Goal: Task Accomplishment & Management: Use online tool/utility

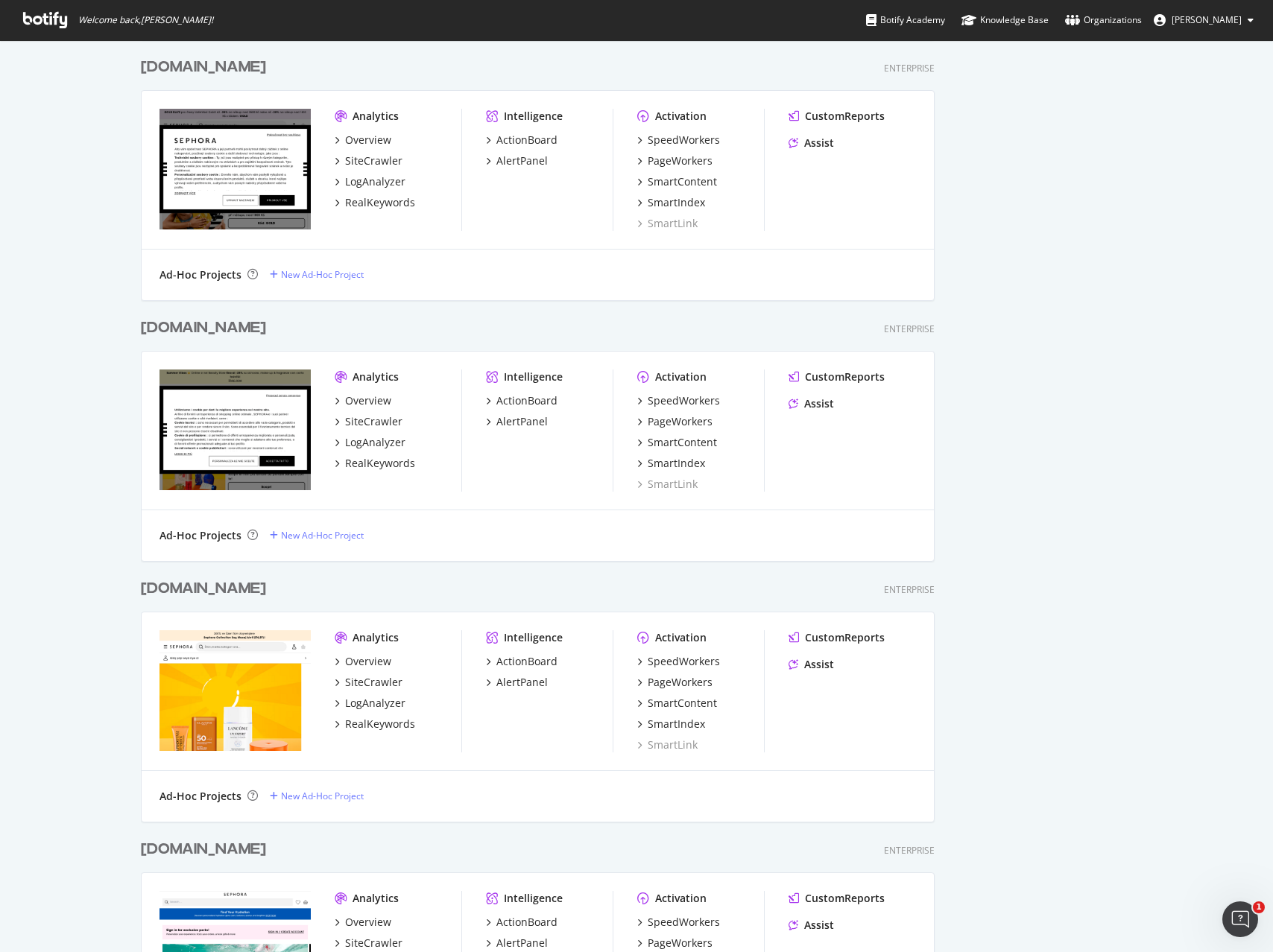
scroll to position [1705, 0]
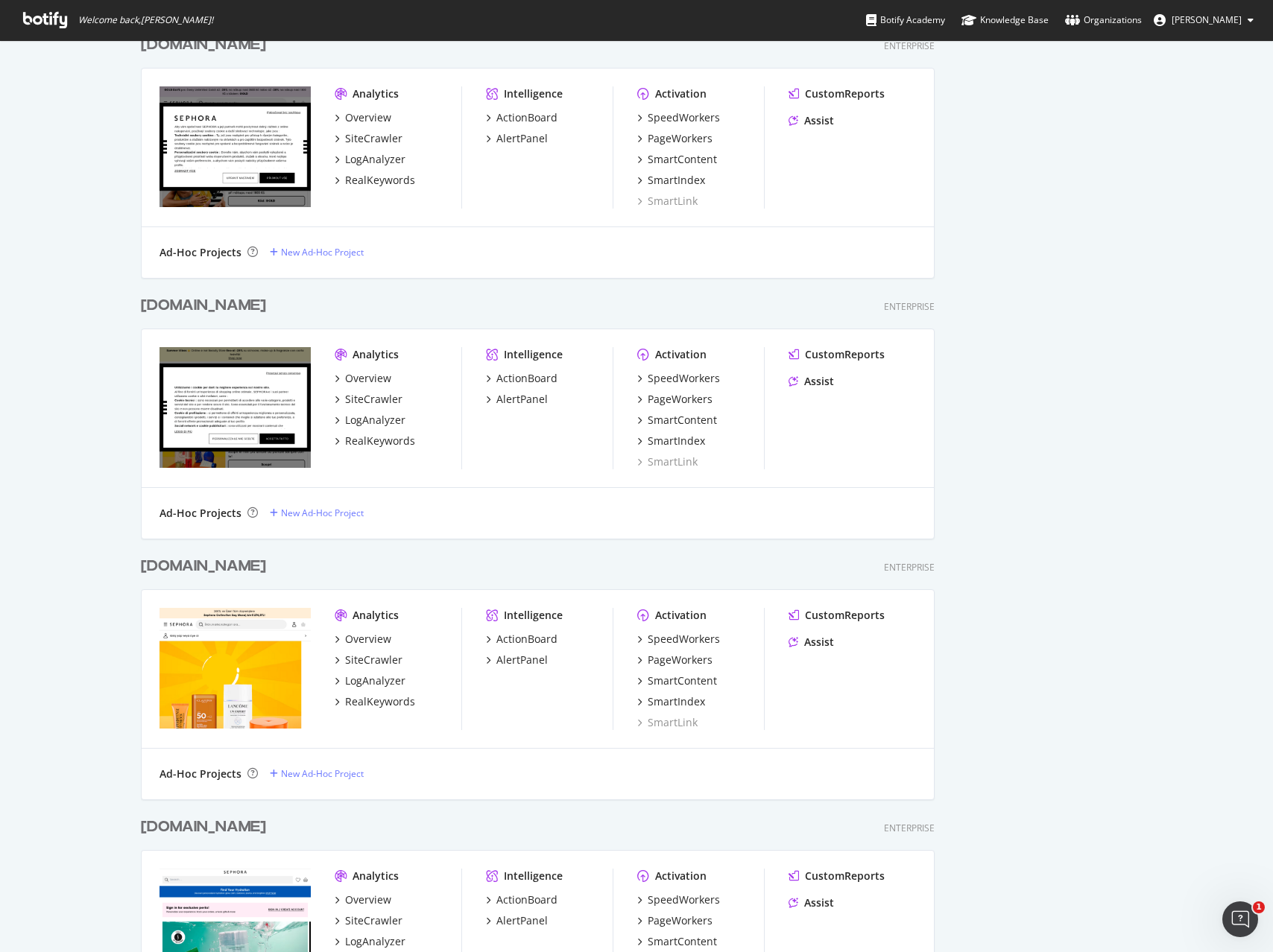
click at [214, 570] on div "[DOMAIN_NAME]" at bounding box center [203, 566] width 125 height 22
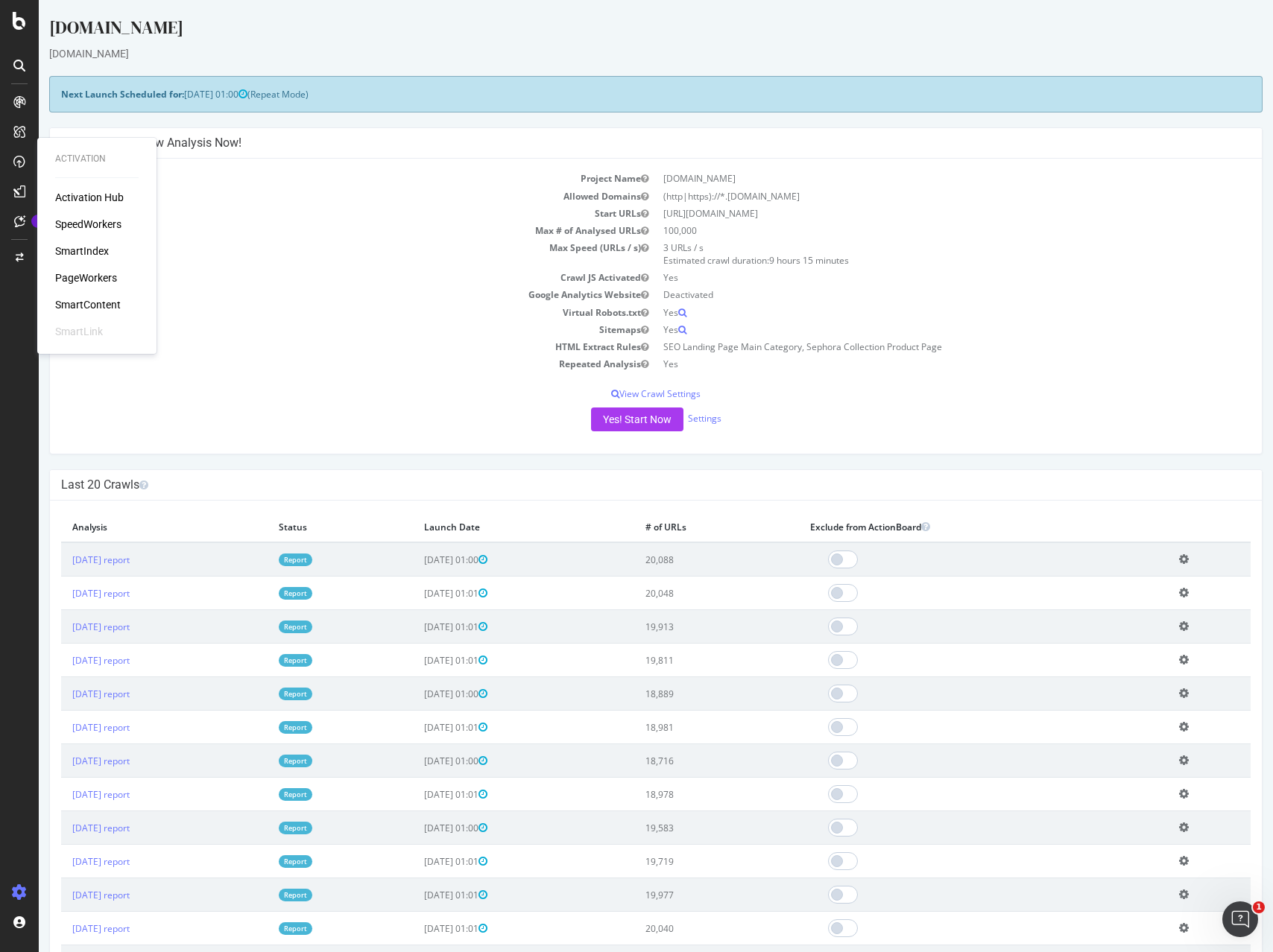
click at [89, 280] on div "PageWorkers" at bounding box center [86, 277] width 62 height 15
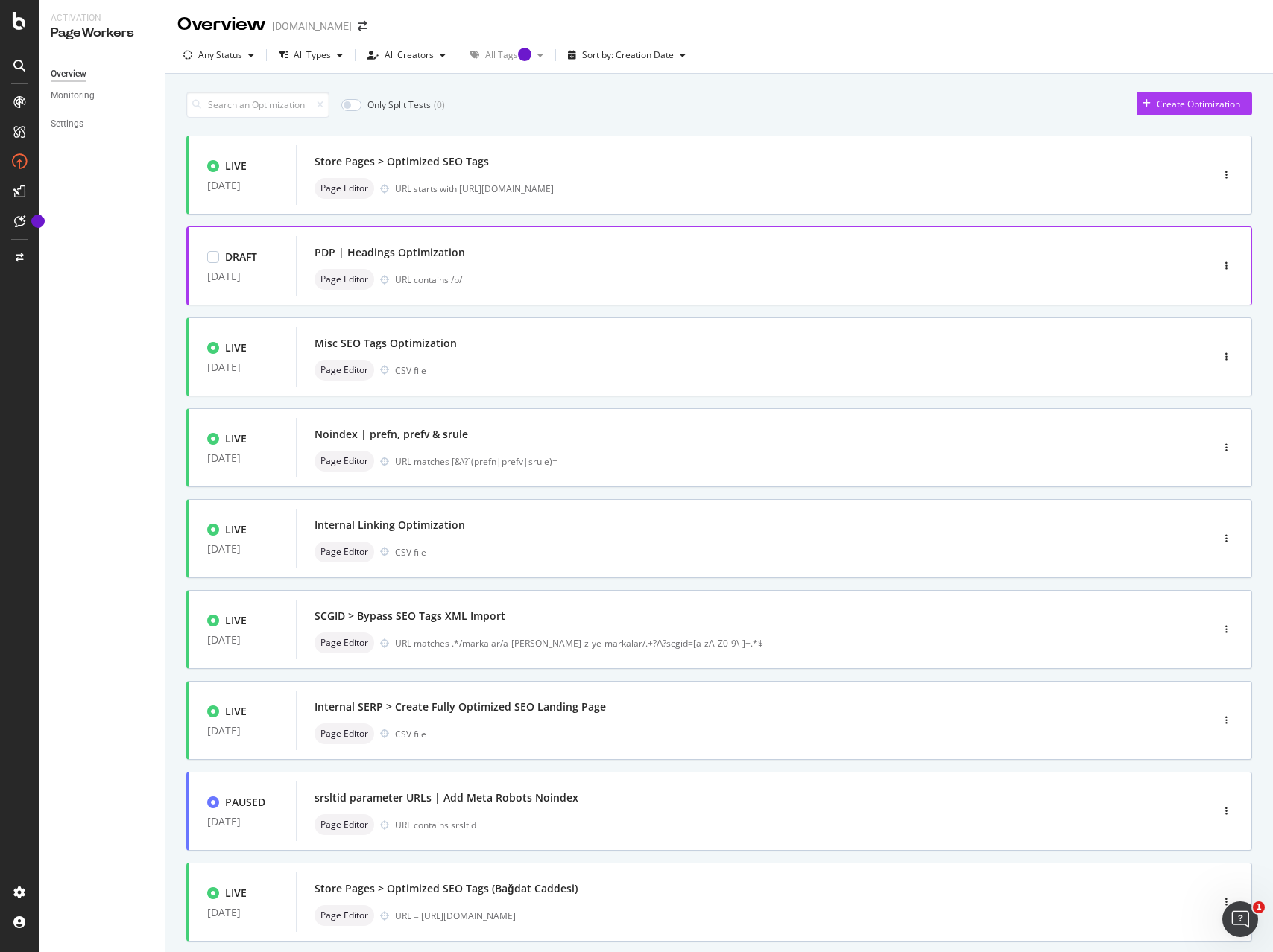
click at [674, 271] on div "Page Editor URL contains /p/" at bounding box center [731, 279] width 833 height 21
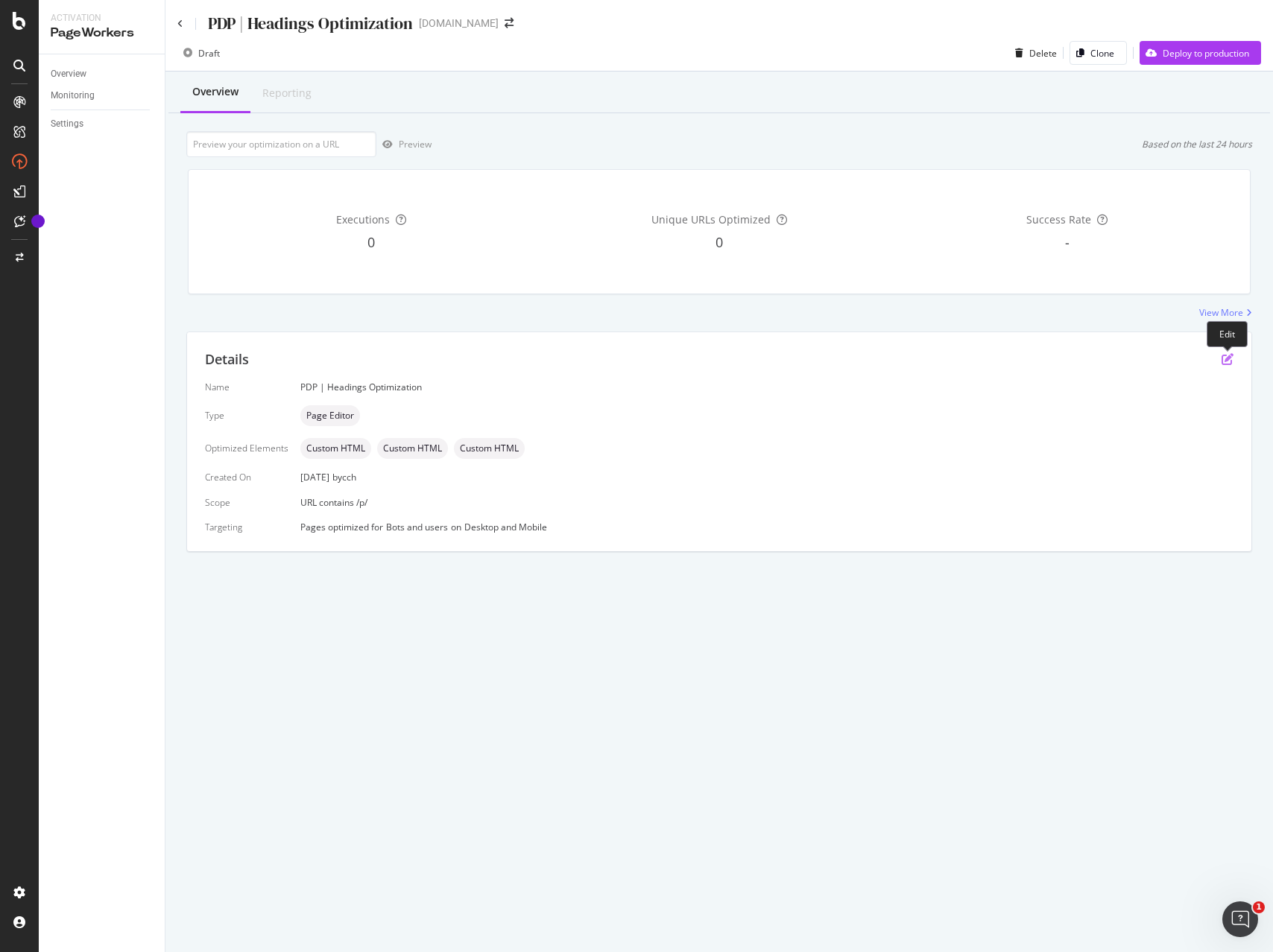
click at [1226, 365] on icon "pen-to-square" at bounding box center [1228, 359] width 12 height 12
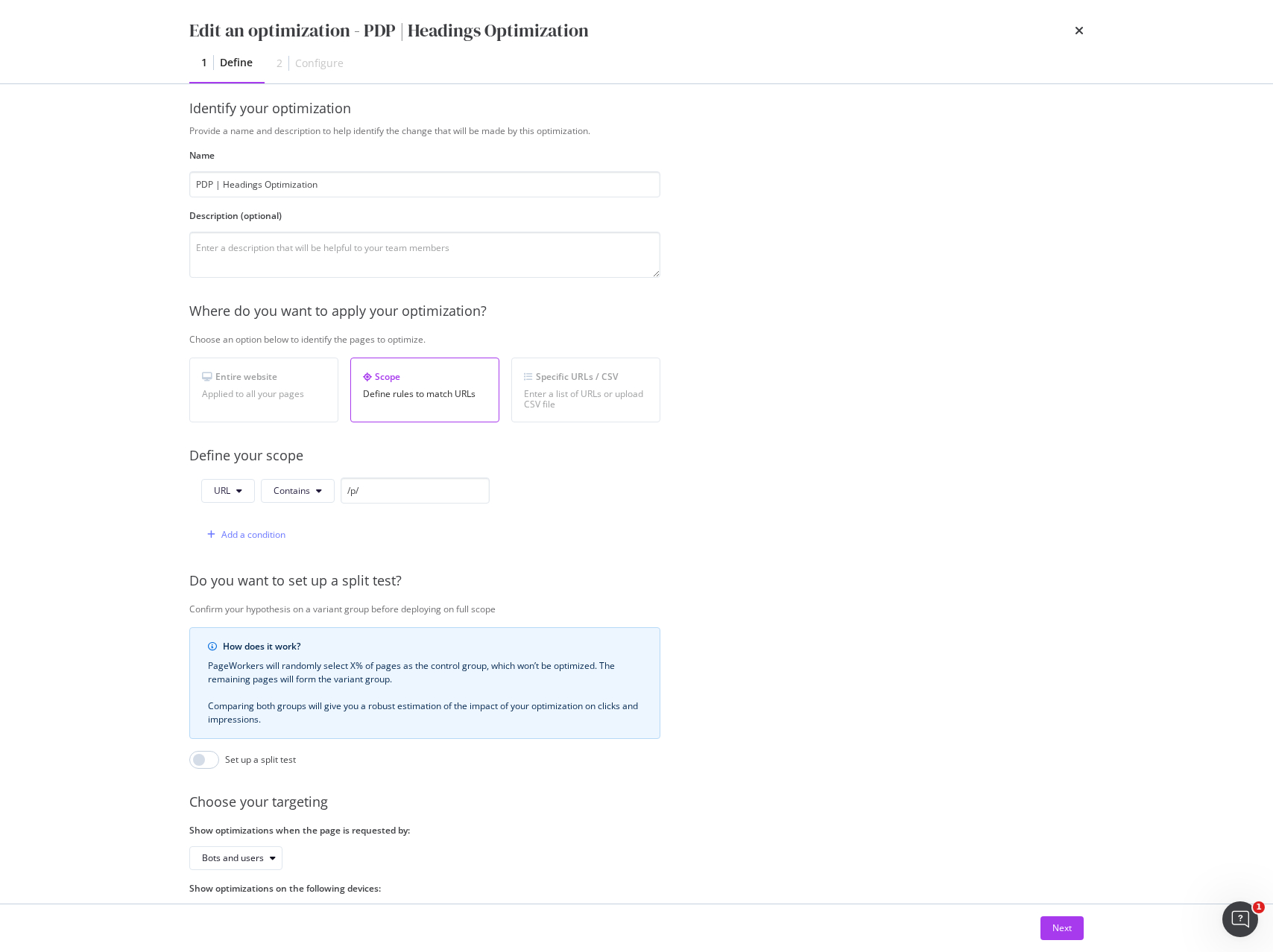
scroll to position [69, 0]
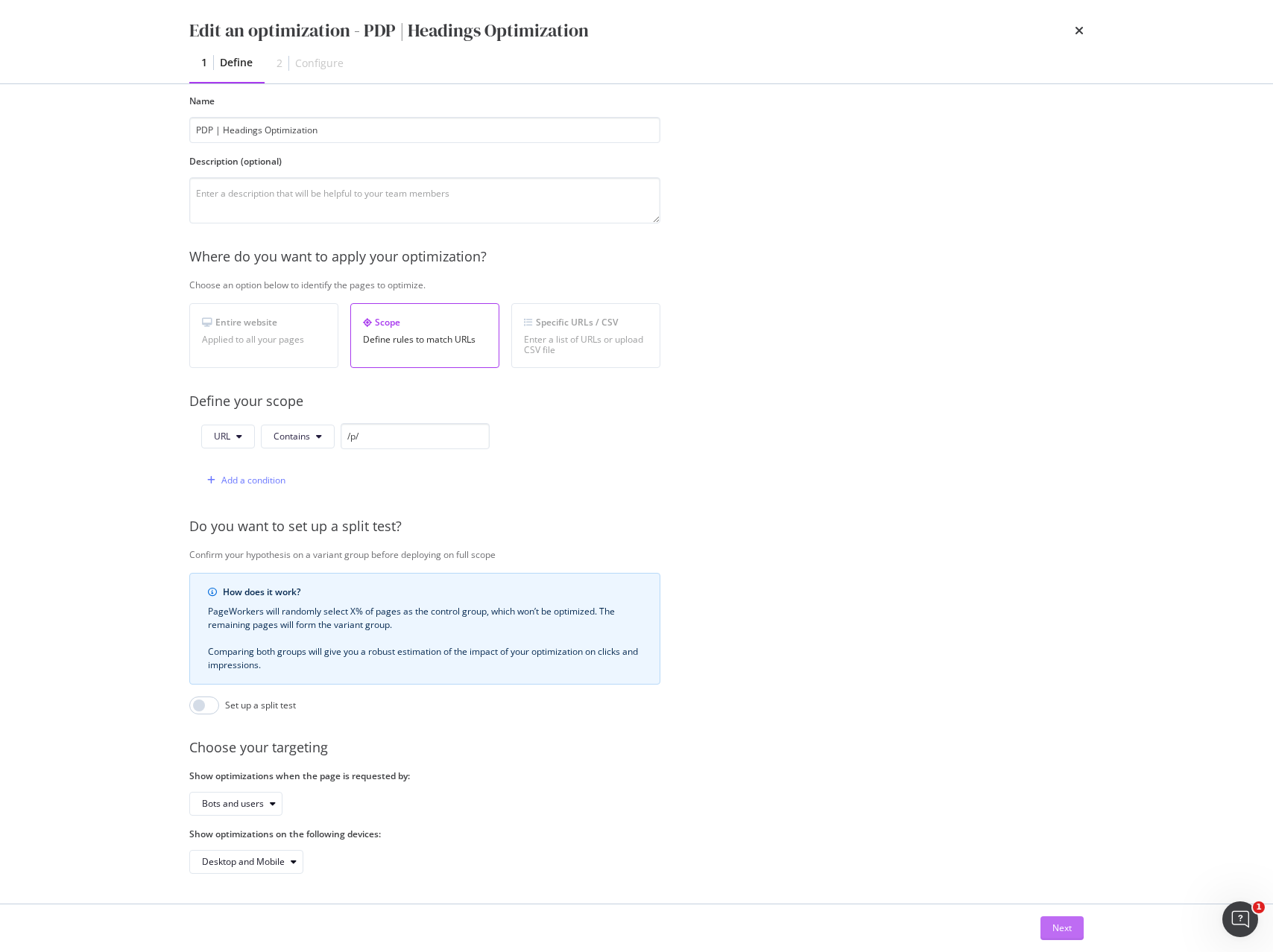
click at [1063, 922] on div "Next" at bounding box center [1062, 927] width 20 height 13
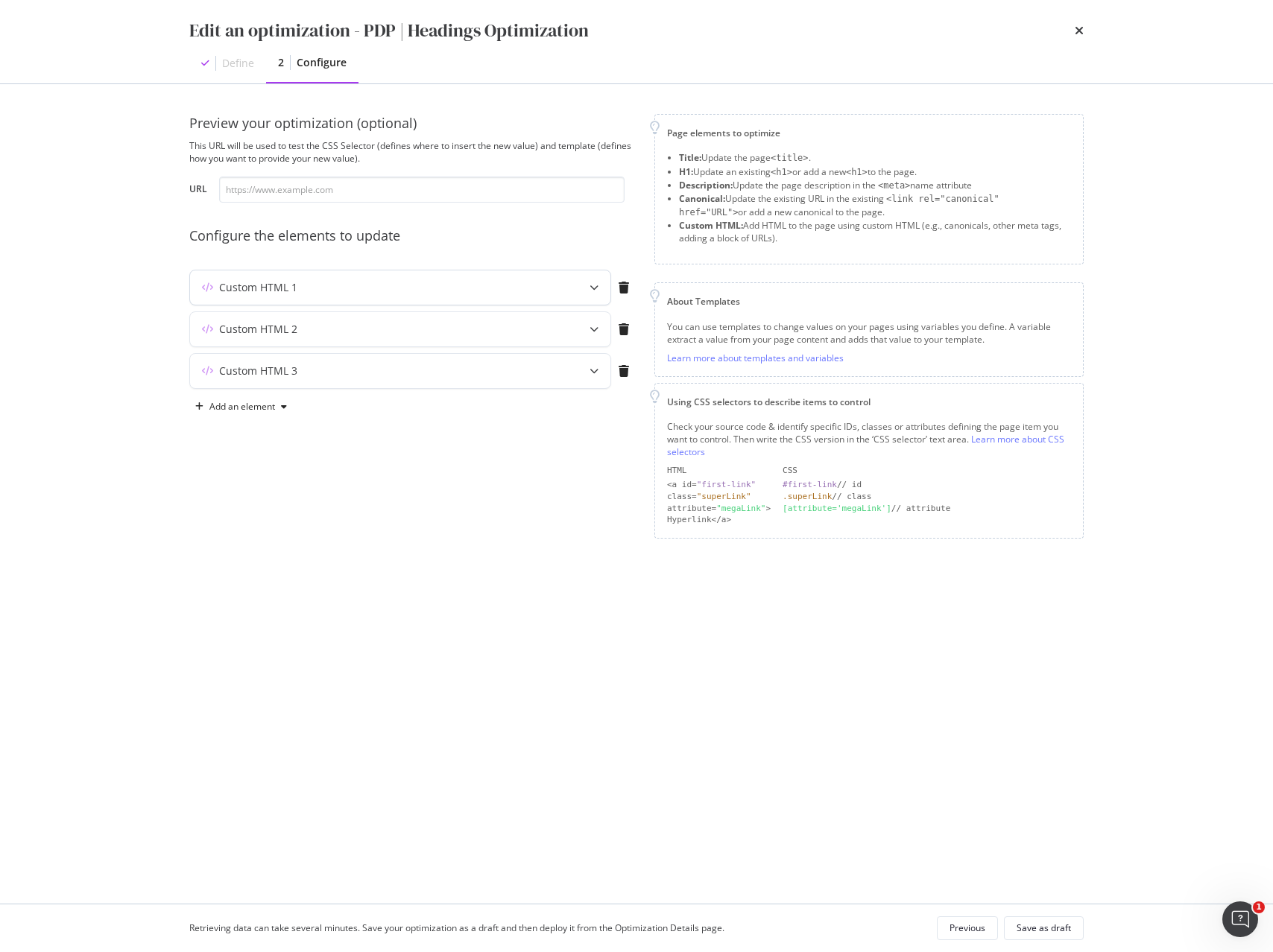
click at [563, 287] on div "Custom HTML 1" at bounding box center [399, 287] width 420 height 34
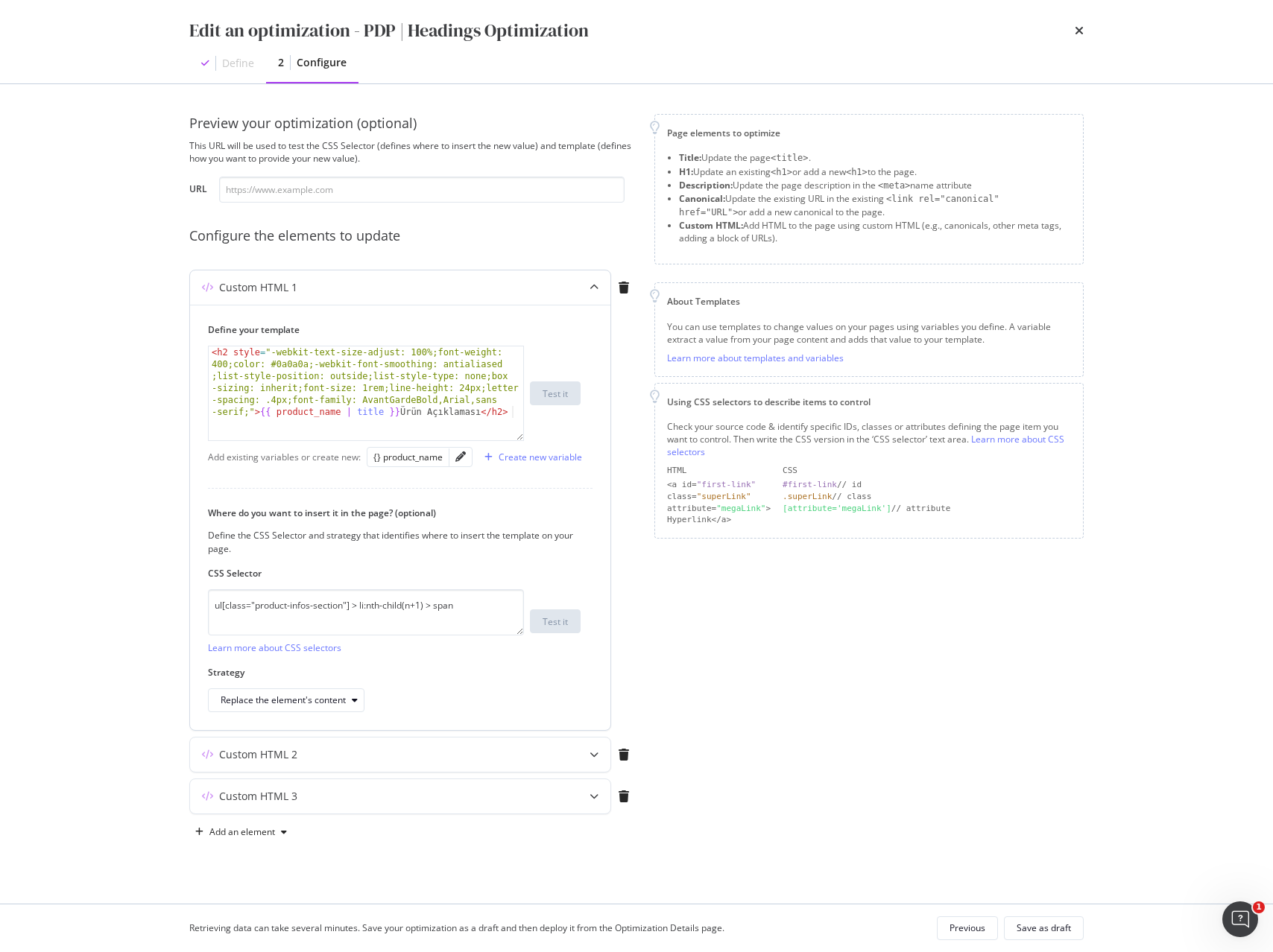
click at [414, 375] on div "< h2 style = "-webkit-text-size-adjust: 100%;font-weight: 400;color: #0a0a0a;-w…" at bounding box center [366, 464] width 315 height 237
type textarea "<h2 style="-webkit-text-size-adjust: 100%;font-weight: 400;color: #0a0a0a;-webk…"
click at [414, 375] on div "< h2 style = "-webkit-text-size-adjust: 100%;font-weight: 400;color: #0a0a0a;-w…" at bounding box center [366, 464] width 315 height 237
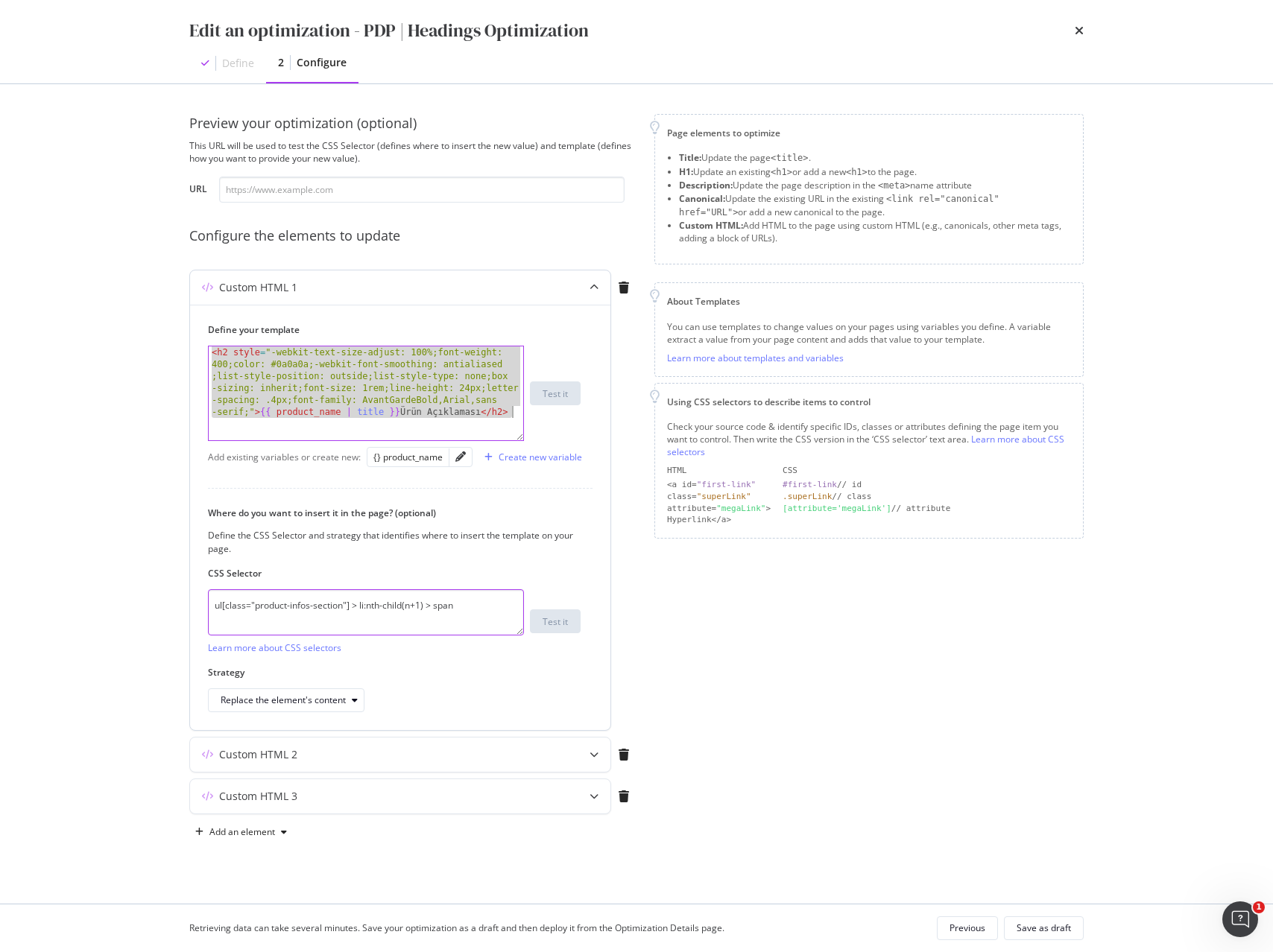
click at [395, 603] on textarea "ul[class="product-infos-section"] > li:nth-child(n+1) > span" at bounding box center [365, 612] width 316 height 46
click at [394, 603] on textarea "ul[class="product-infos-section"] > li:nth-child(n+1) > span" at bounding box center [365, 612] width 316 height 46
click at [592, 758] on icon "modal" at bounding box center [593, 754] width 9 height 9
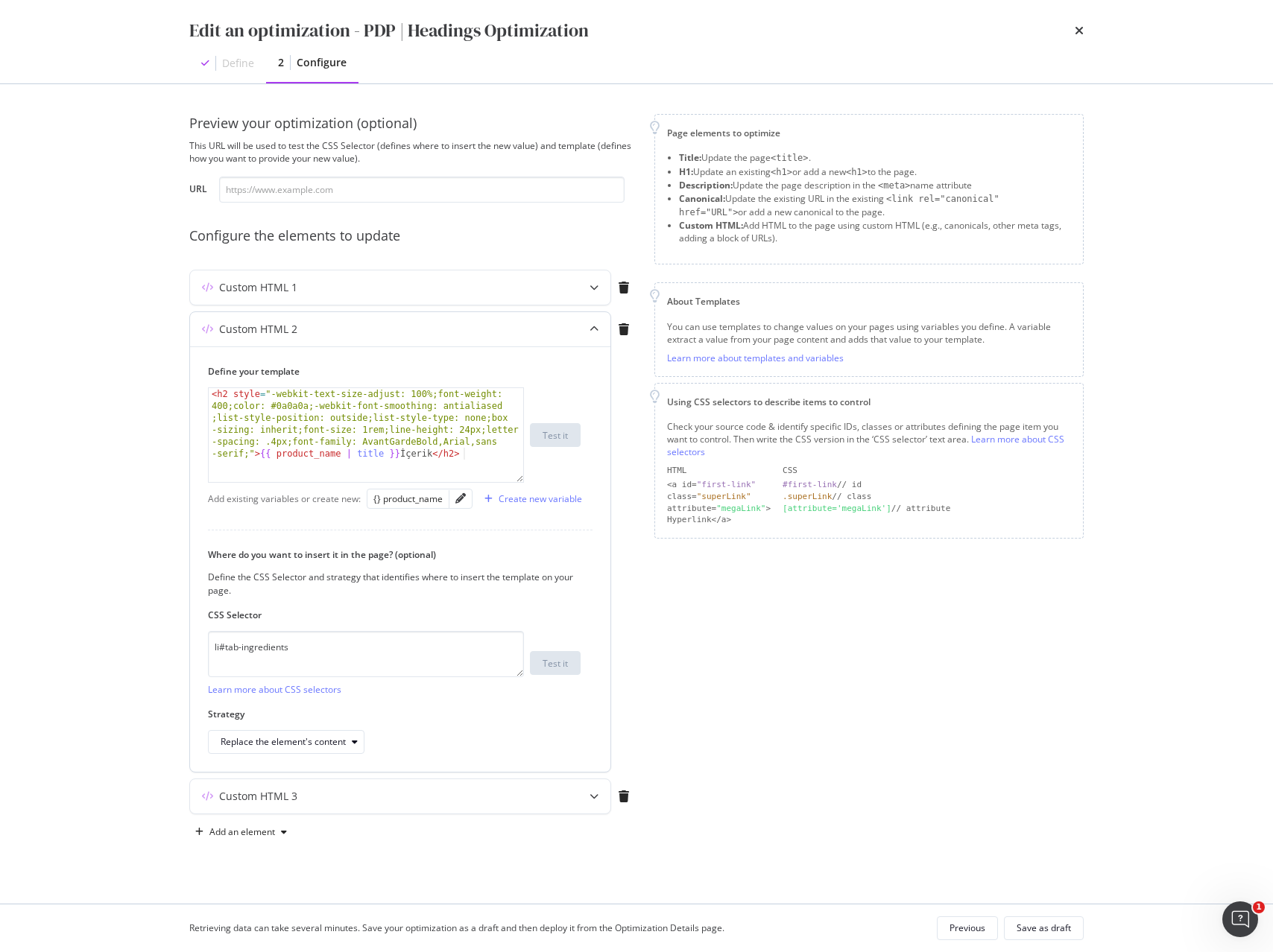
type textarea "<h2 style="-webkit-text-size-adjust: 100%;font-weight: 400;color: #0a0a0a;-webk…"
click at [332, 439] on div "< h2 style = "-webkit-text-size-adjust: 100%;font-weight: 400;color: #0a0a0a;-w…" at bounding box center [366, 506] width 315 height 237
click at [332, 438] on div "< h2 style = "-webkit-text-size-adjust: 100%;font-weight: 400;color: #0a0a0a;-w…" at bounding box center [366, 506] width 315 height 237
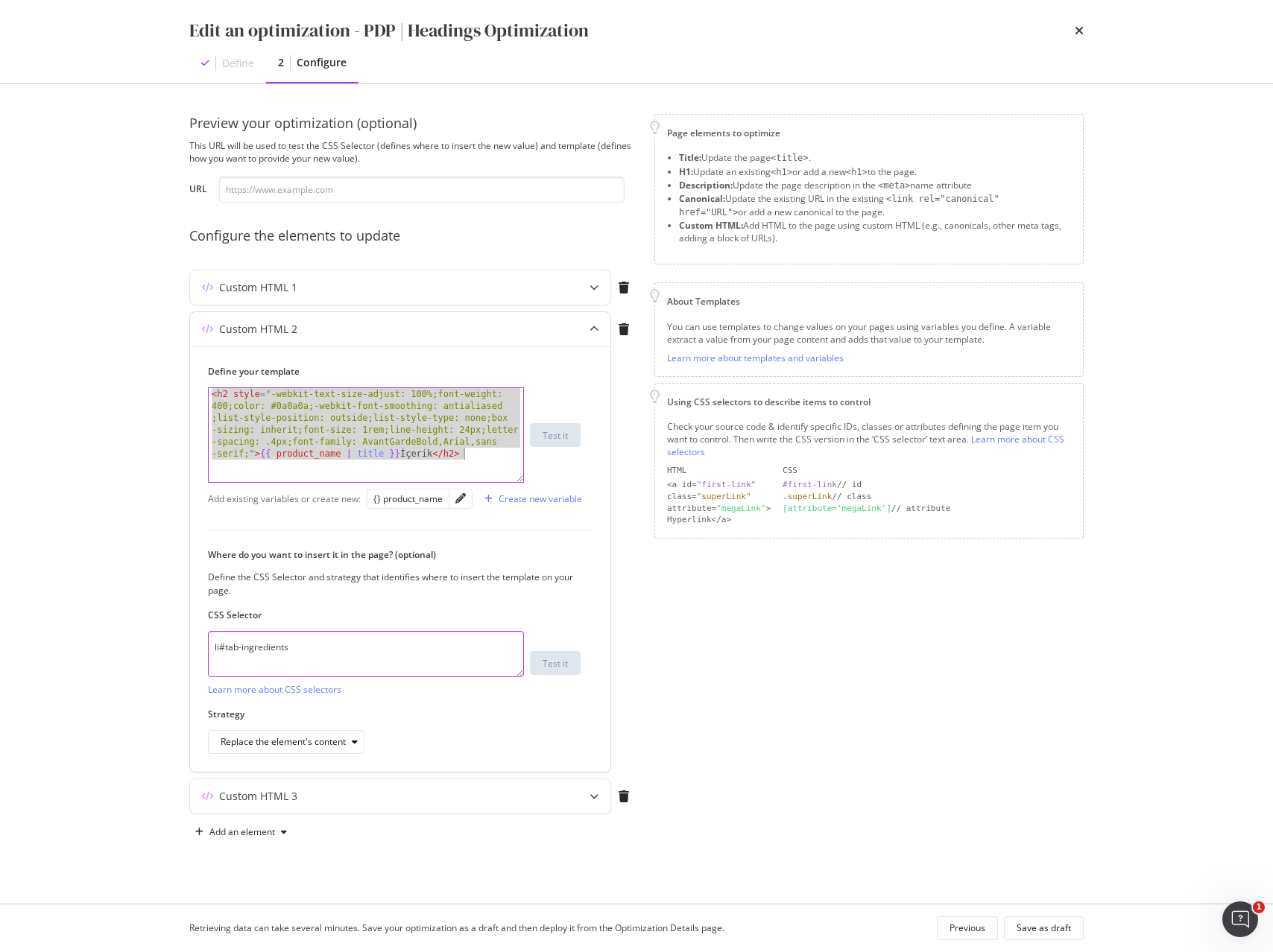
click at [344, 641] on textarea "li#tab-ingredients" at bounding box center [365, 654] width 316 height 46
click at [343, 641] on textarea "li#tab-ingredients" at bounding box center [365, 654] width 316 height 46
click at [589, 800] on icon "modal" at bounding box center [593, 796] width 9 height 9
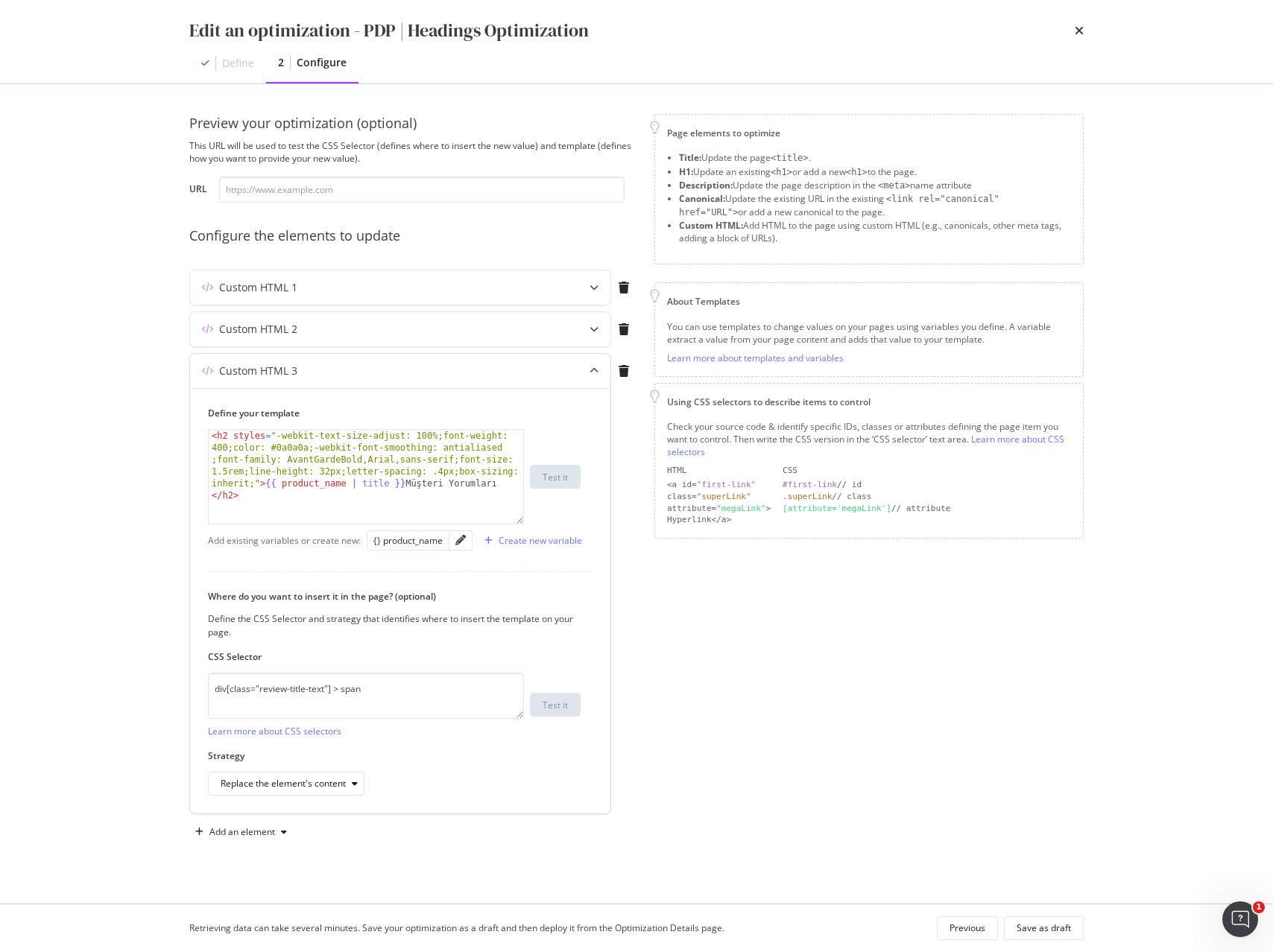
type textarea "<h2 styles="-webkit-text-size-adjust: 100%;font-weight: 400;color: #0a0a0a;-web…"
click at [321, 468] on div "< h2 styles = "-webkit-text-size-adjust: 100%;font-weight: 400;color: #0a0a0a;-…" at bounding box center [366, 548] width 315 height 237
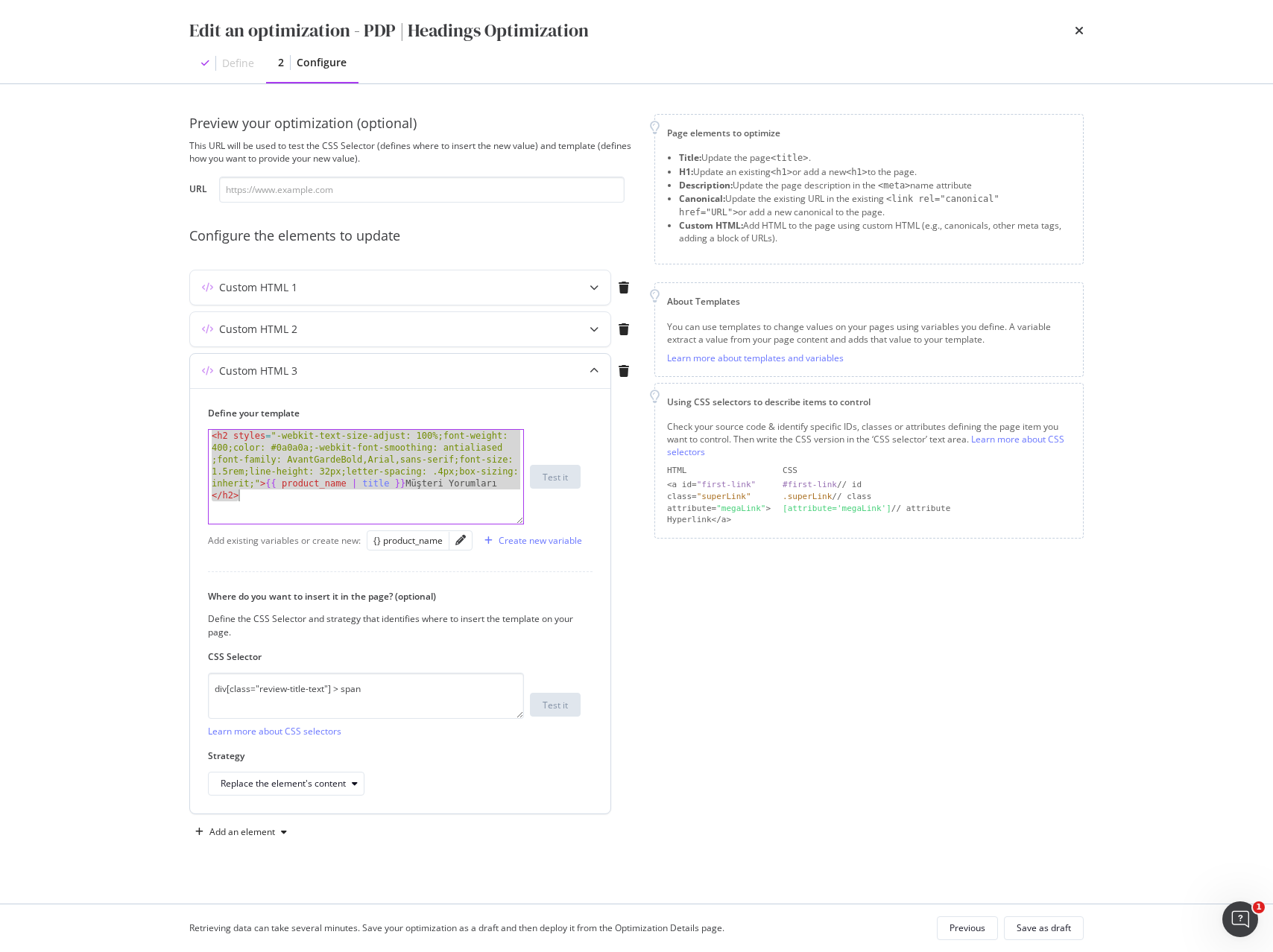
click at [321, 468] on div "< h2 styles = "-webkit-text-size-adjust: 100%;font-weight: 400;color: #0a0a0a;-…" at bounding box center [366, 548] width 315 height 237
click at [1072, 30] on div "Edit an optimization - PDP | Headings Optimization" at bounding box center [636, 30] width 894 height 26
click at [1078, 31] on icon "times" at bounding box center [1079, 30] width 9 height 12
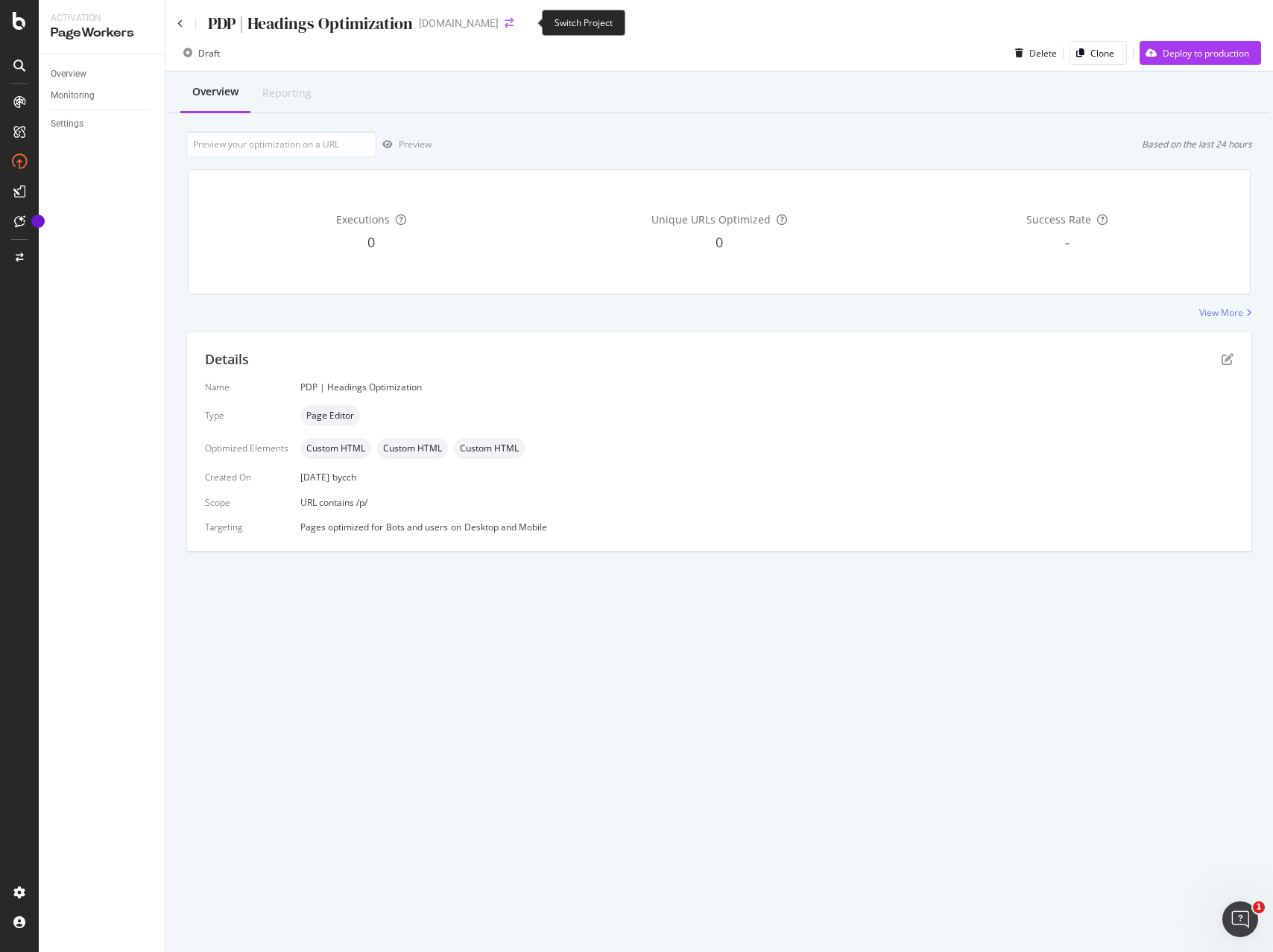
click at [514, 24] on icon "arrow-right-arrow-left" at bounding box center [509, 23] width 9 height 11
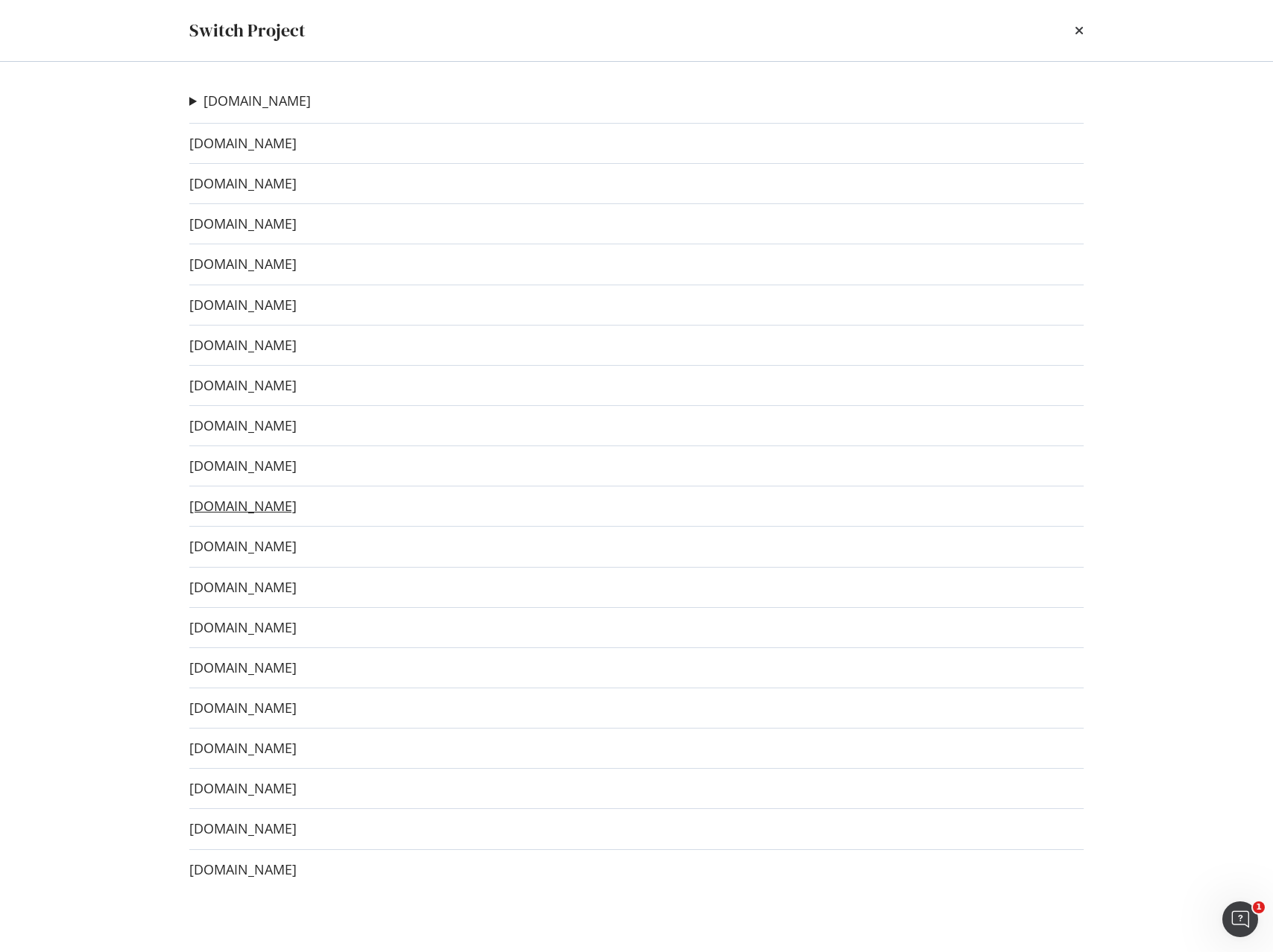
click at [215, 506] on link "[DOMAIN_NAME]" at bounding box center [242, 506] width 107 height 16
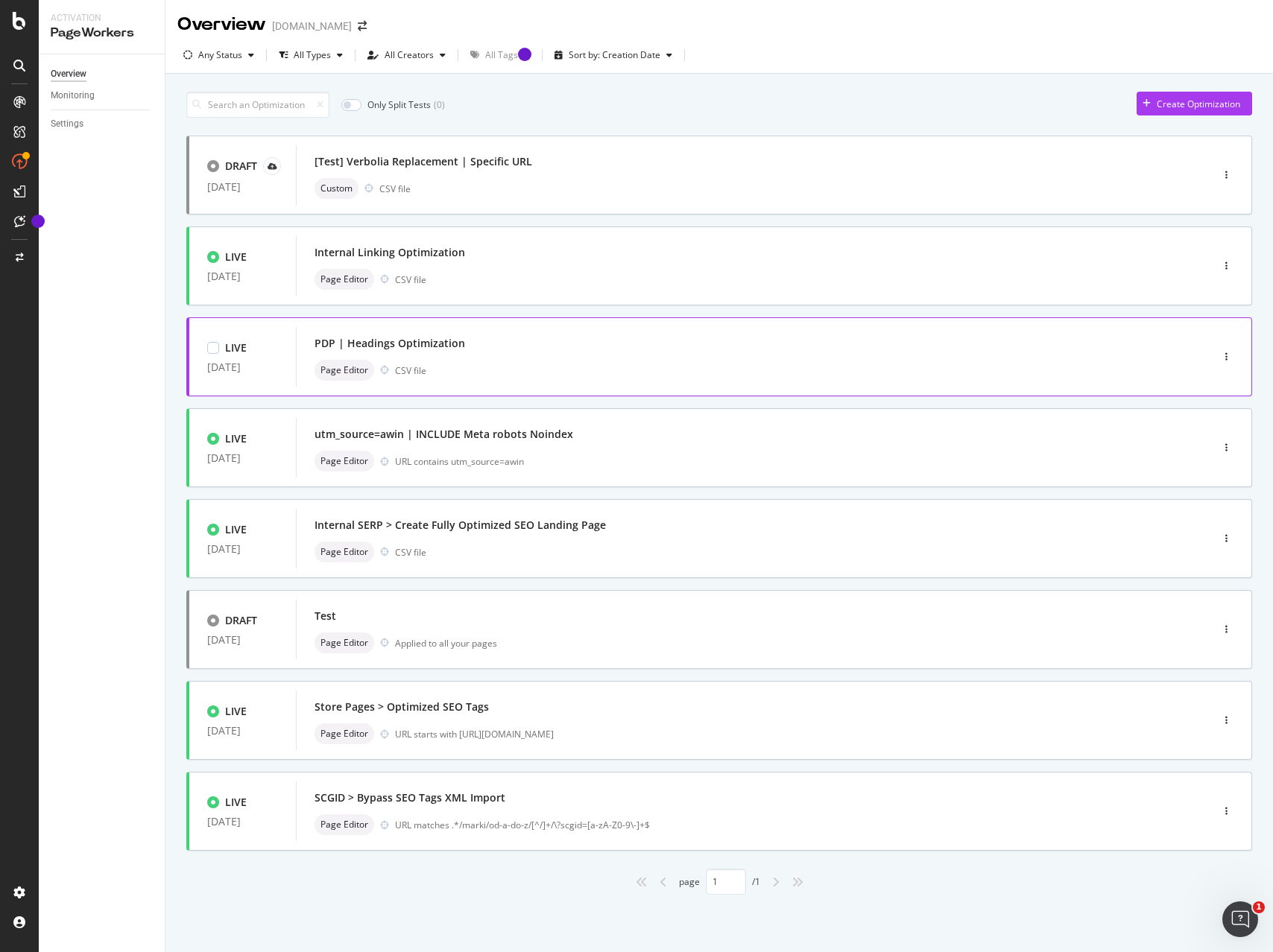
click at [689, 340] on div "PDP | Headings Optimization" at bounding box center [731, 343] width 833 height 21
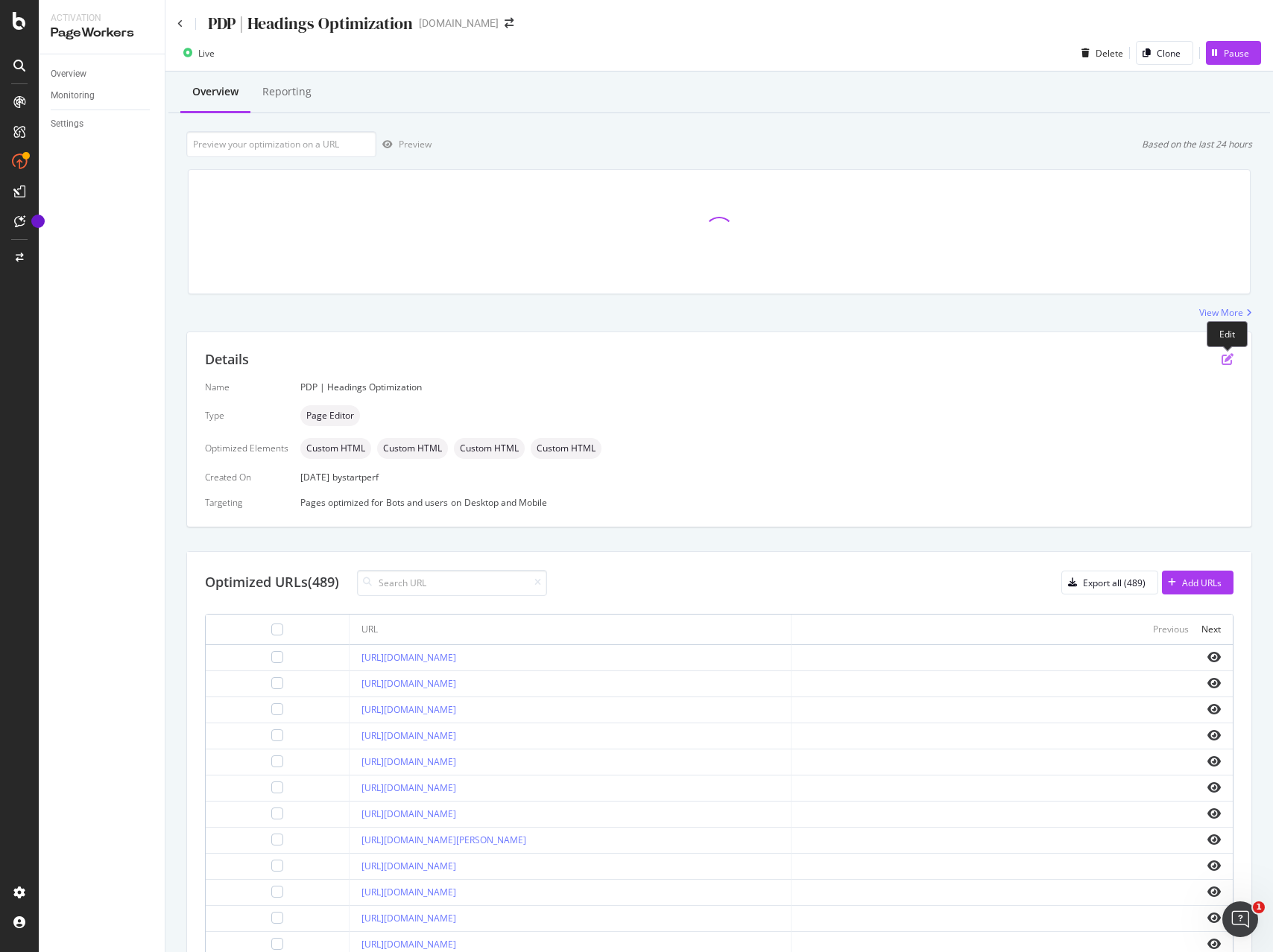
click at [1222, 361] on icon "pen-to-square" at bounding box center [1228, 359] width 12 height 12
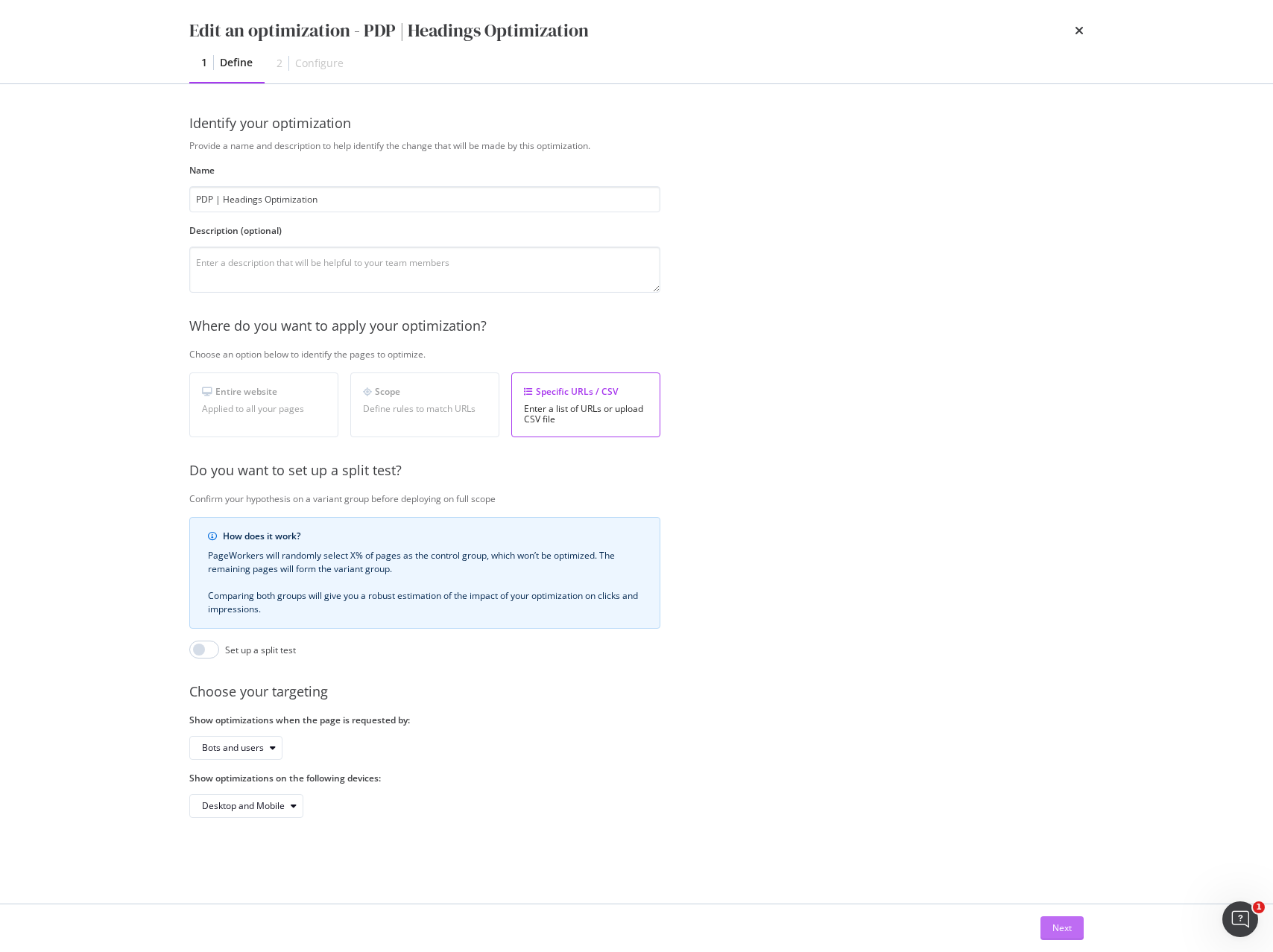
click at [1060, 927] on div "Next" at bounding box center [1062, 927] width 20 height 13
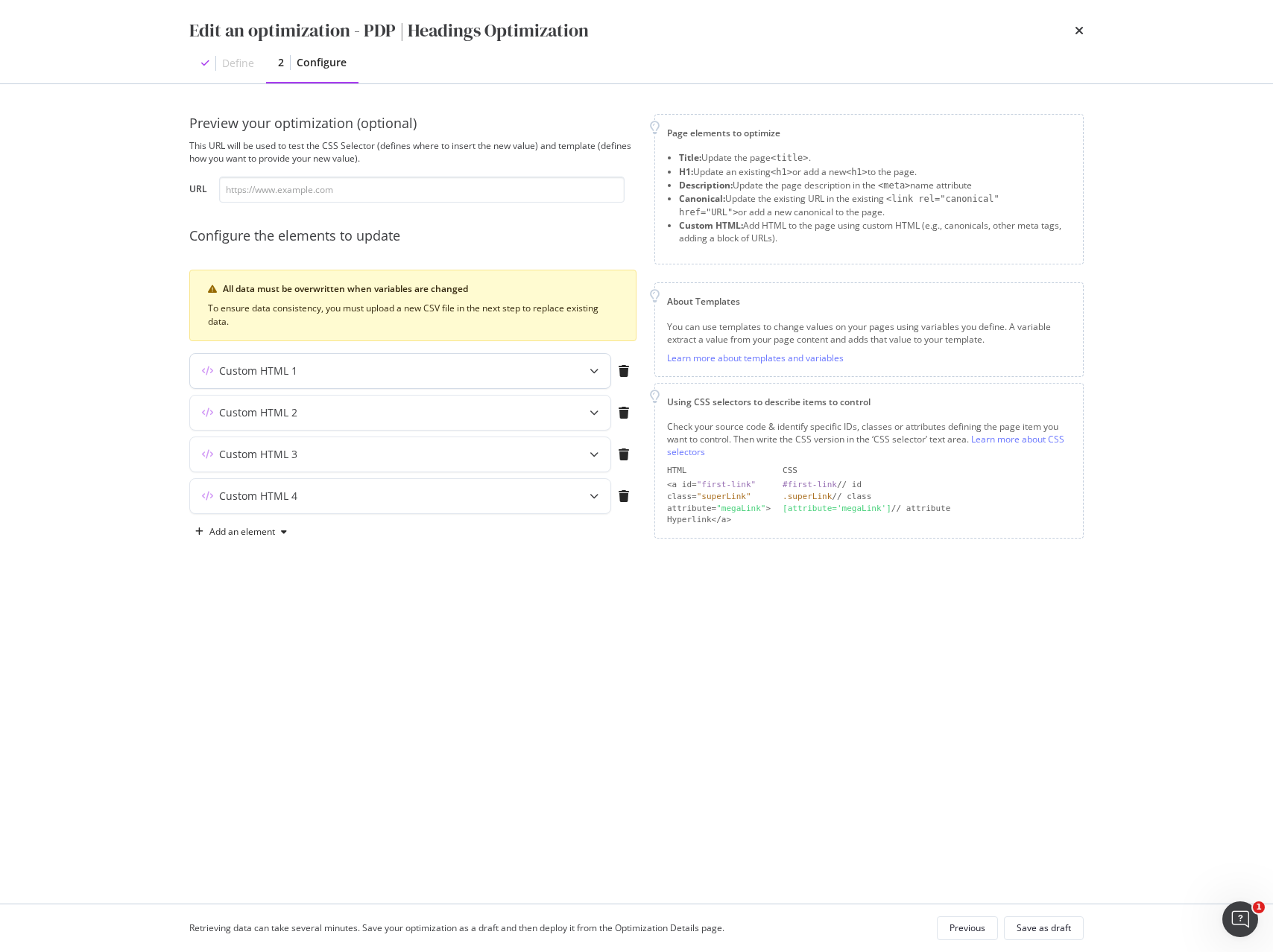
click at [582, 365] on div "modal" at bounding box center [593, 371] width 32 height 34
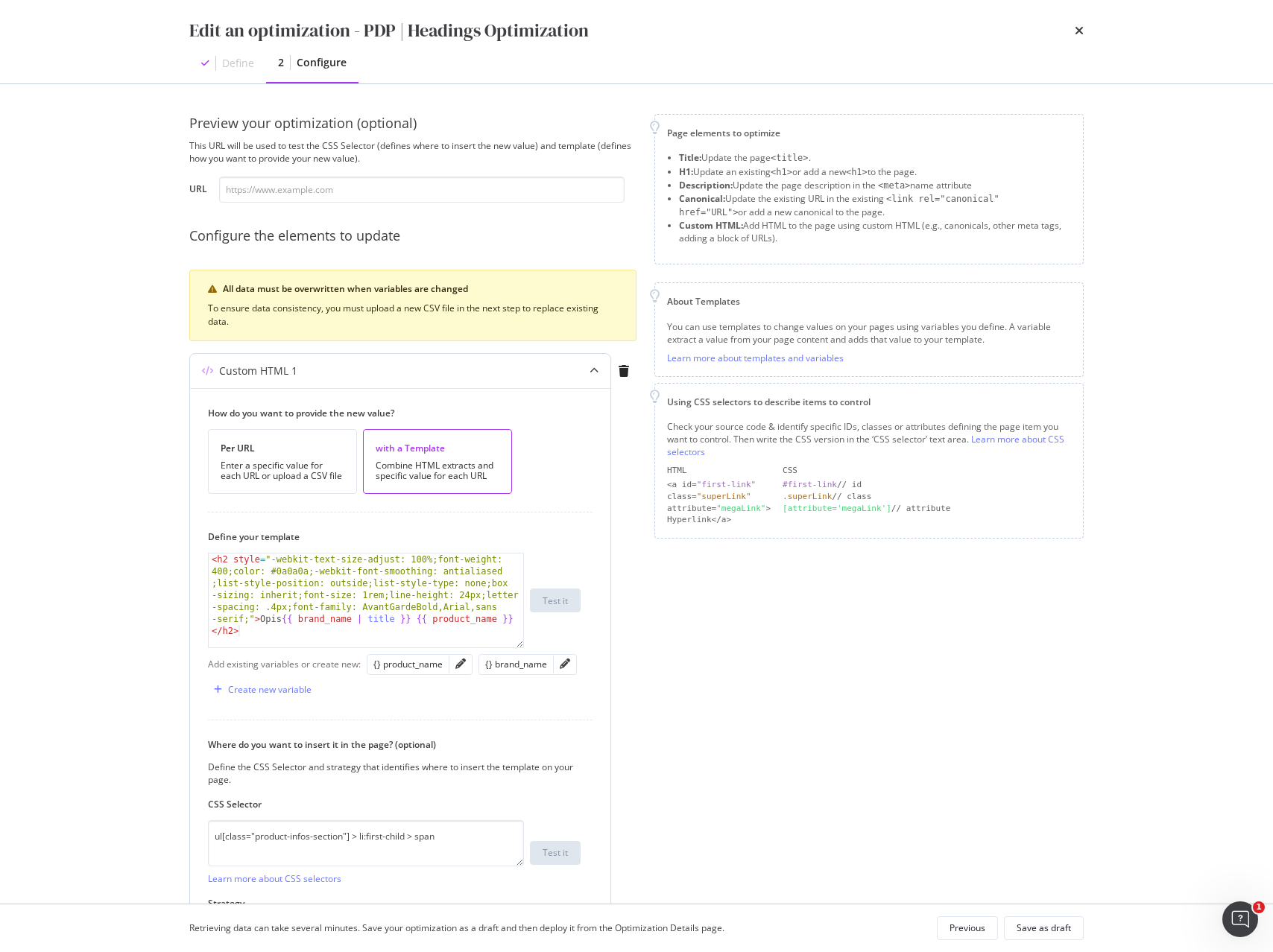
click at [309, 598] on div "< h2 style = "-webkit-text-size-adjust: 100%;font-weight: 400;color: #0a0a0a;-w…" at bounding box center [366, 684] width 315 height 261
type textarea "<h2 style="-webkit-text-size-adjust: 100%;font-weight: 400;color: #0a0a0a;-webk…"
click at [309, 598] on div "< h2 style = "-webkit-text-size-adjust: 100%;font-weight: 400;color: #0a0a0a;-w…" at bounding box center [366, 684] width 315 height 261
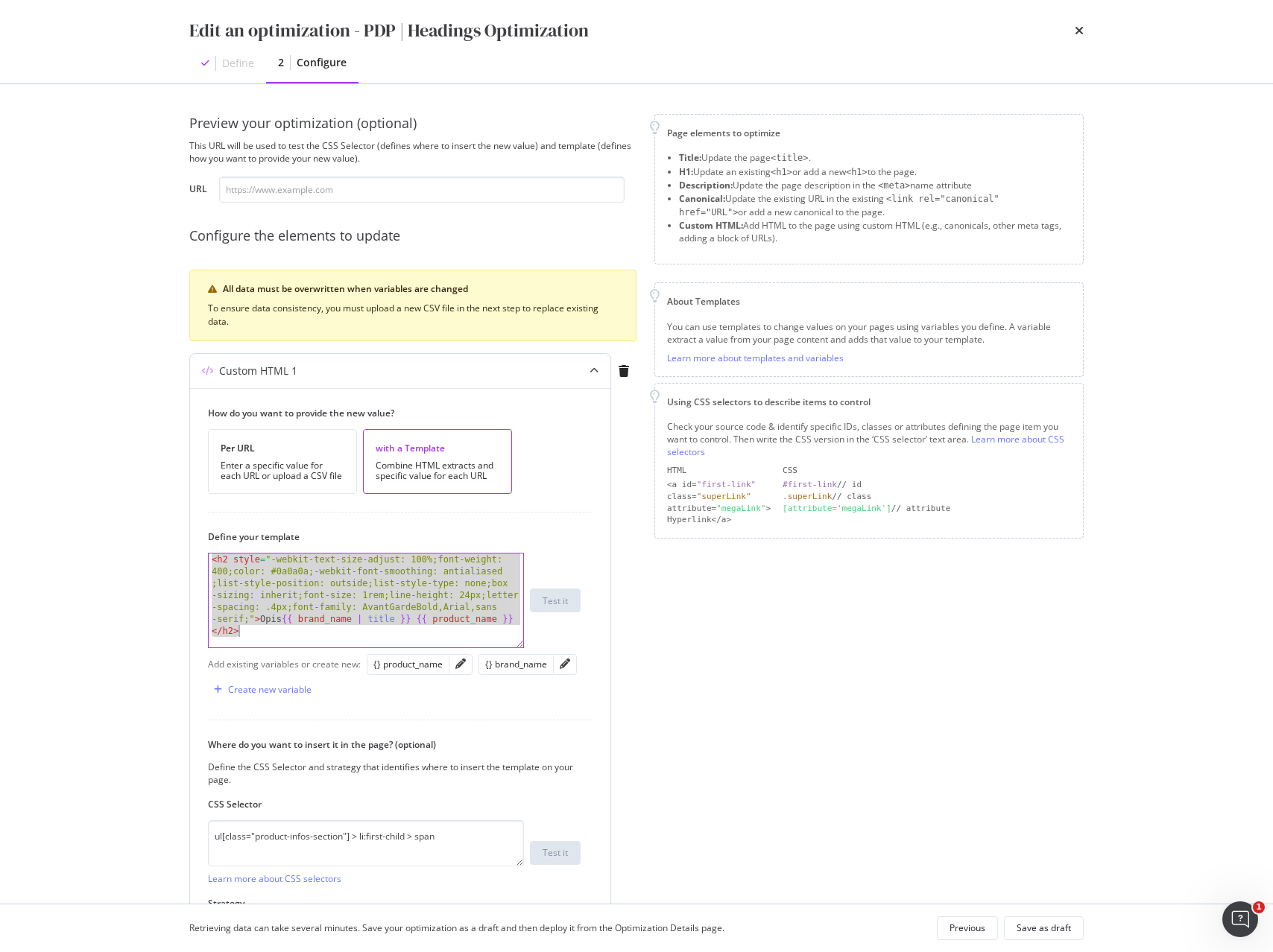
click at [309, 598] on div "< h2 style = "-webkit-text-size-adjust: 100%;font-weight: 400;color: #0a0a0a;-w…" at bounding box center [366, 684] width 315 height 261
click at [383, 841] on textarea "ul[class="product-infos-section"] > li:first-child > span" at bounding box center [365, 843] width 316 height 46
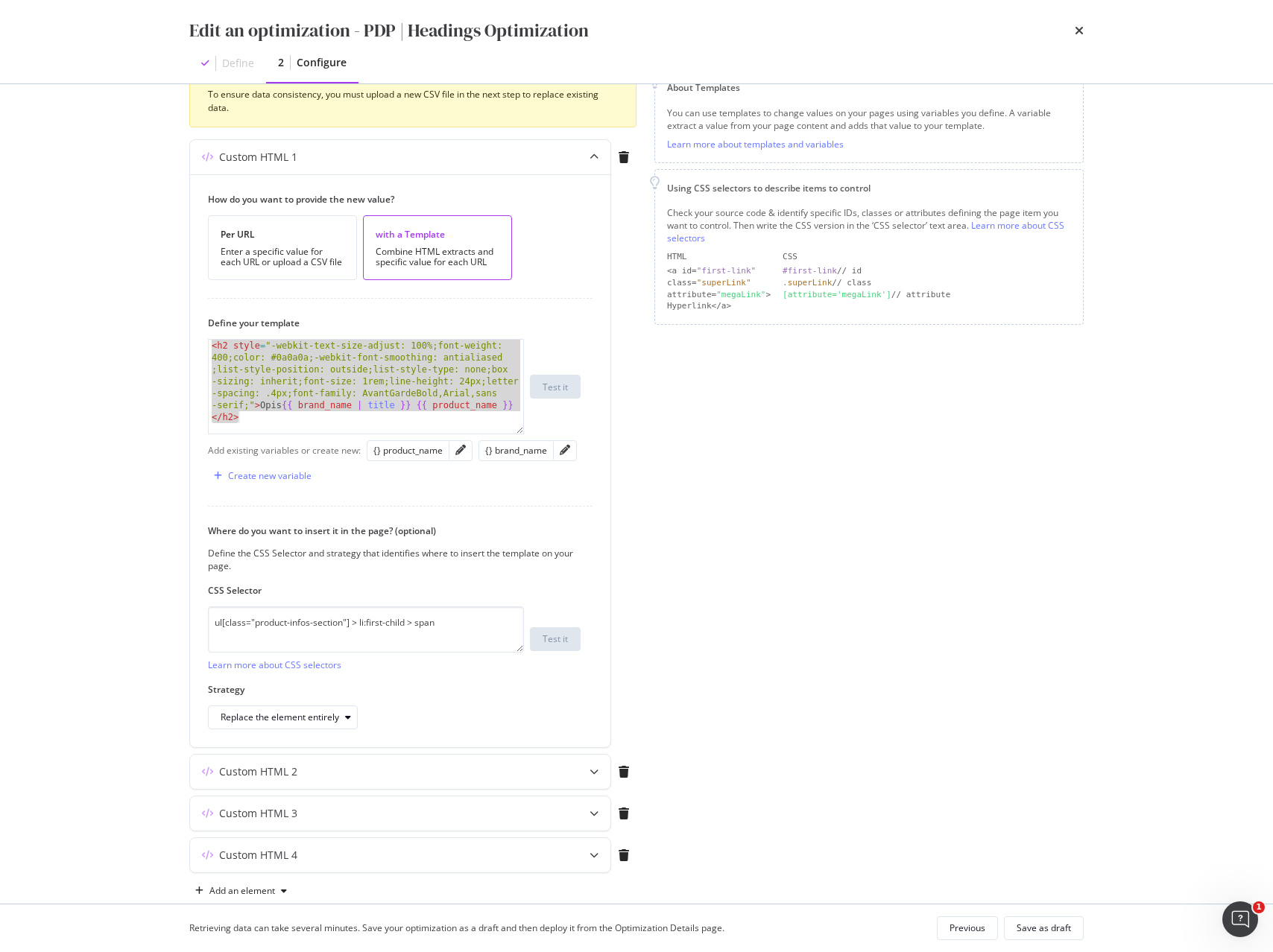
scroll to position [243, 0]
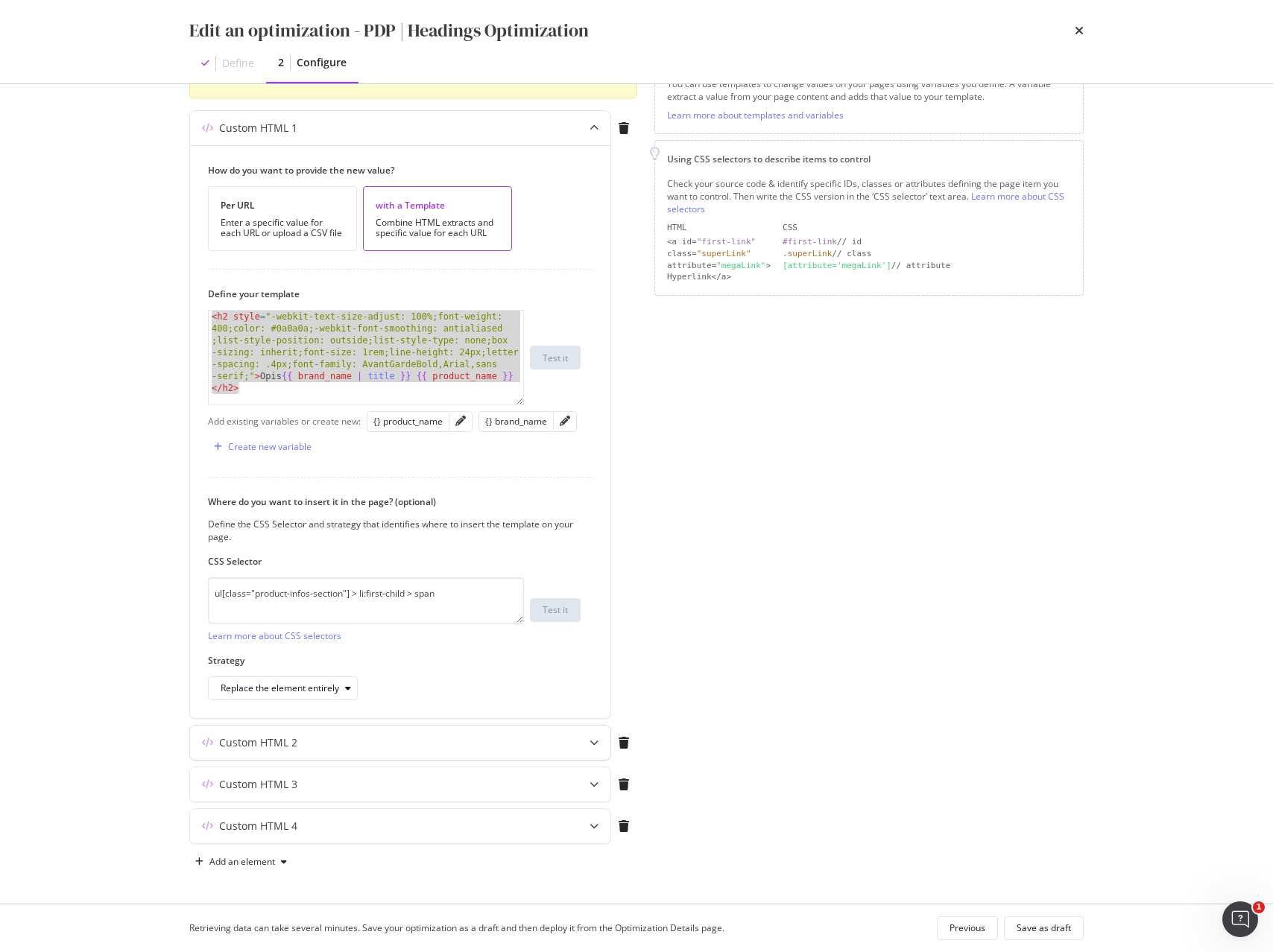
click at [592, 744] on icon "modal" at bounding box center [593, 743] width 9 height 9
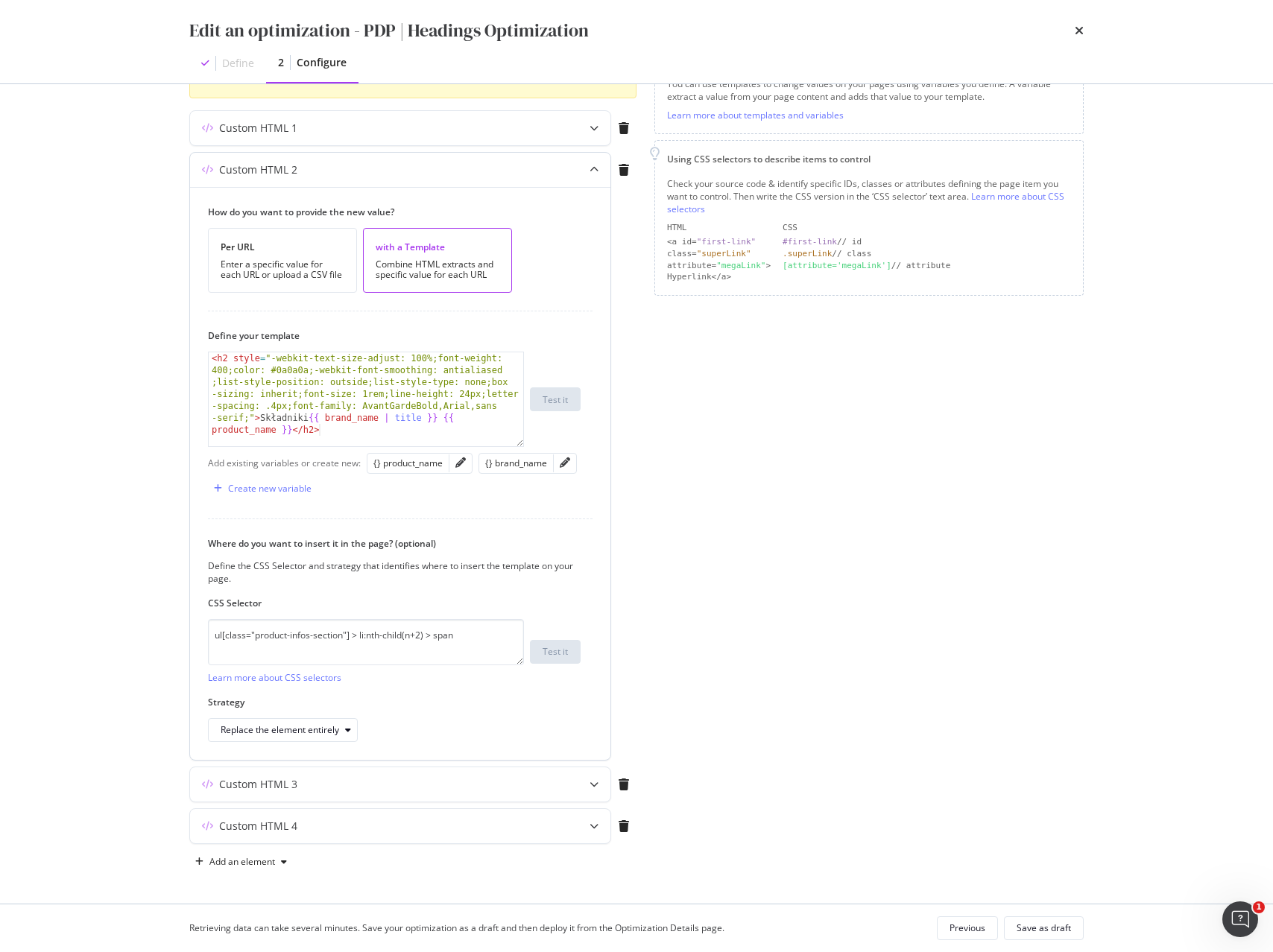
type textarea "<h2 style="-webkit-text-size-adjust: 100%;font-weight: 400;color: #0a0a0a;-webk…"
click at [365, 409] on div "< h2 style = "-webkit-text-size-adjust: 100%;font-weight: 400;color: #0a0a0a;-w…" at bounding box center [366, 482] width 315 height 261
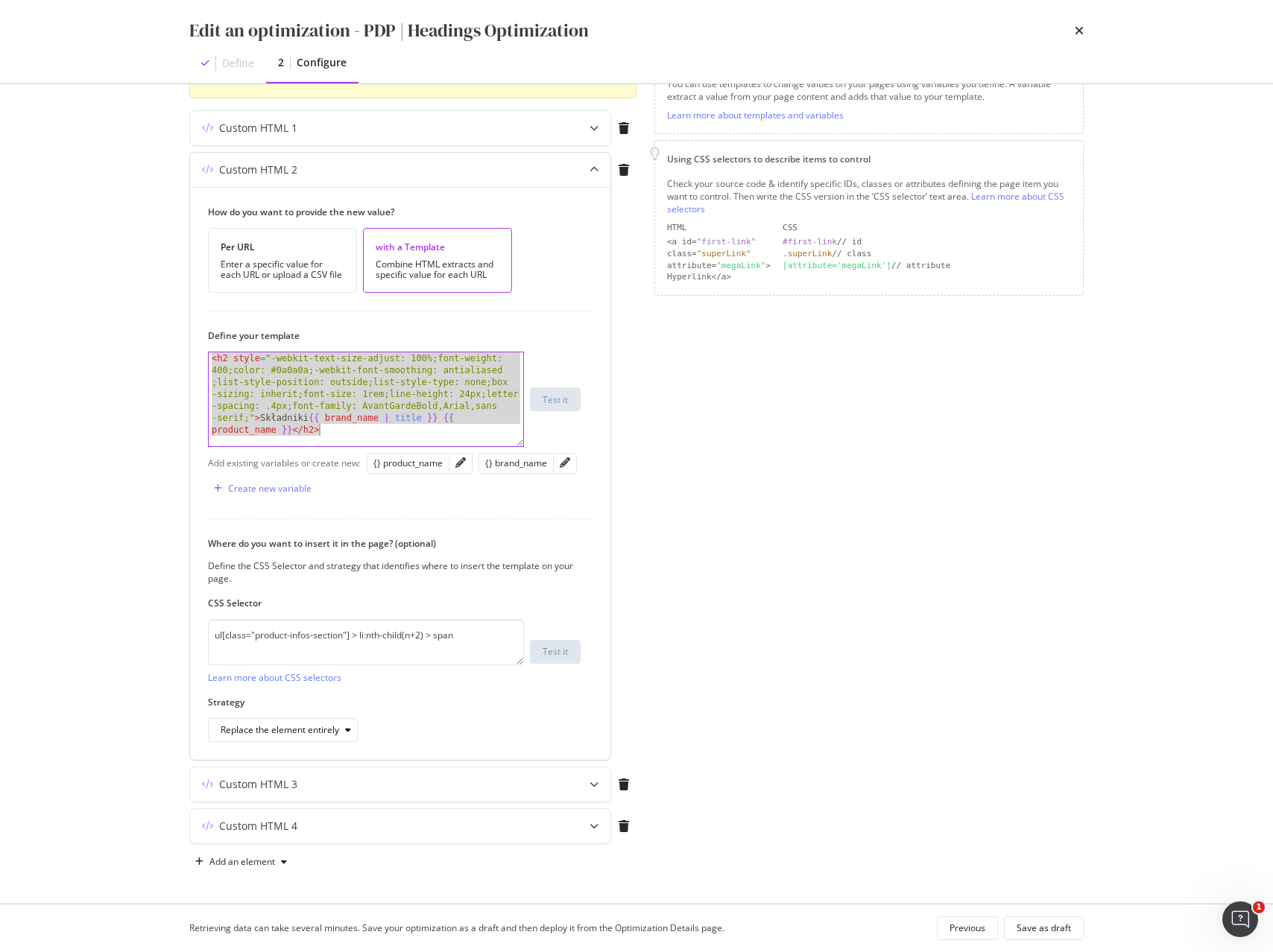
click at [365, 409] on div "< h2 style = "-webkit-text-size-adjust: 100%;font-weight: 400;color: #0a0a0a;-w…" at bounding box center [366, 482] width 315 height 261
click at [394, 632] on textarea "ul[class="product-infos-section"] > li:nth-child(n+2) > span" at bounding box center [365, 642] width 316 height 46
click at [592, 792] on div "modal" at bounding box center [593, 784] width 32 height 34
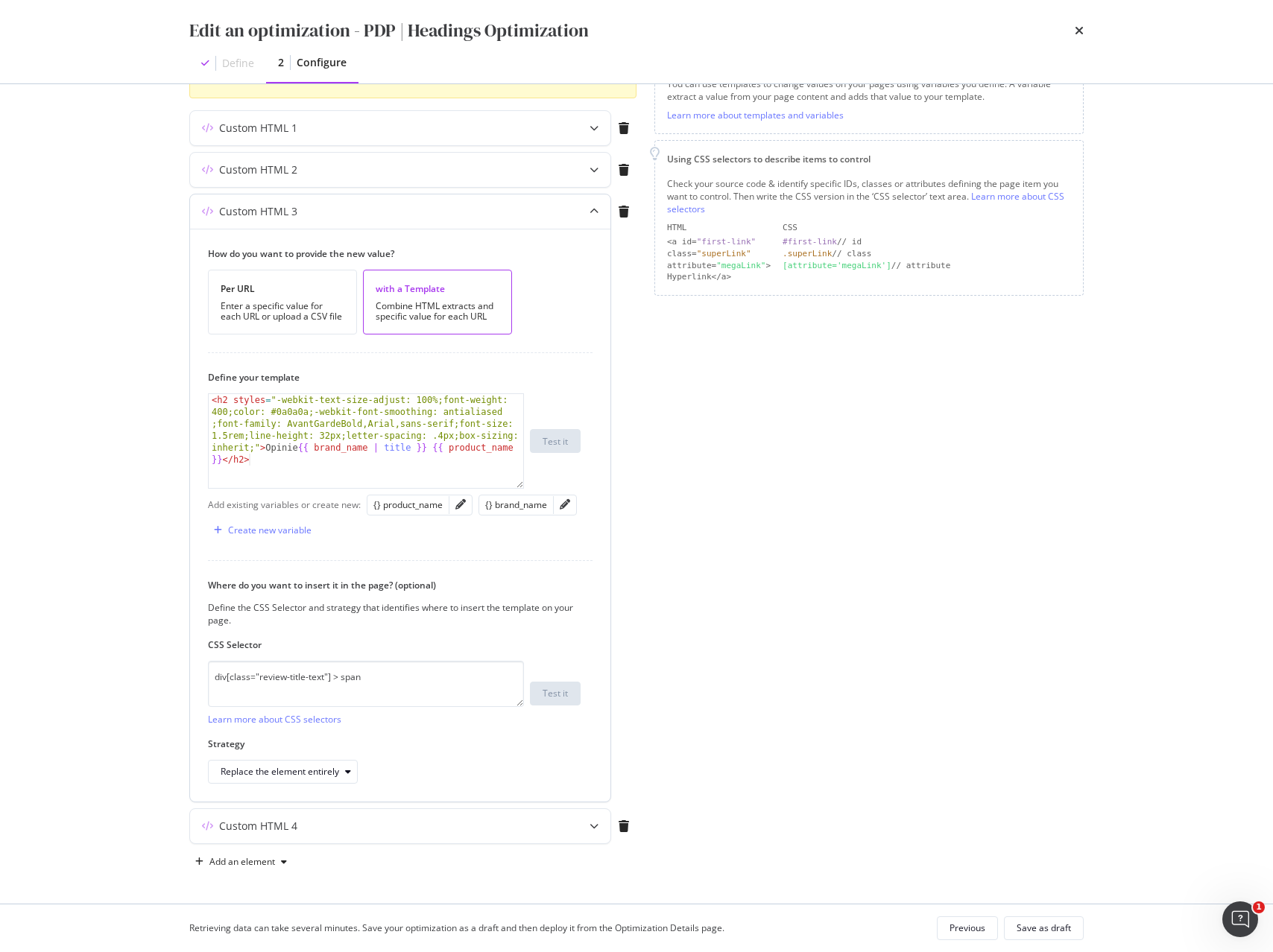
type textarea "<h2 styles="-webkit-text-size-adjust: 100%;font-weight: 400;color: #0a0a0a;-web…"
click at [329, 450] on div "< h2 styles = "-webkit-text-size-adjust: 100%;font-weight: 400;color: #0a0a0a;-…" at bounding box center [366, 512] width 315 height 237
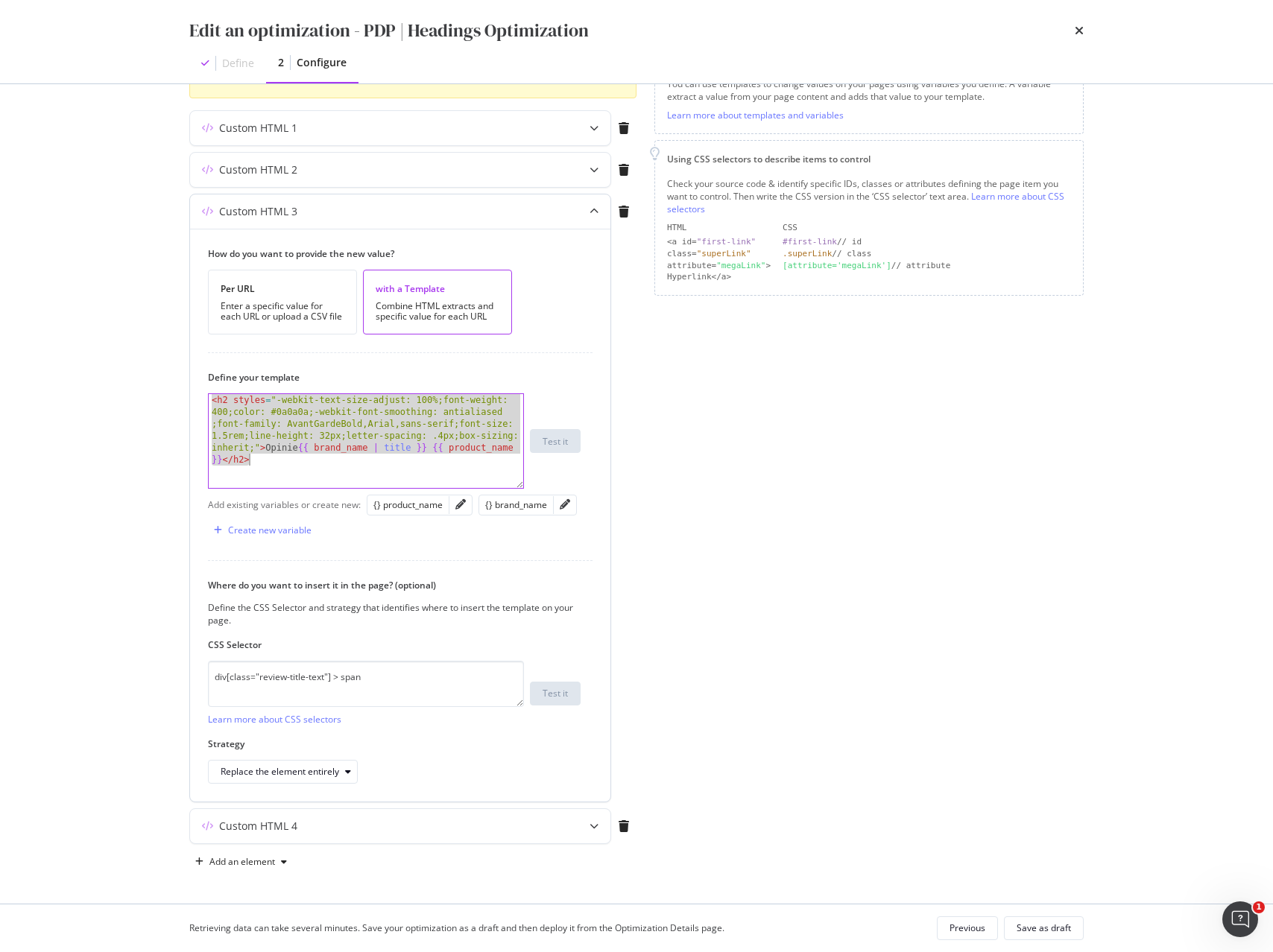
click at [329, 450] on div "< h2 styles = "-webkit-text-size-adjust: 100%;font-weight: 400;color: #0a0a0a;-…" at bounding box center [366, 512] width 315 height 237
click at [273, 679] on textarea "div[class="review-title-text"] > span" at bounding box center [365, 684] width 316 height 46
click at [370, 832] on div "Custom HTML 4" at bounding box center [371, 826] width 362 height 15
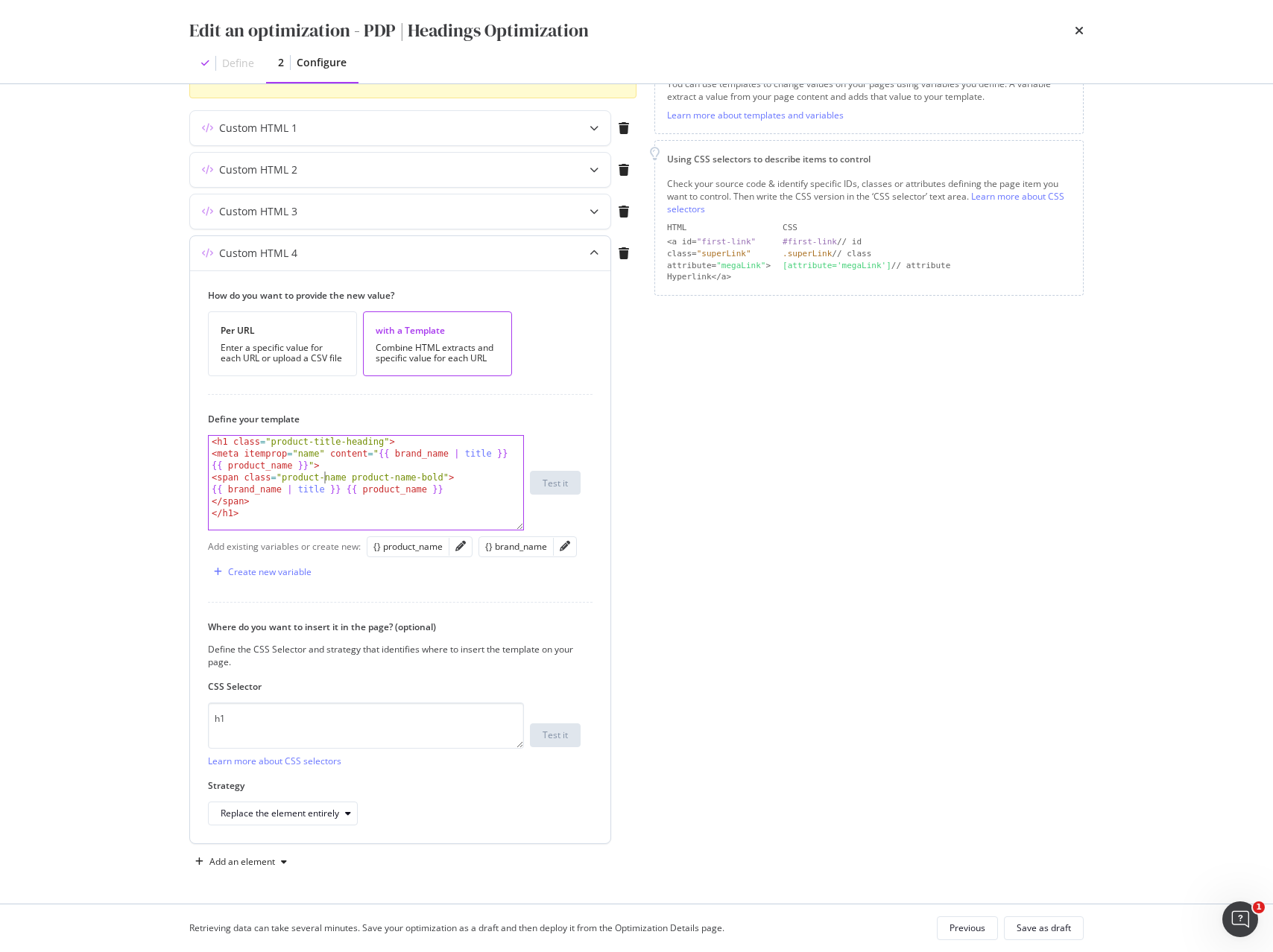
click at [325, 482] on div "< h1 class = "product-title-heading" > < meta itemprop = "name" content = " {{ …" at bounding box center [366, 495] width 315 height 118
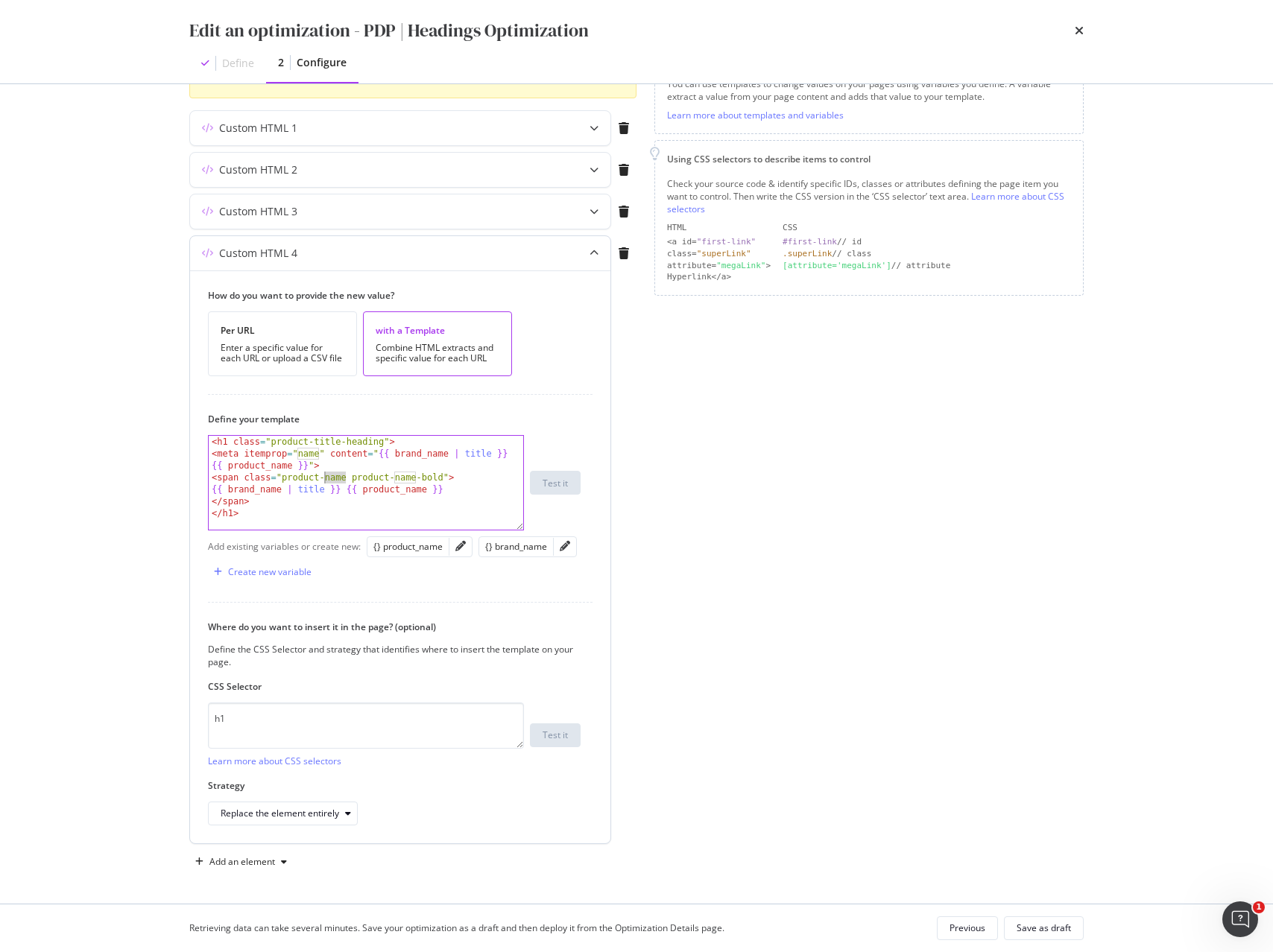
type textarea "</span> </h1>"
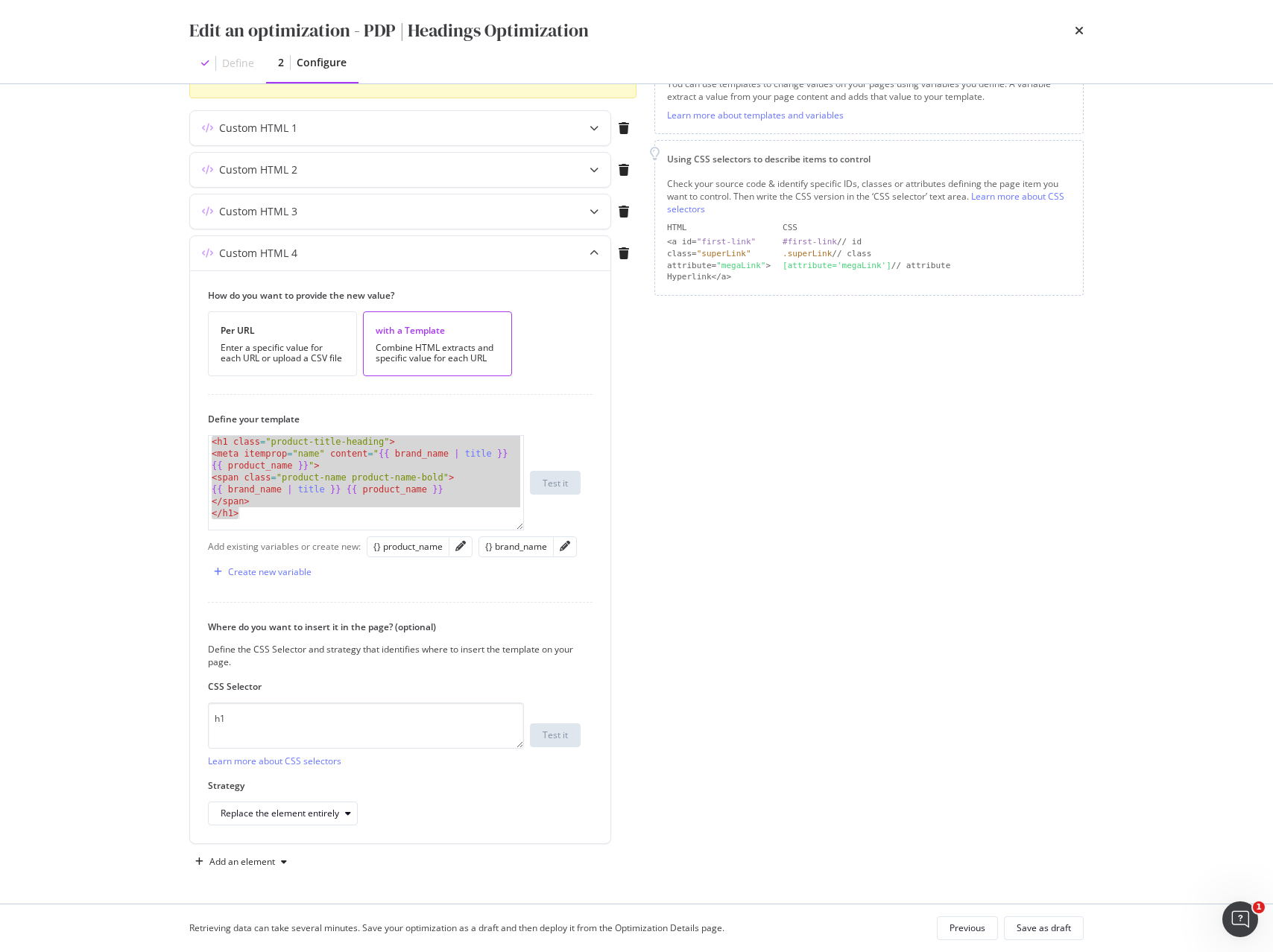
scroll to position [0, 0]
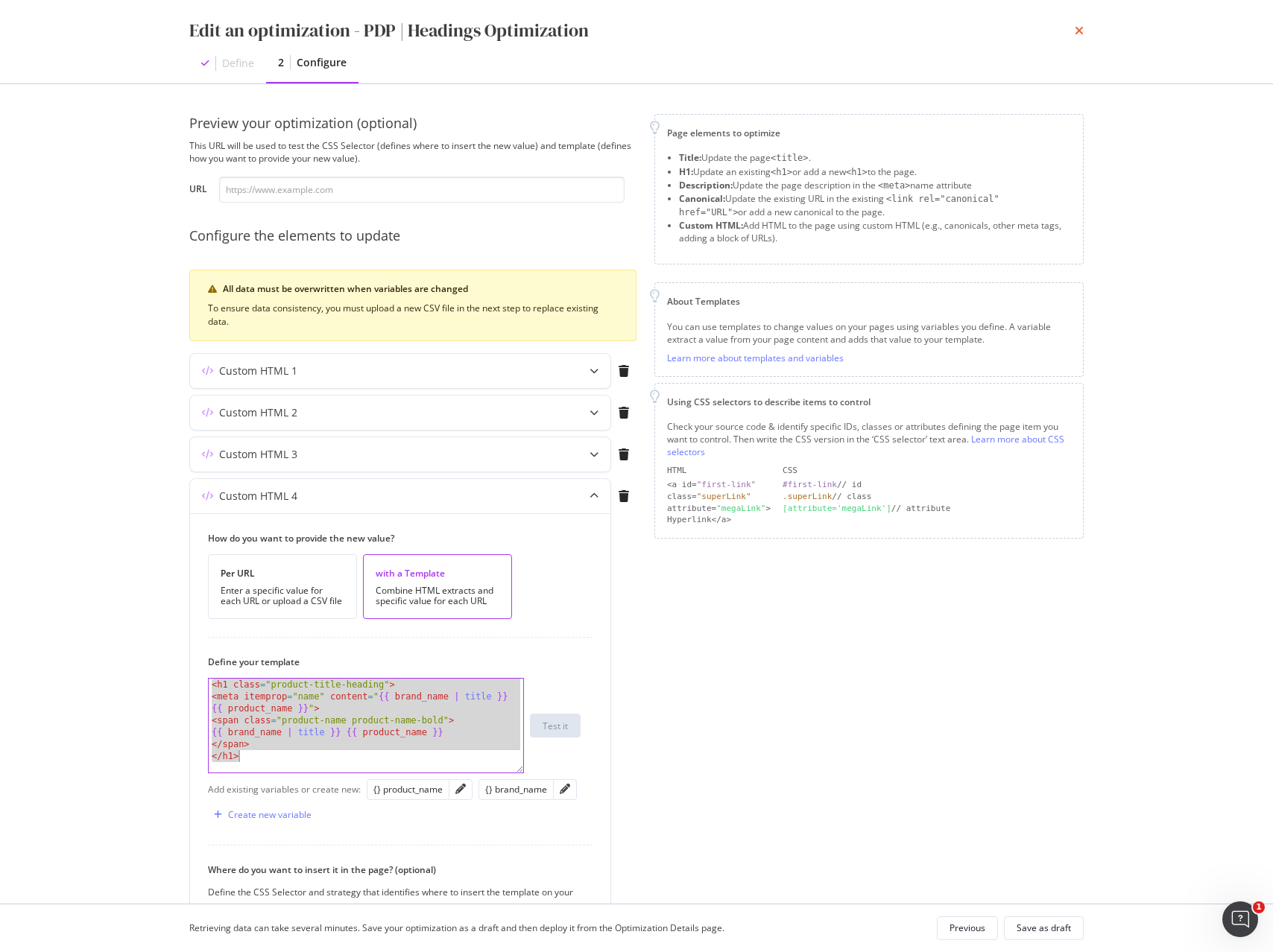
click at [1081, 30] on icon "times" at bounding box center [1079, 30] width 9 height 12
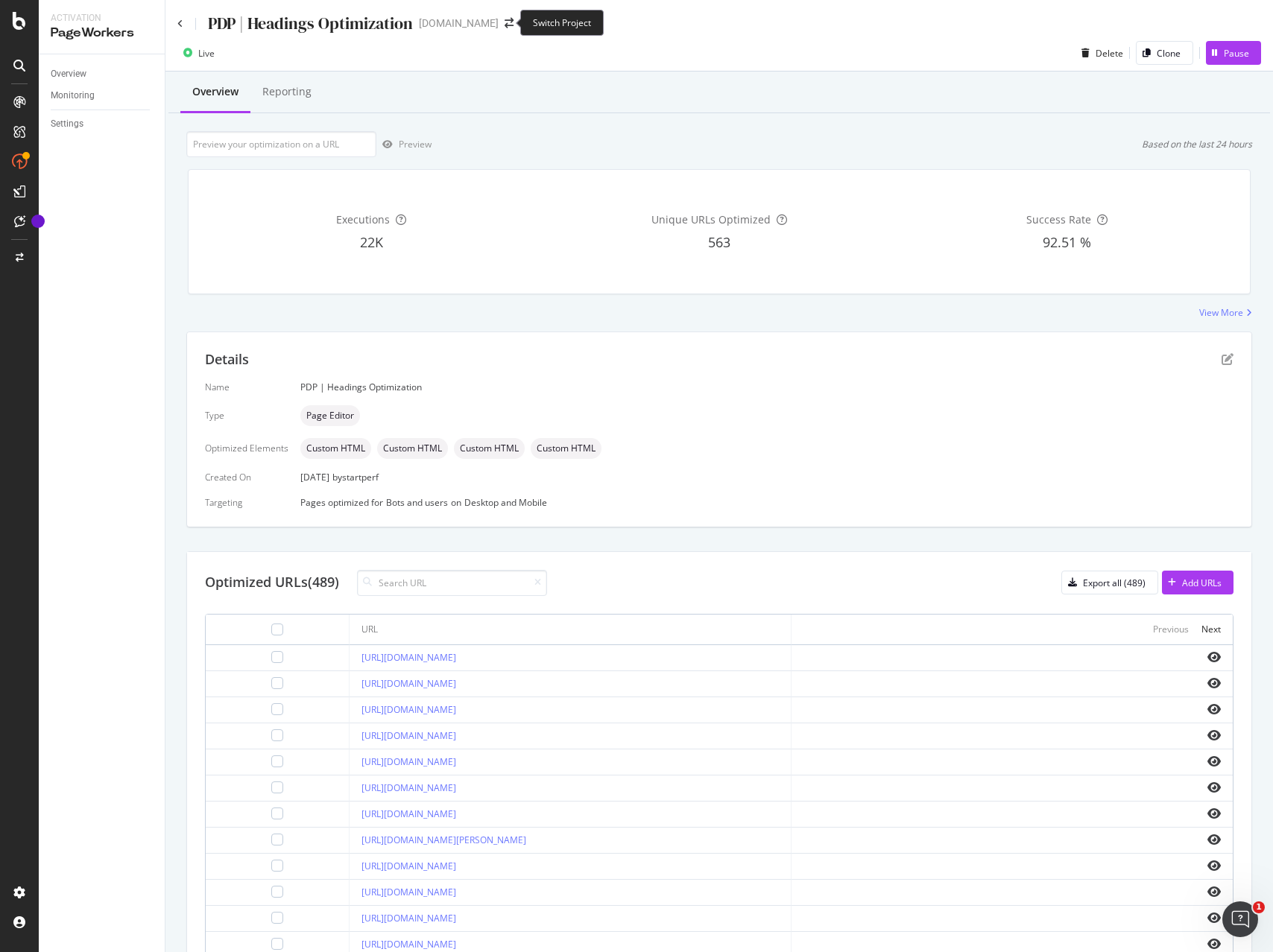
click at [511, 23] on span at bounding box center [509, 23] width 21 height 11
click at [505, 20] on icon "arrow-right-arrow-left" at bounding box center [509, 23] width 9 height 11
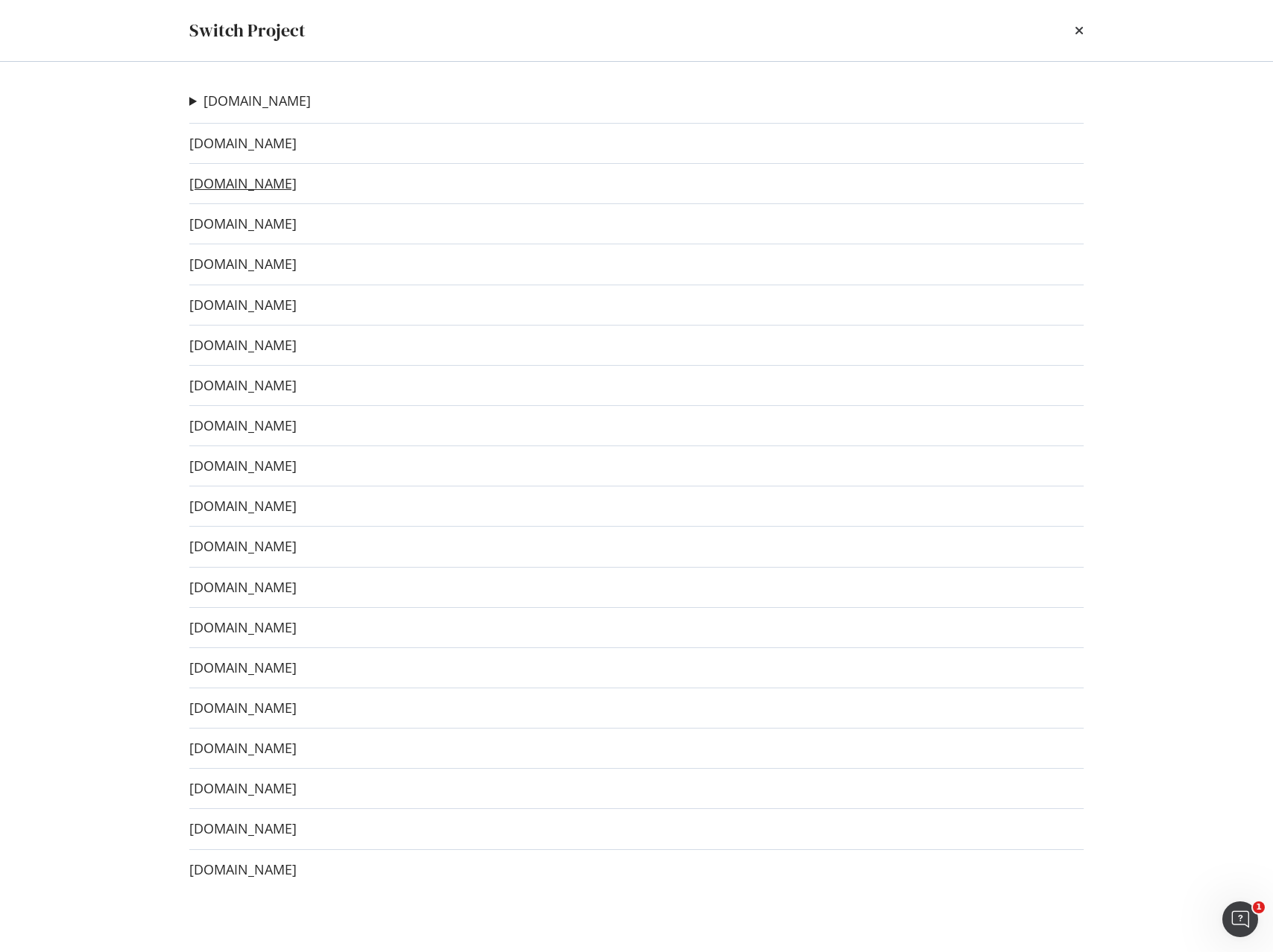
click at [250, 183] on link "[DOMAIN_NAME]" at bounding box center [242, 184] width 107 height 16
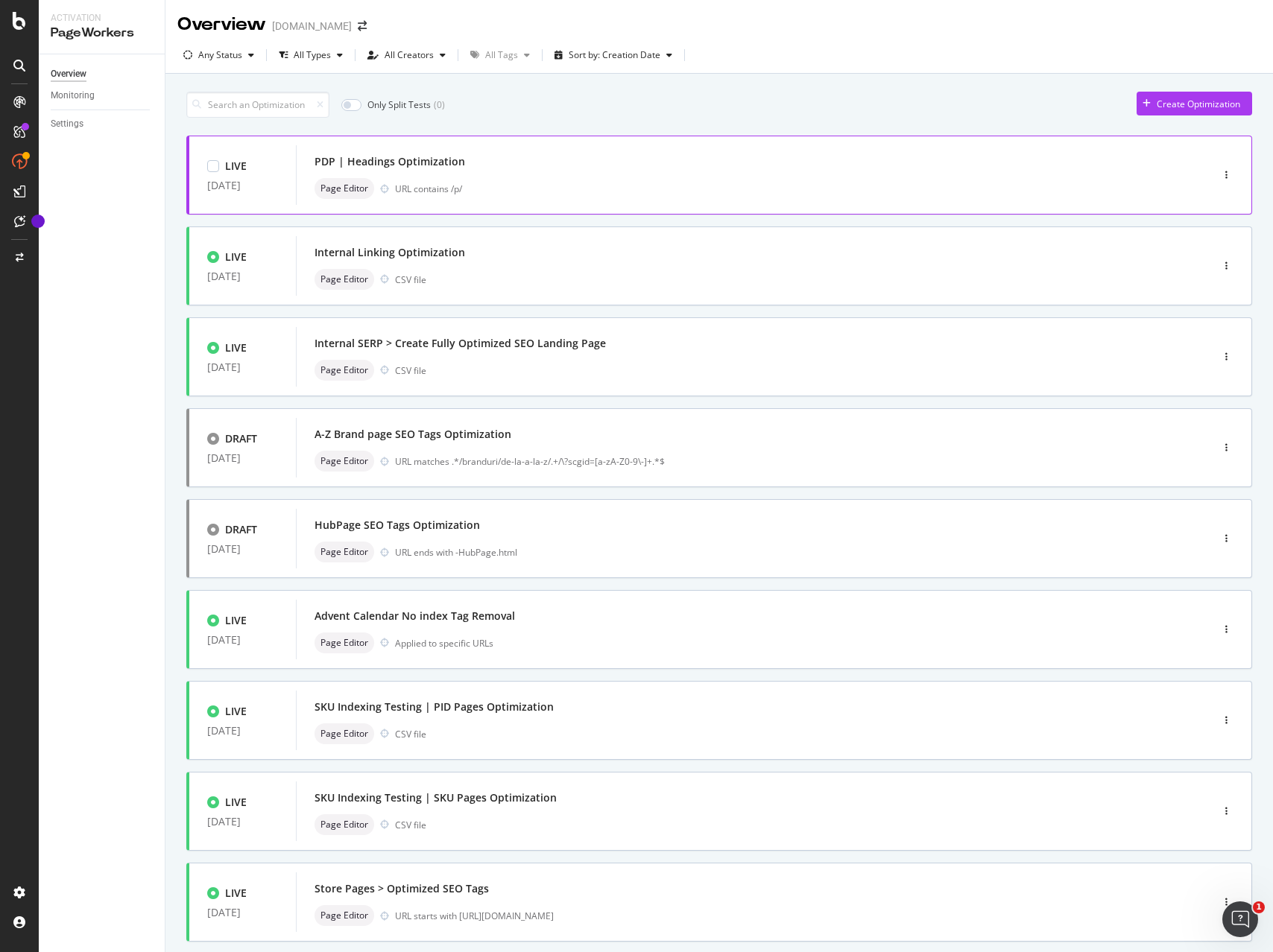
click at [552, 165] on div "PDP | Headings Optimization" at bounding box center [731, 161] width 833 height 21
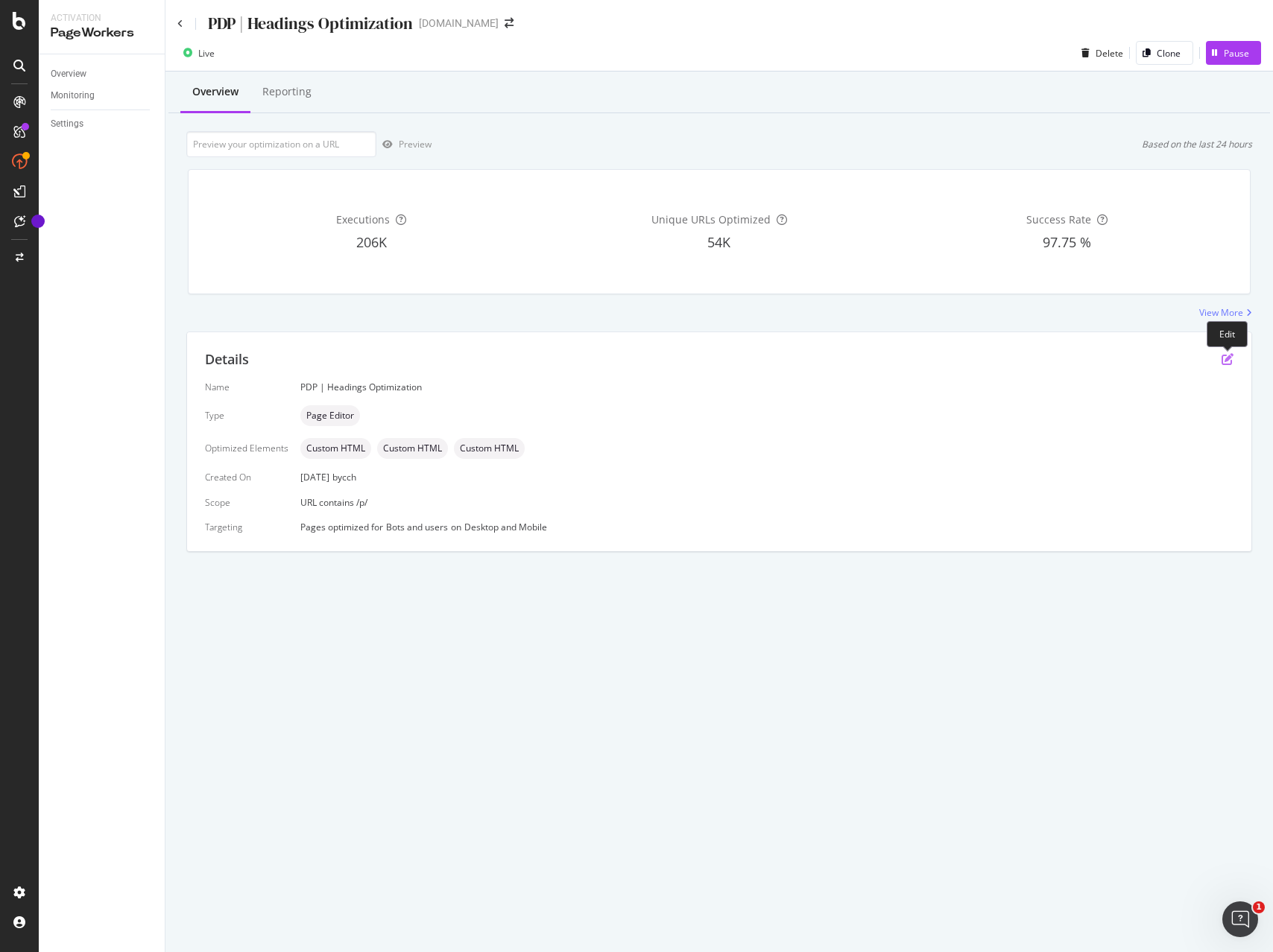
click at [1226, 358] on icon "pen-to-square" at bounding box center [1228, 359] width 12 height 12
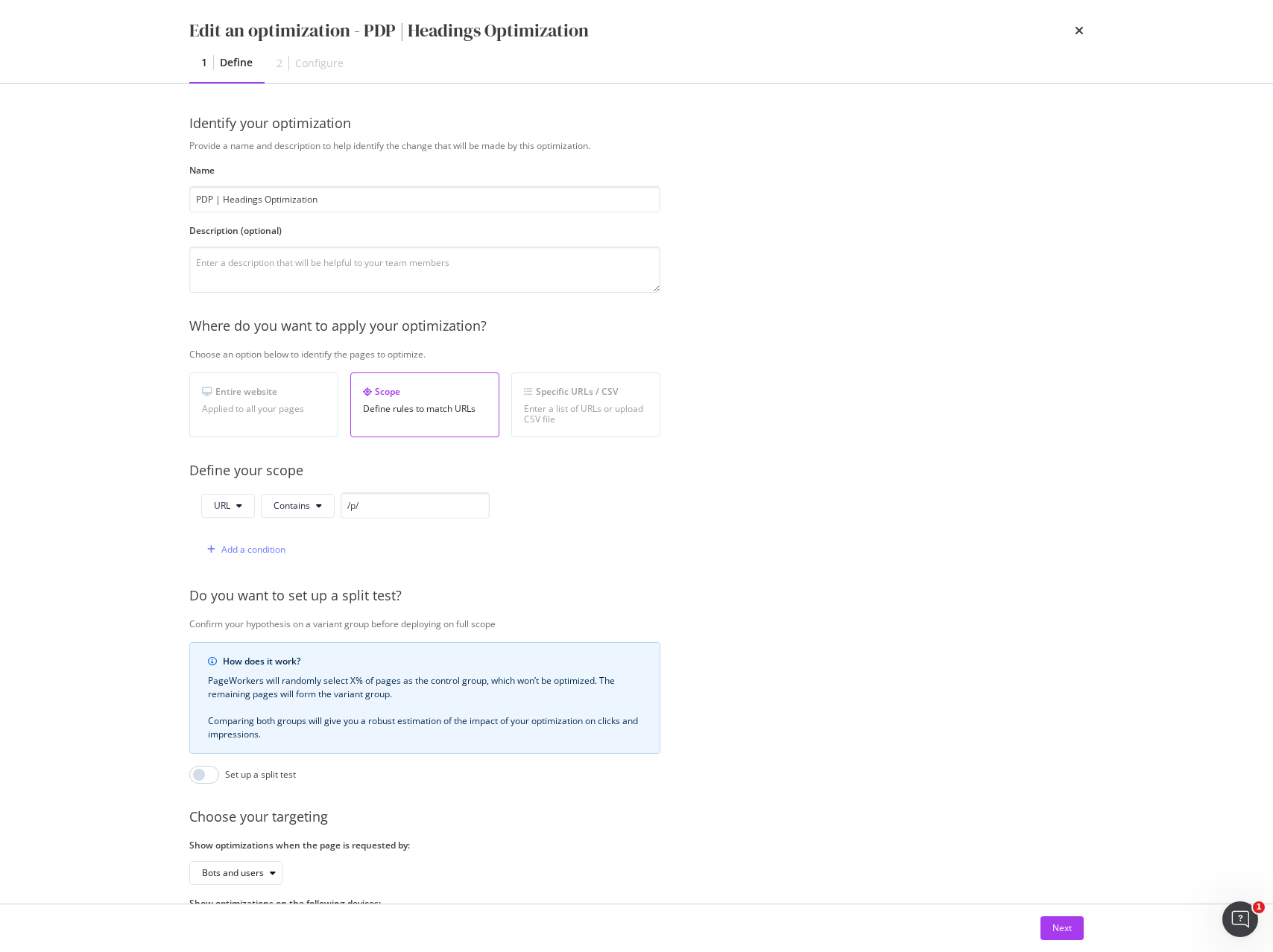
scroll to position [69, 0]
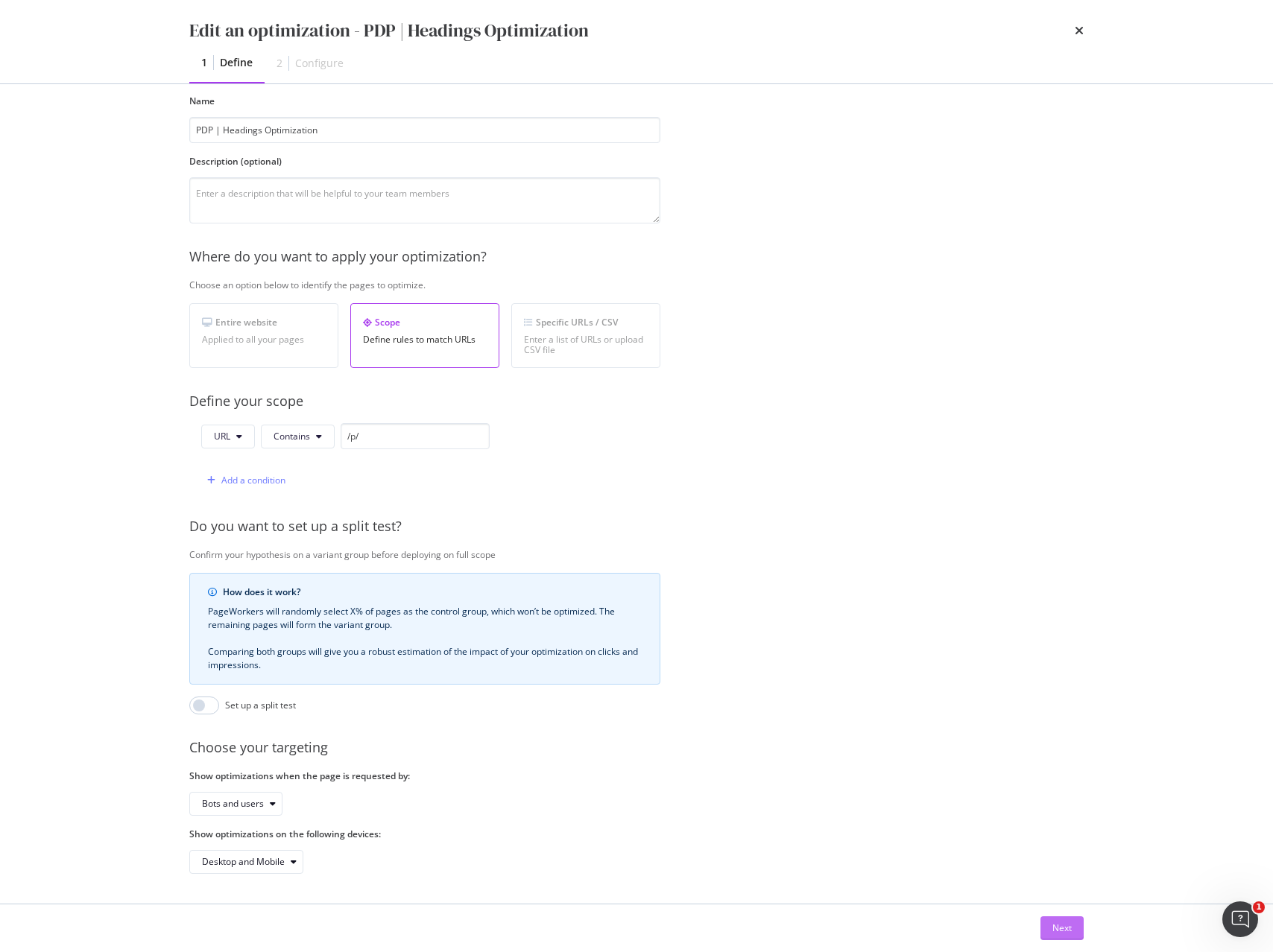
click at [1061, 923] on div "Next" at bounding box center [1062, 927] width 20 height 13
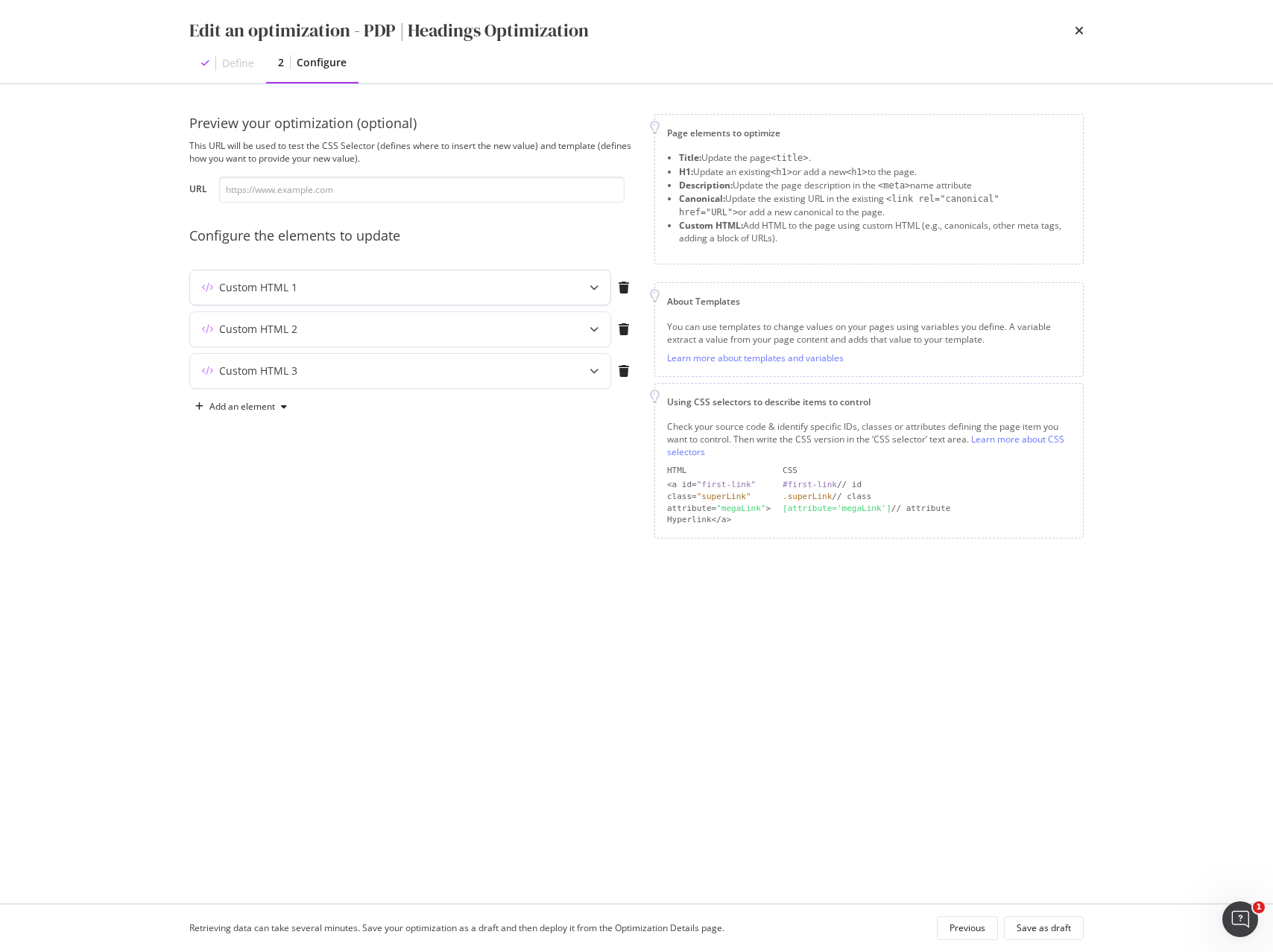
click at [593, 289] on icon "modal" at bounding box center [593, 287] width 9 height 9
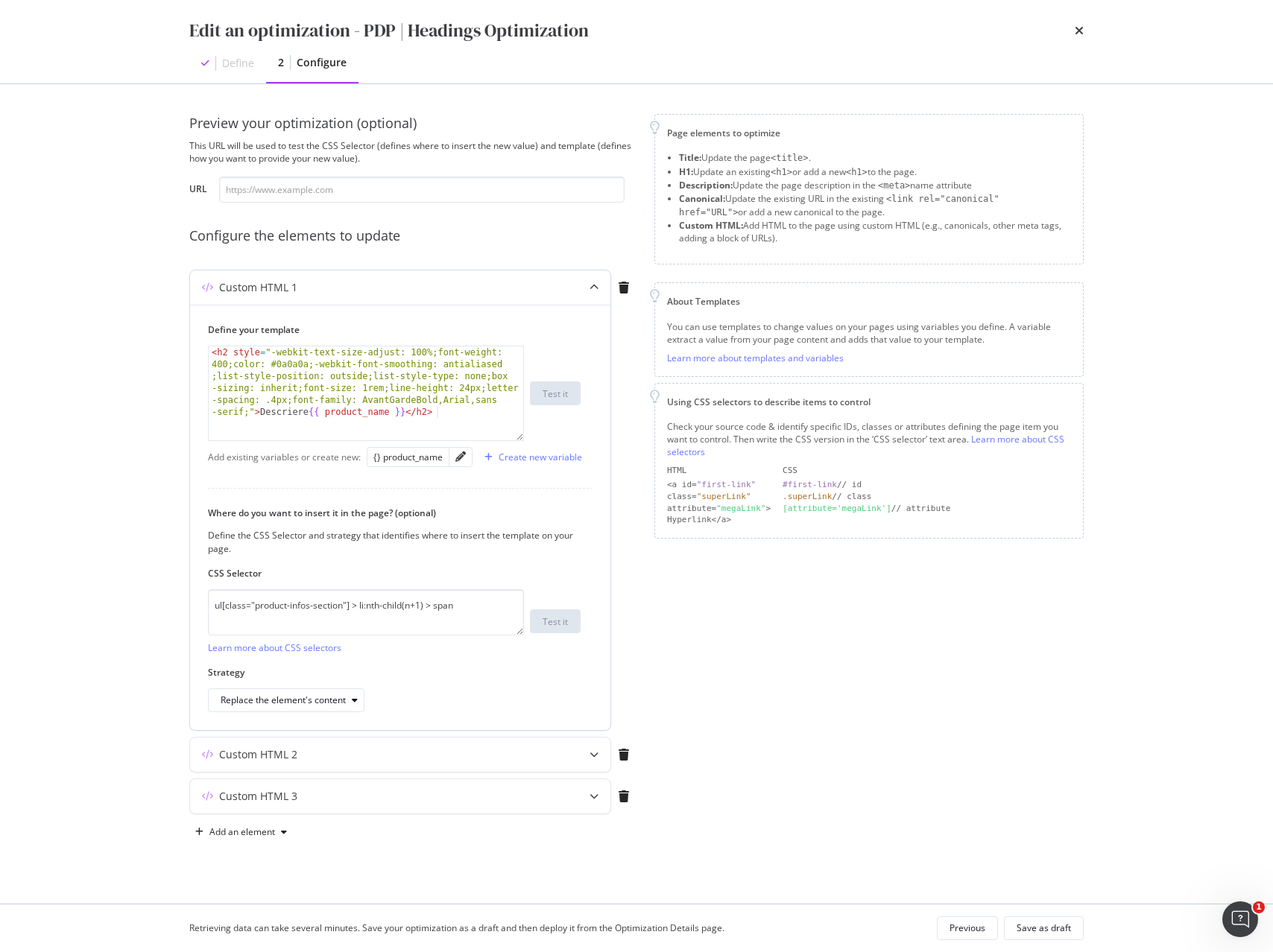
type textarea "<h2 style="-webkit-text-size-adjust: 100%;font-weight: 400;color: #0a0a0a;-webk…"
click at [403, 370] on div "< h2 style = "-webkit-text-size-adjust: 100%;font-weight: 400;color: #0a0a0a;-w…" at bounding box center [366, 464] width 315 height 237
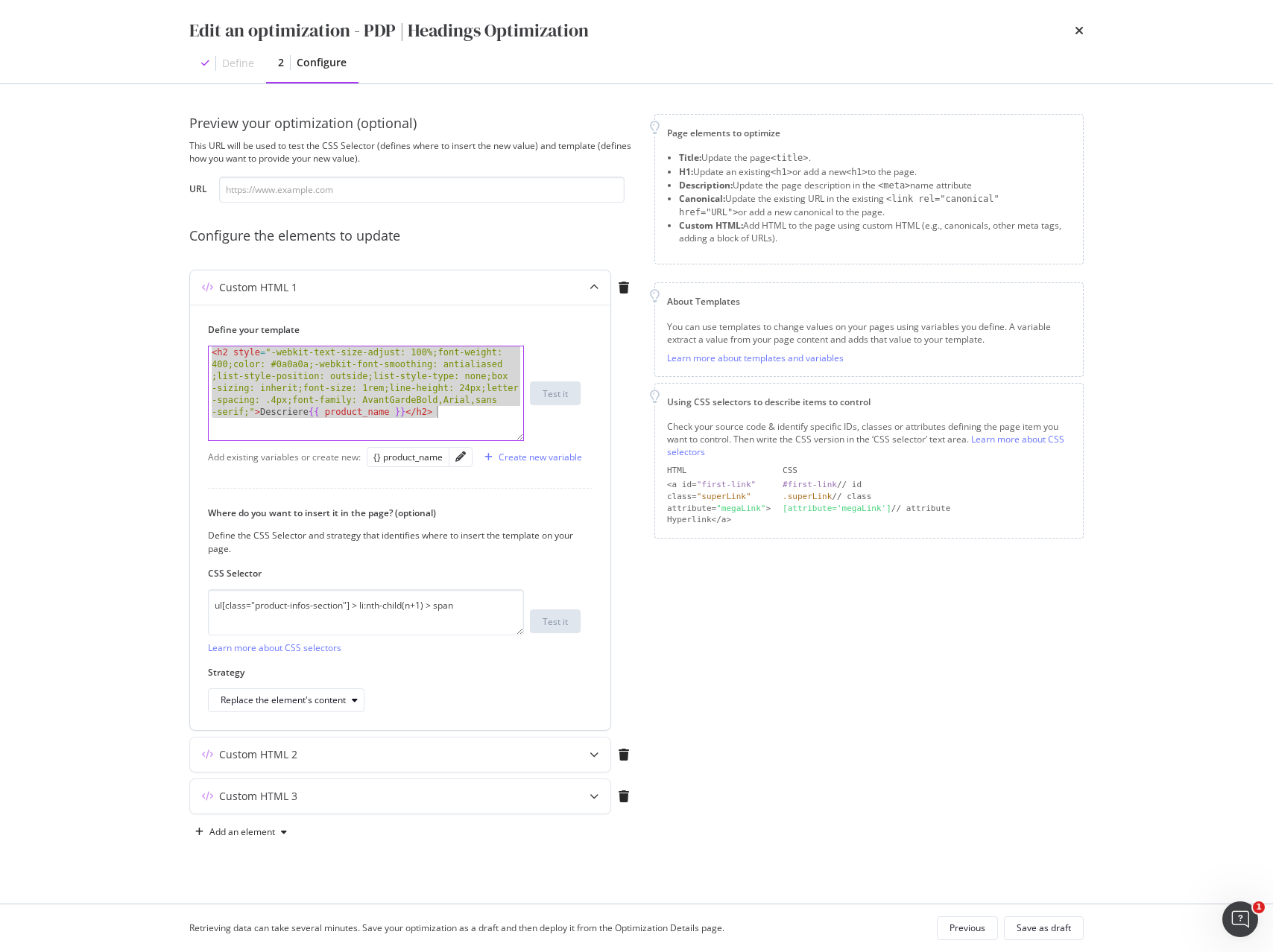
click at [403, 370] on div "< h2 style = "-webkit-text-size-adjust: 100%;font-weight: 400;color: #0a0a0a;-w…" at bounding box center [366, 464] width 315 height 237
click at [589, 753] on icon "modal" at bounding box center [593, 754] width 9 height 9
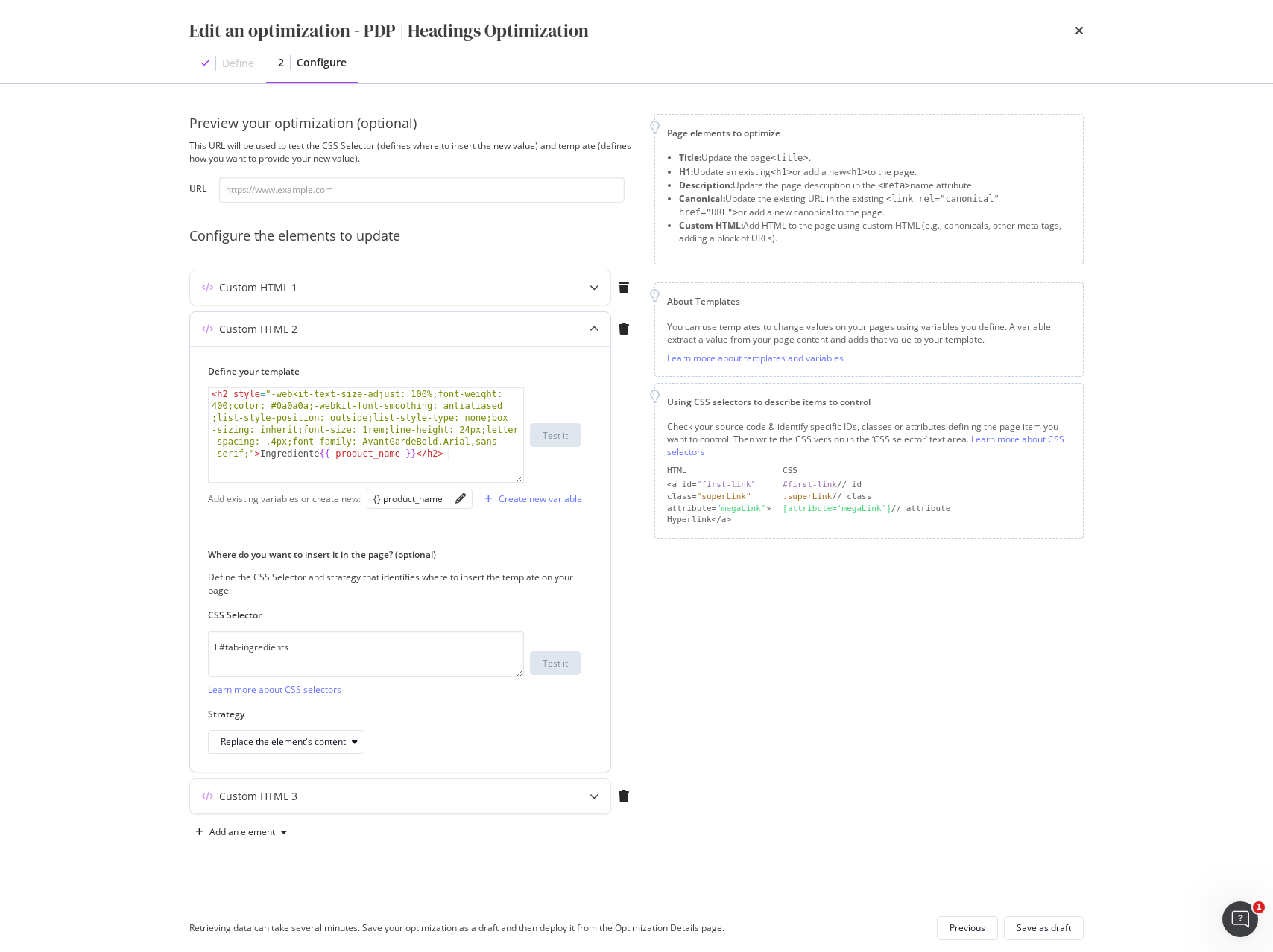
type textarea "<h2 style="-webkit-text-size-adjust: 100%;font-weight: 400;color: #0a0a0a;-webk…"
drag, startPoint x: 315, startPoint y: 469, endPoint x: 311, endPoint y: 447, distance: 22.4
click at [315, 469] on div "< h2 style = "-webkit-text-size-adjust: 100%;font-weight: 400;color: #0a0a0a;-w…" at bounding box center [366, 506] width 315 height 237
click at [309, 440] on div "< h2 style = "-webkit-text-size-adjust: 100%;font-weight: 400;color: #0a0a0a;-w…" at bounding box center [366, 506] width 315 height 237
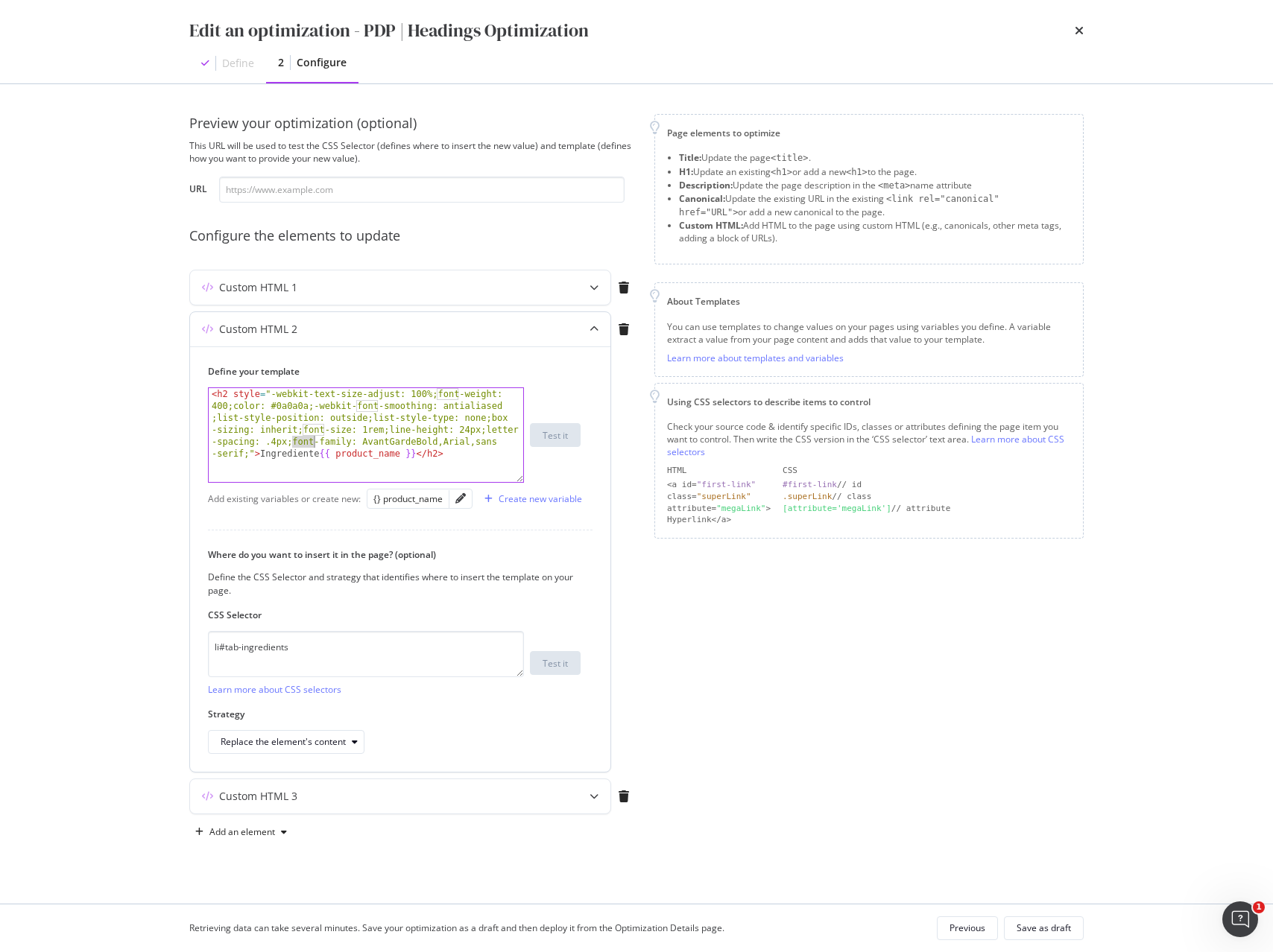
click at [309, 440] on div "< h2 style = "-webkit-text-size-adjust: 100%;font-weight: 400;color: #0a0a0a;-w…" at bounding box center [366, 506] width 315 height 237
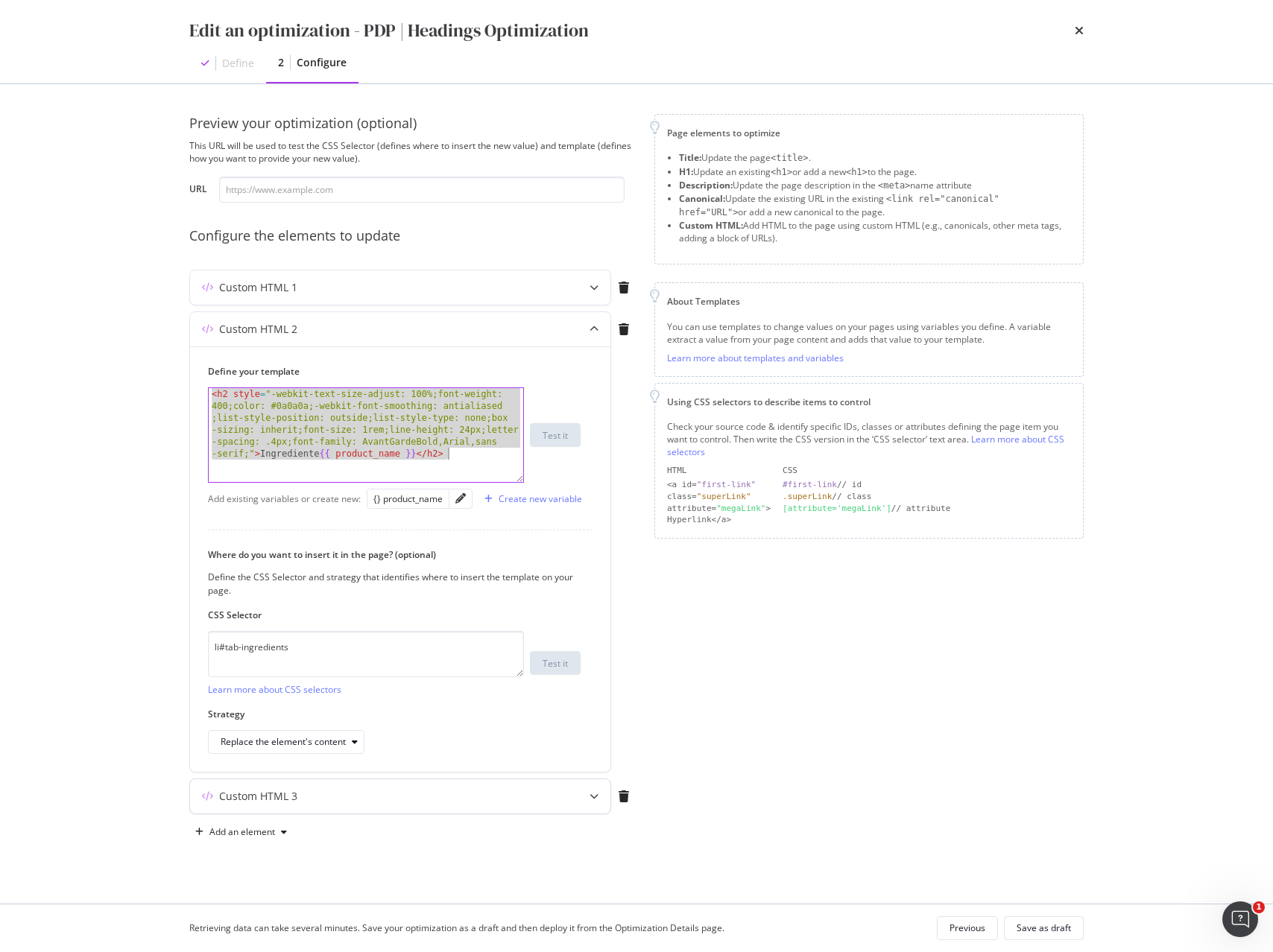
click at [402, 808] on div "Custom HTML 3" at bounding box center [399, 797] width 420 height 34
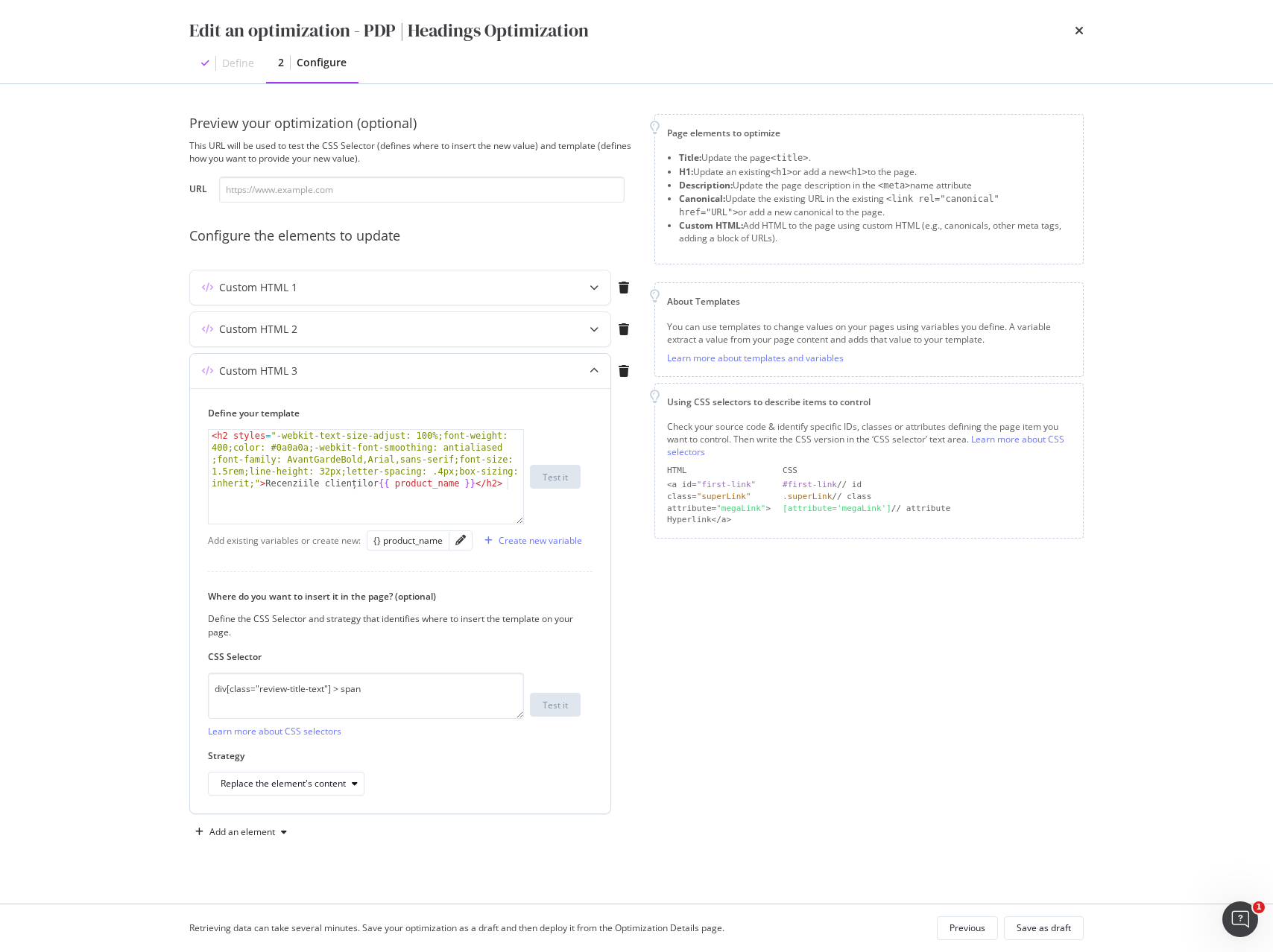
type textarea "<h2 styles="-webkit-text-size-adjust: 100%;font-weight: 400;color: #0a0a0a;-web…"
click at [384, 484] on div "< h2 styles = "-webkit-text-size-adjust: 100%;font-weight: 400;color: #0a0a0a;-…" at bounding box center [366, 536] width 315 height 213
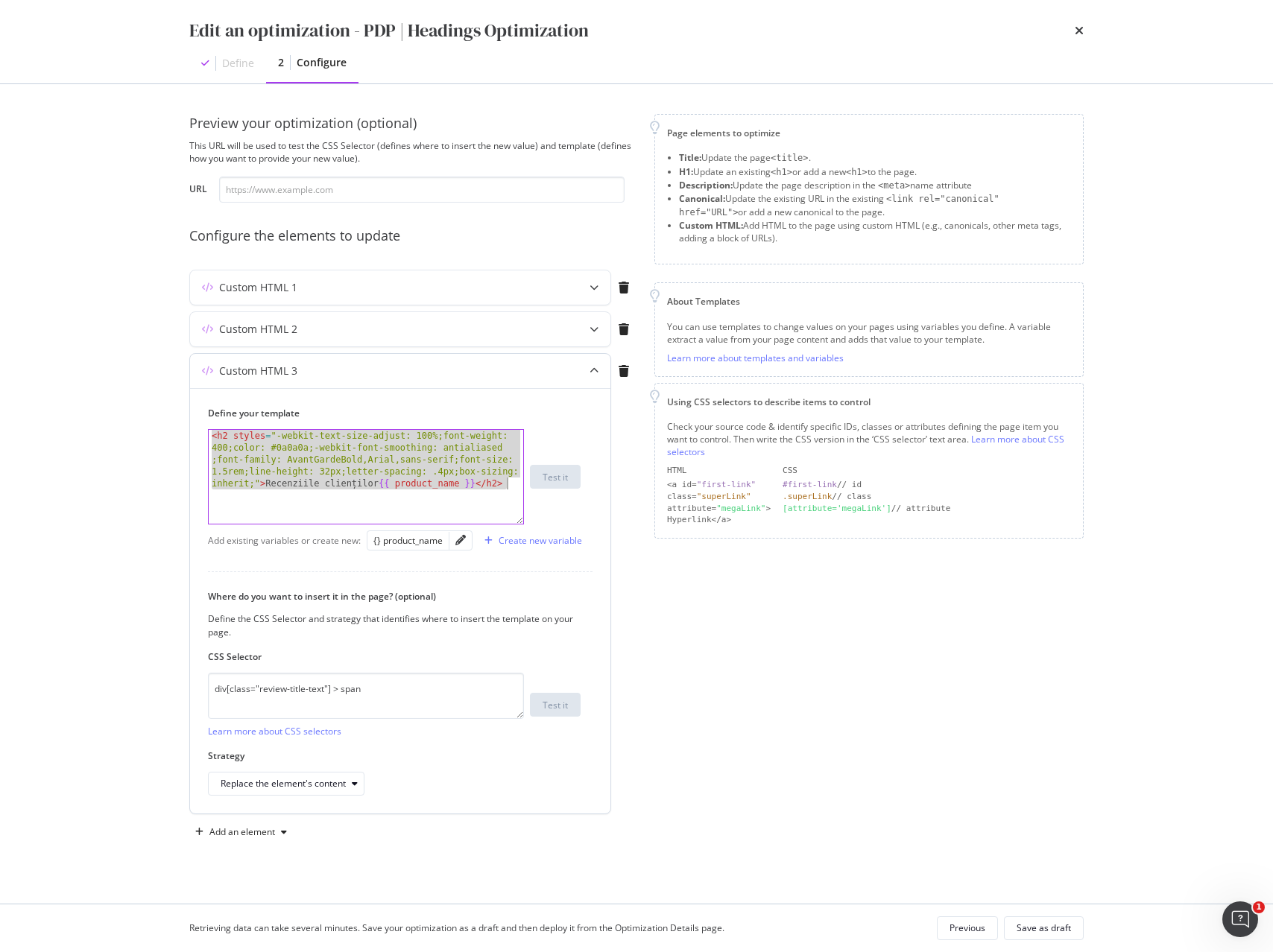
click at [384, 484] on div "< h2 styles = "-webkit-text-size-adjust: 100%;font-weight: 400;color: #0a0a0a;-…" at bounding box center [366, 536] width 315 height 213
click at [1081, 30] on icon "times" at bounding box center [1079, 30] width 9 height 12
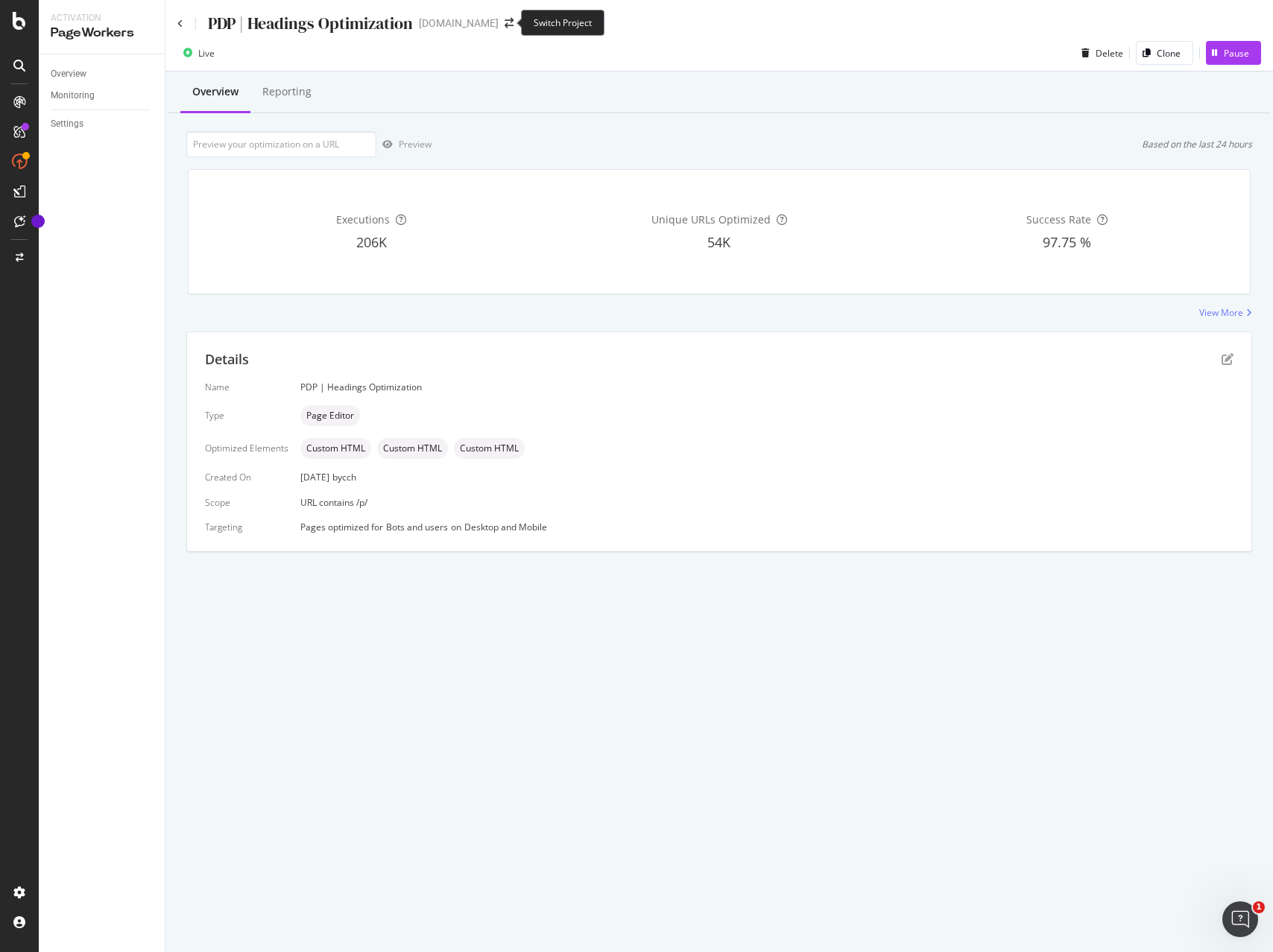
click at [499, 26] on span at bounding box center [509, 23] width 21 height 11
click at [505, 25] on icon "arrow-right-arrow-left" at bounding box center [509, 23] width 9 height 11
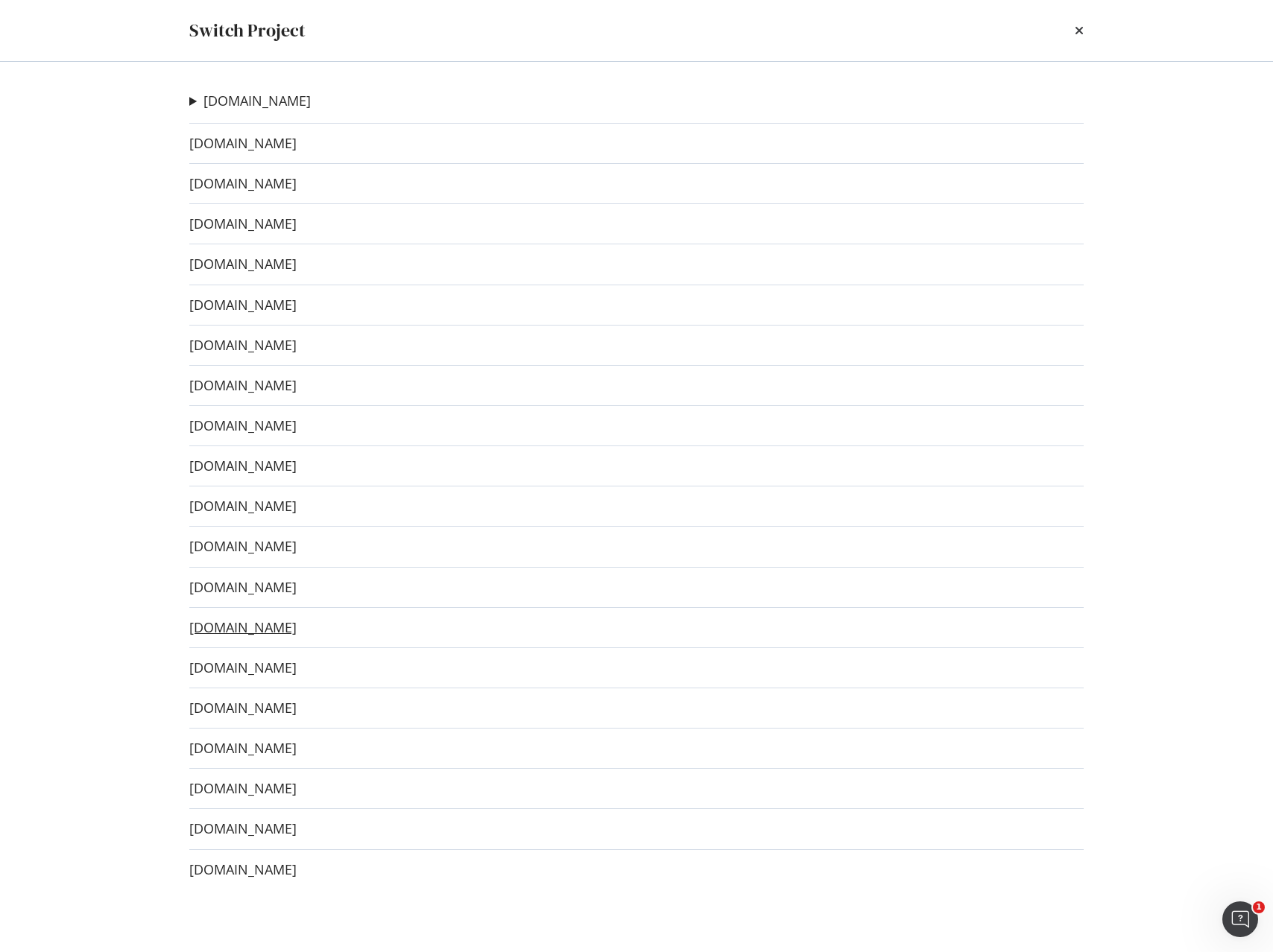
click at [263, 629] on link "[DOMAIN_NAME]" at bounding box center [242, 627] width 107 height 16
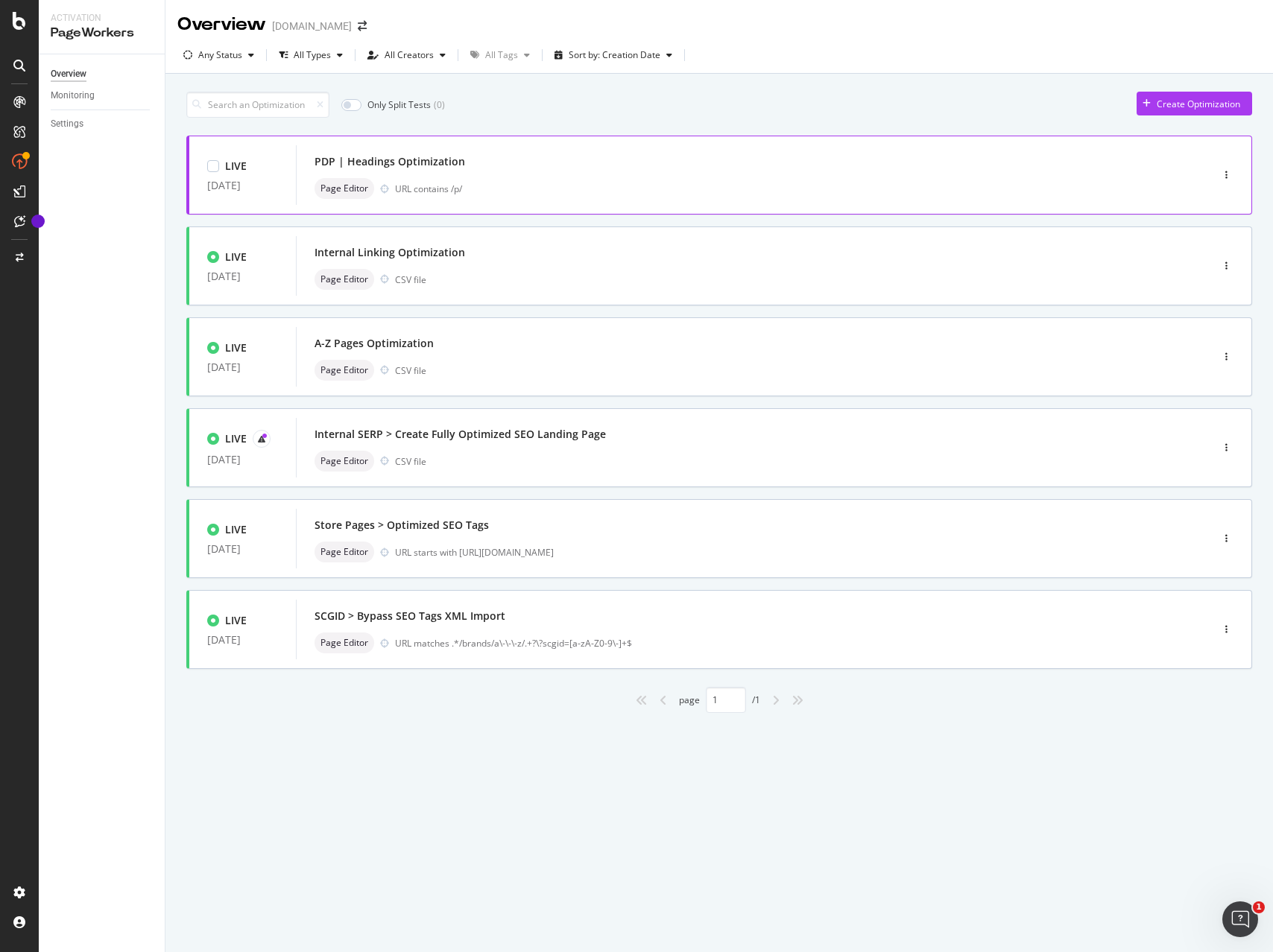
click at [562, 168] on div "PDP | Headings Optimization" at bounding box center [731, 161] width 833 height 21
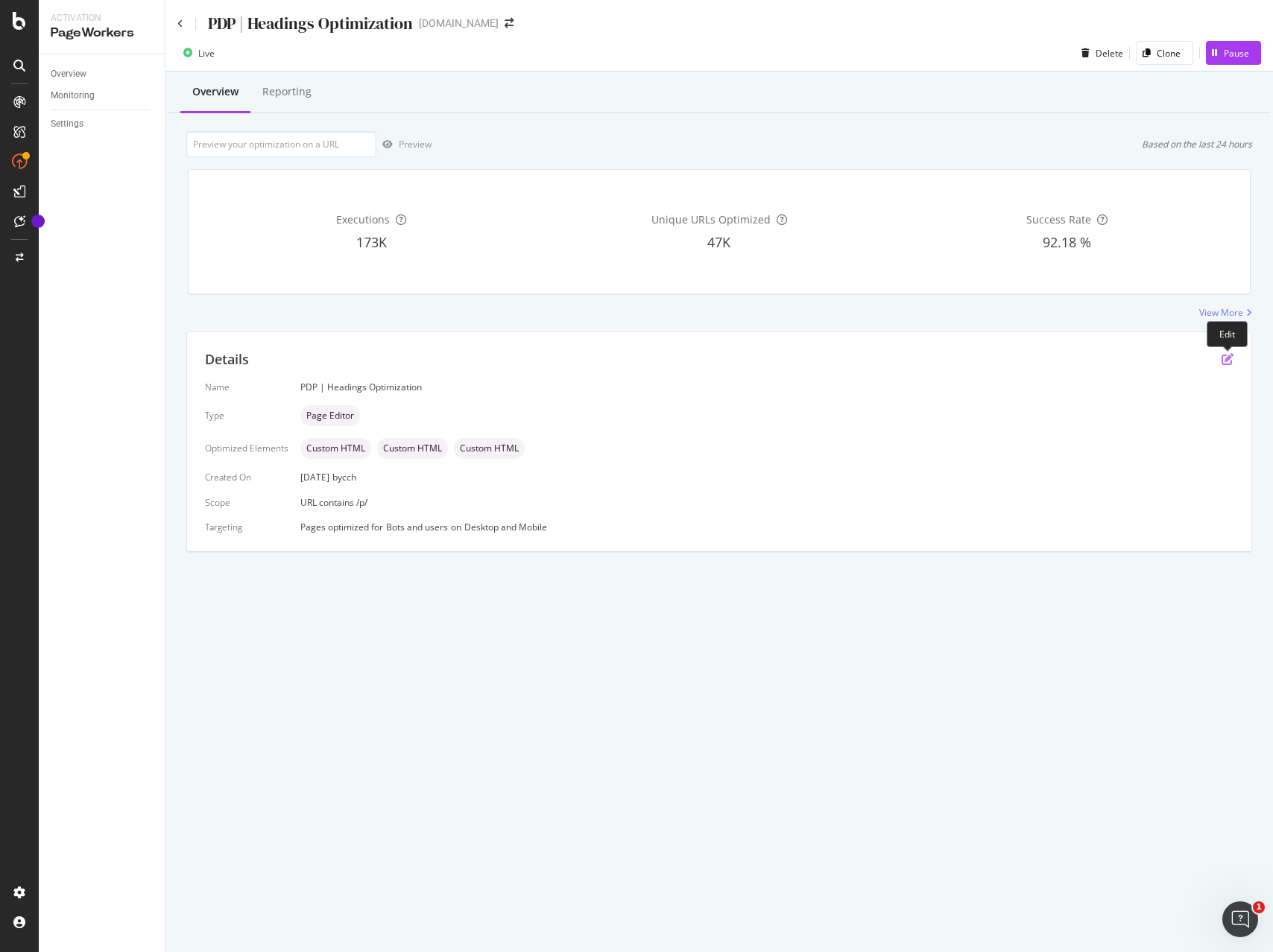
click at [1222, 358] on icon "pen-to-square" at bounding box center [1228, 359] width 12 height 12
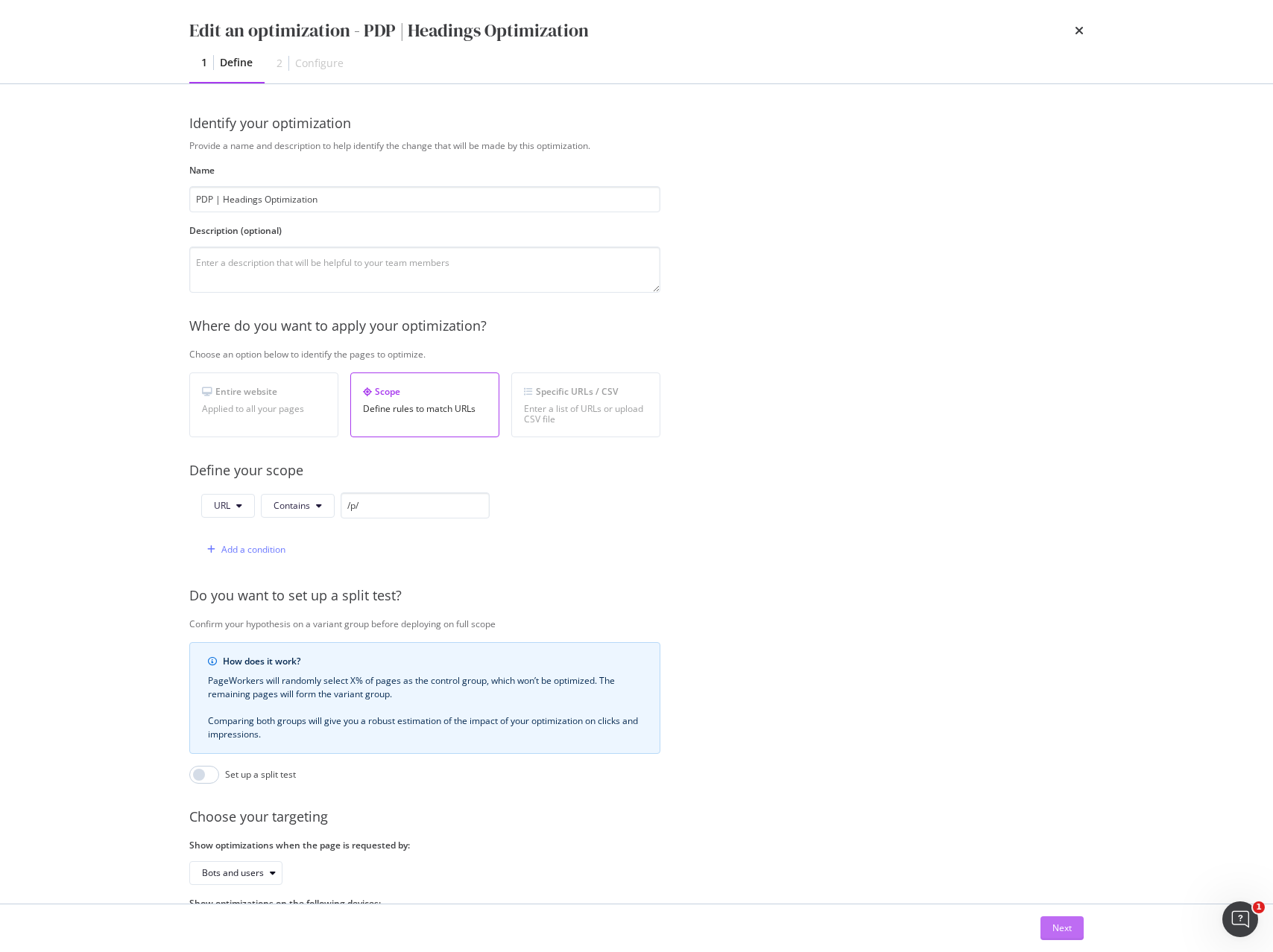
click at [1076, 937] on button "Next" at bounding box center [1062, 928] width 43 height 24
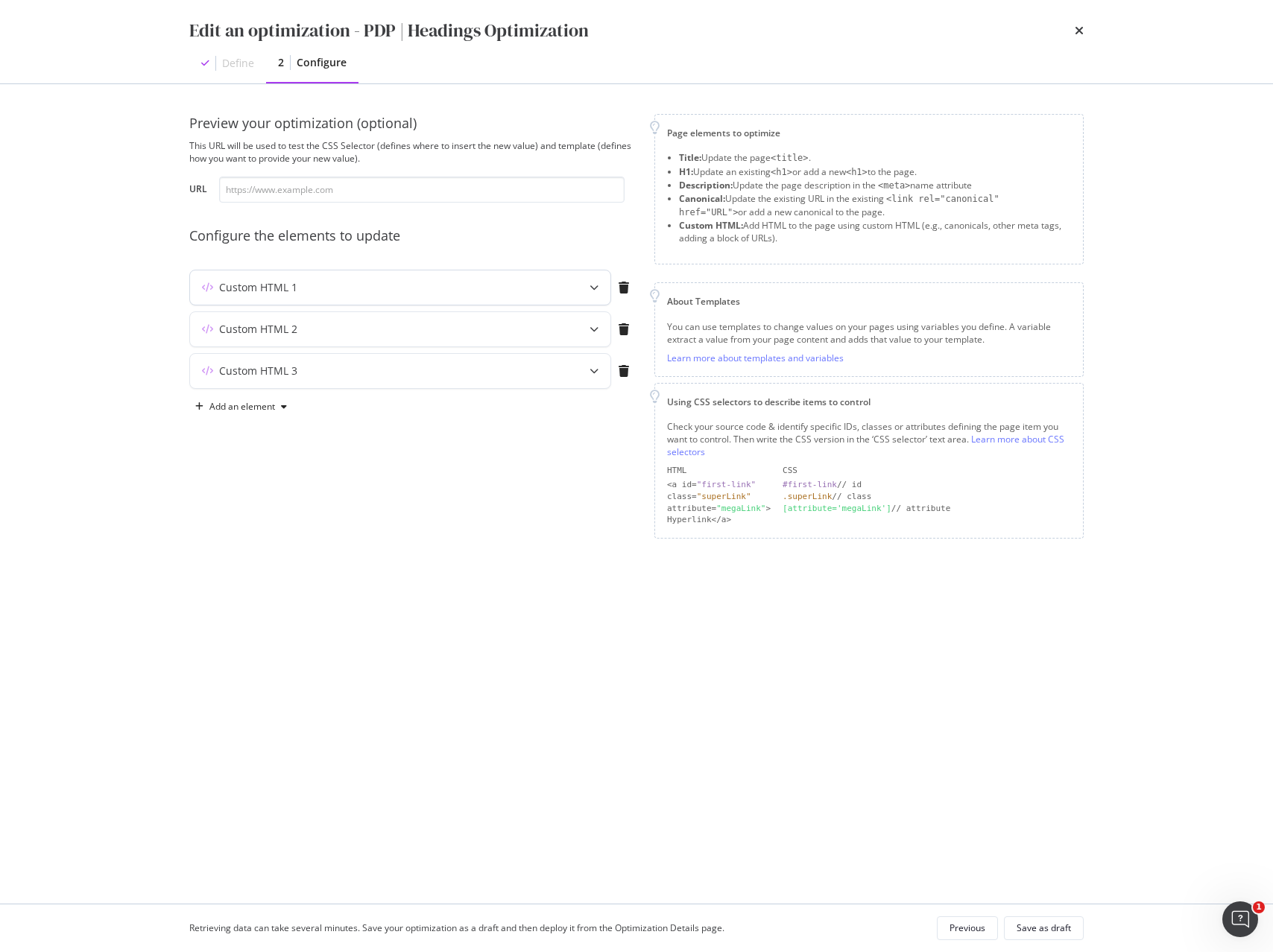
click at [508, 297] on div "Custom HTML 1" at bounding box center [399, 287] width 420 height 34
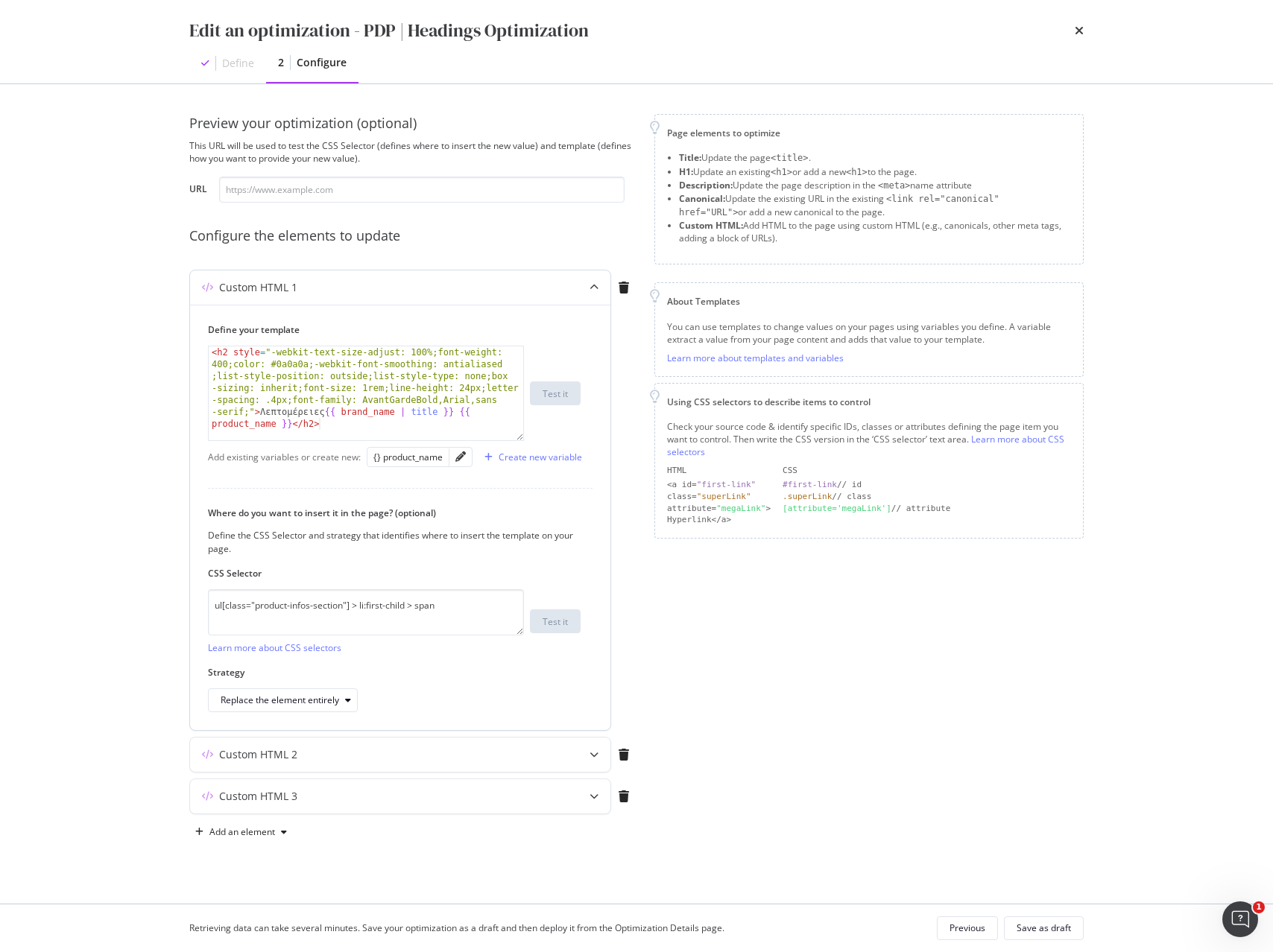
type textarea "<h2 style="-webkit-text-size-adjust: 100%;font-weight: 400;color: #0a0a0a;-webk…"
click at [387, 380] on div "< h2 style = "-webkit-text-size-adjust: 100%;font-weight: 400;color: #0a0a0a;-w…" at bounding box center [366, 476] width 315 height 261
click at [387, 379] on div "< h2 style = "-webkit-text-size-adjust: 100%;font-weight: 400;color: #0a0a0a;-w…" at bounding box center [366, 476] width 315 height 261
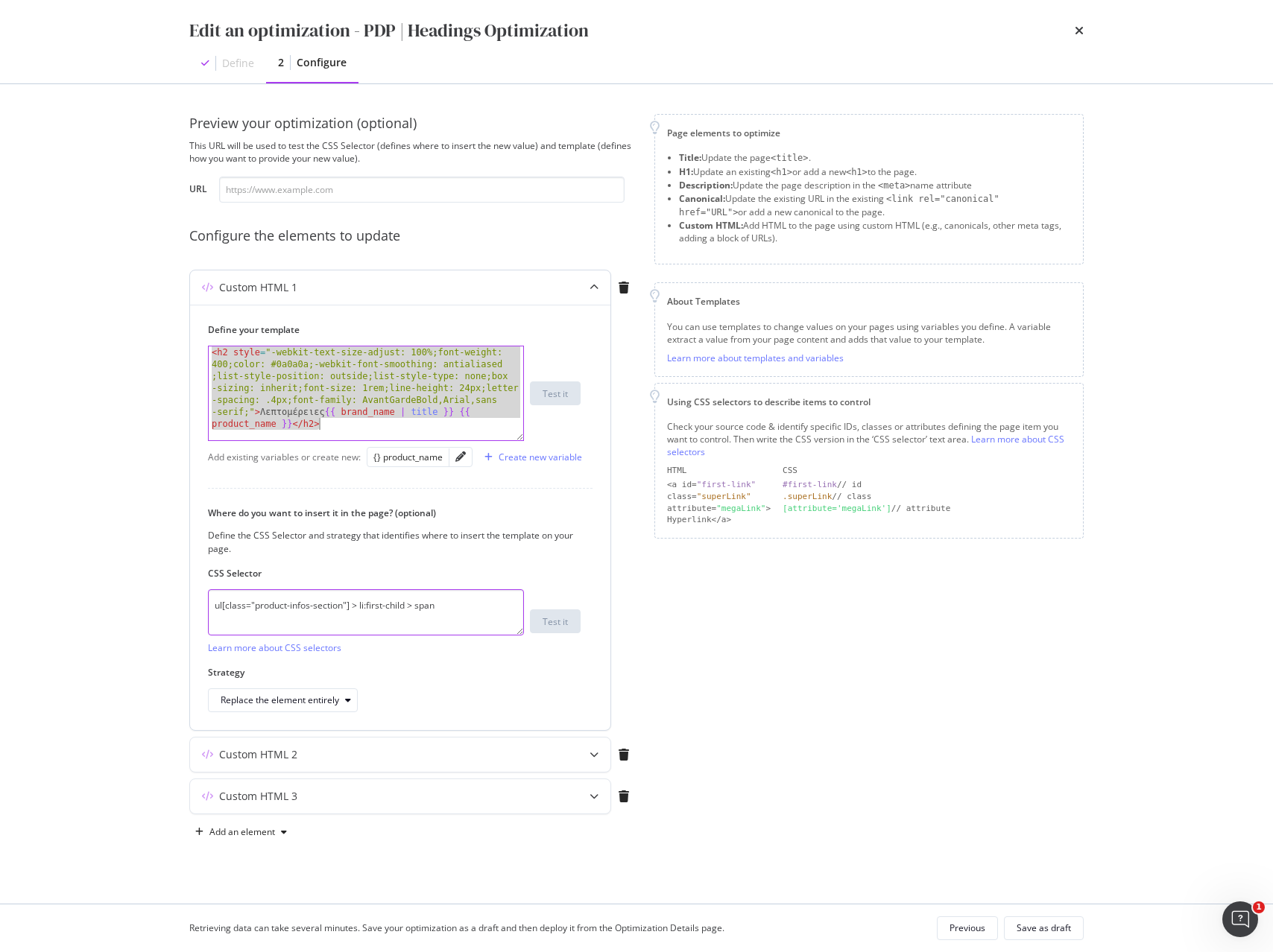
click at [414, 611] on textarea "ul[class="product-infos-section"] > li:first-child > span" at bounding box center [365, 612] width 316 height 46
click at [574, 760] on div "Custom HTML 2" at bounding box center [399, 754] width 420 height 34
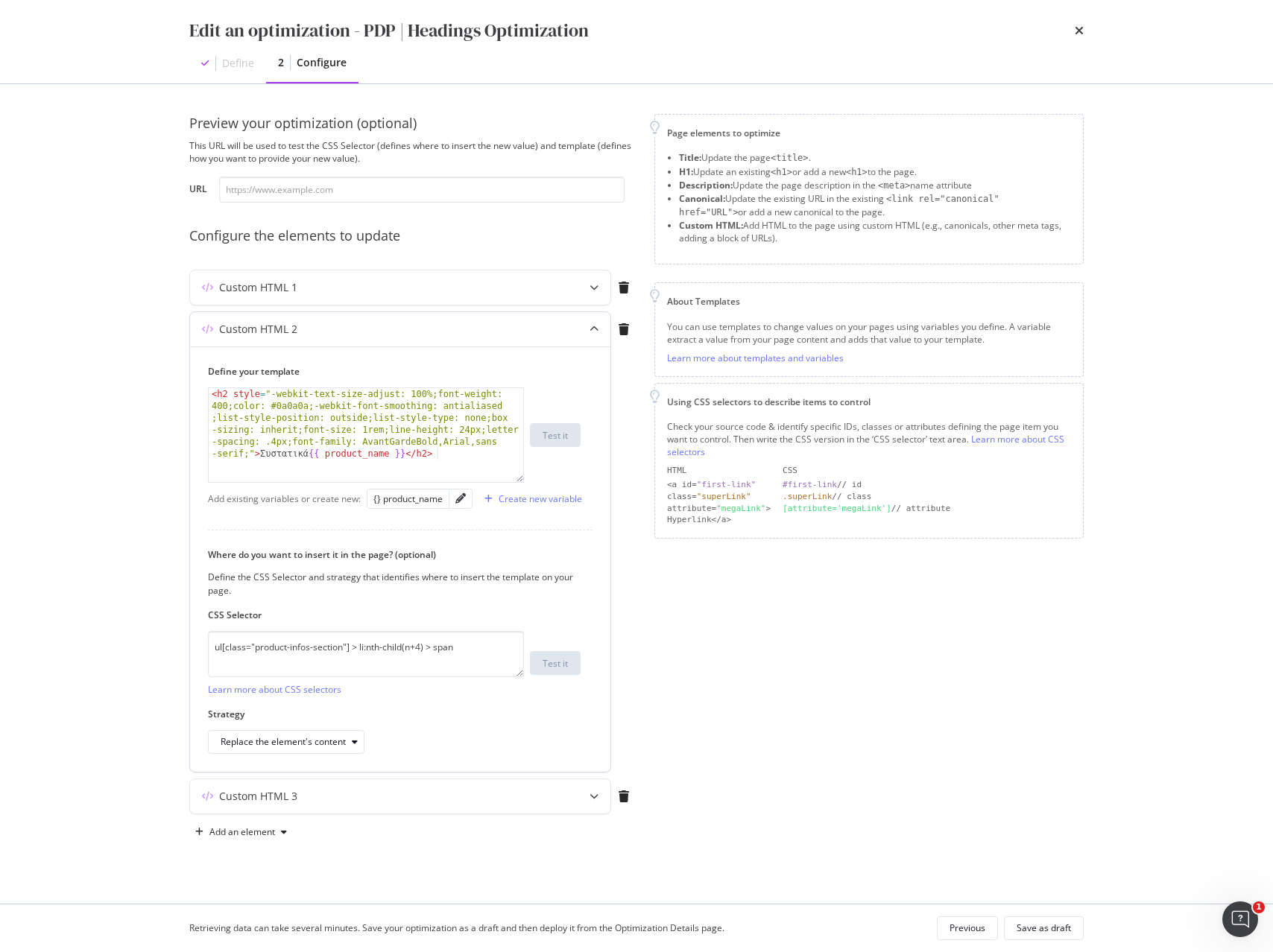
type textarea "<h2 style="-webkit-text-size-adjust: 100%;font-weight: 400;color: #0a0a0a;-webk…"
click at [374, 447] on div "< h2 style = "-webkit-text-size-adjust: 100%;font-weight: 400;color: #0a0a0a;-w…" at bounding box center [366, 506] width 315 height 237
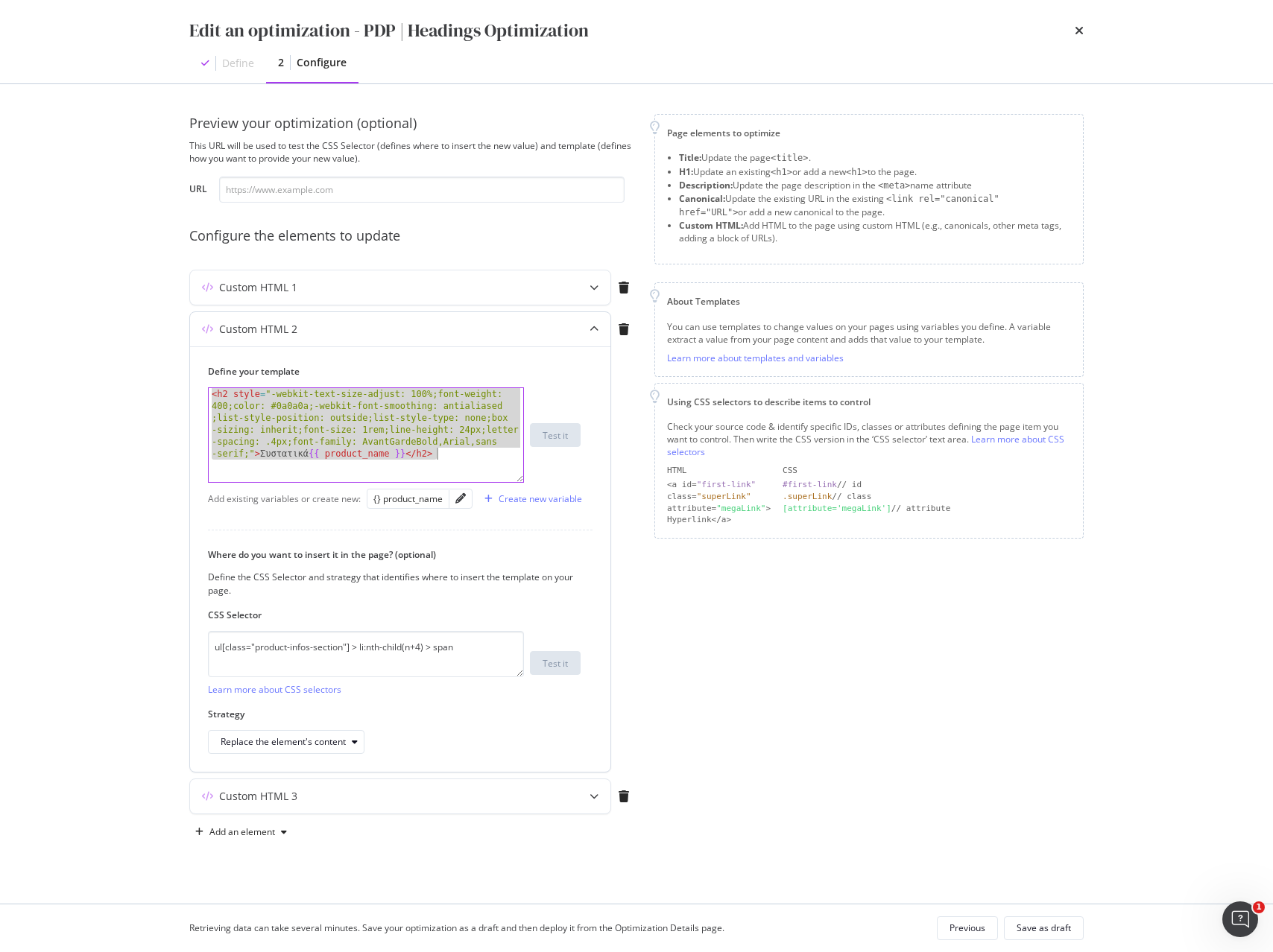
click at [374, 447] on div "< h2 style = "-webkit-text-size-adjust: 100%;font-weight: 400;color: #0a0a0a;-w…" at bounding box center [366, 506] width 315 height 237
click at [381, 647] on textarea "ul[class="product-infos-section"] > li:nth-child(n+4) > span" at bounding box center [365, 654] width 316 height 46
click at [572, 798] on div "Custom HTML 3" at bounding box center [399, 797] width 420 height 34
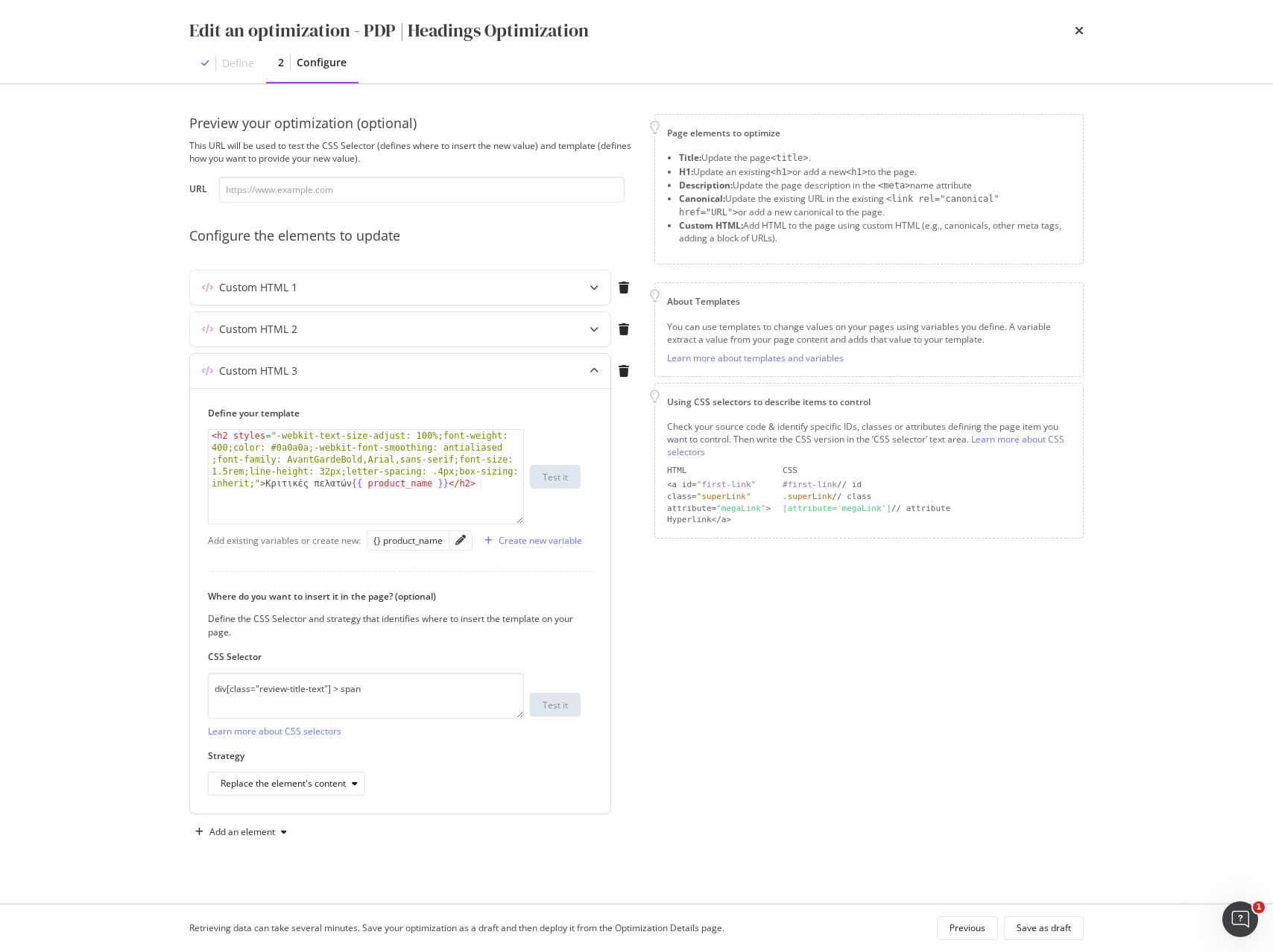
type textarea "<h2 styles="-webkit-text-size-adjust: 100%;font-weight: 400;color: #0a0a0a;-web…"
click at [367, 458] on div "< h2 styles = "-webkit-text-size-adjust: 100%;font-weight: 400;color: #0a0a0a;-…" at bounding box center [366, 536] width 315 height 213
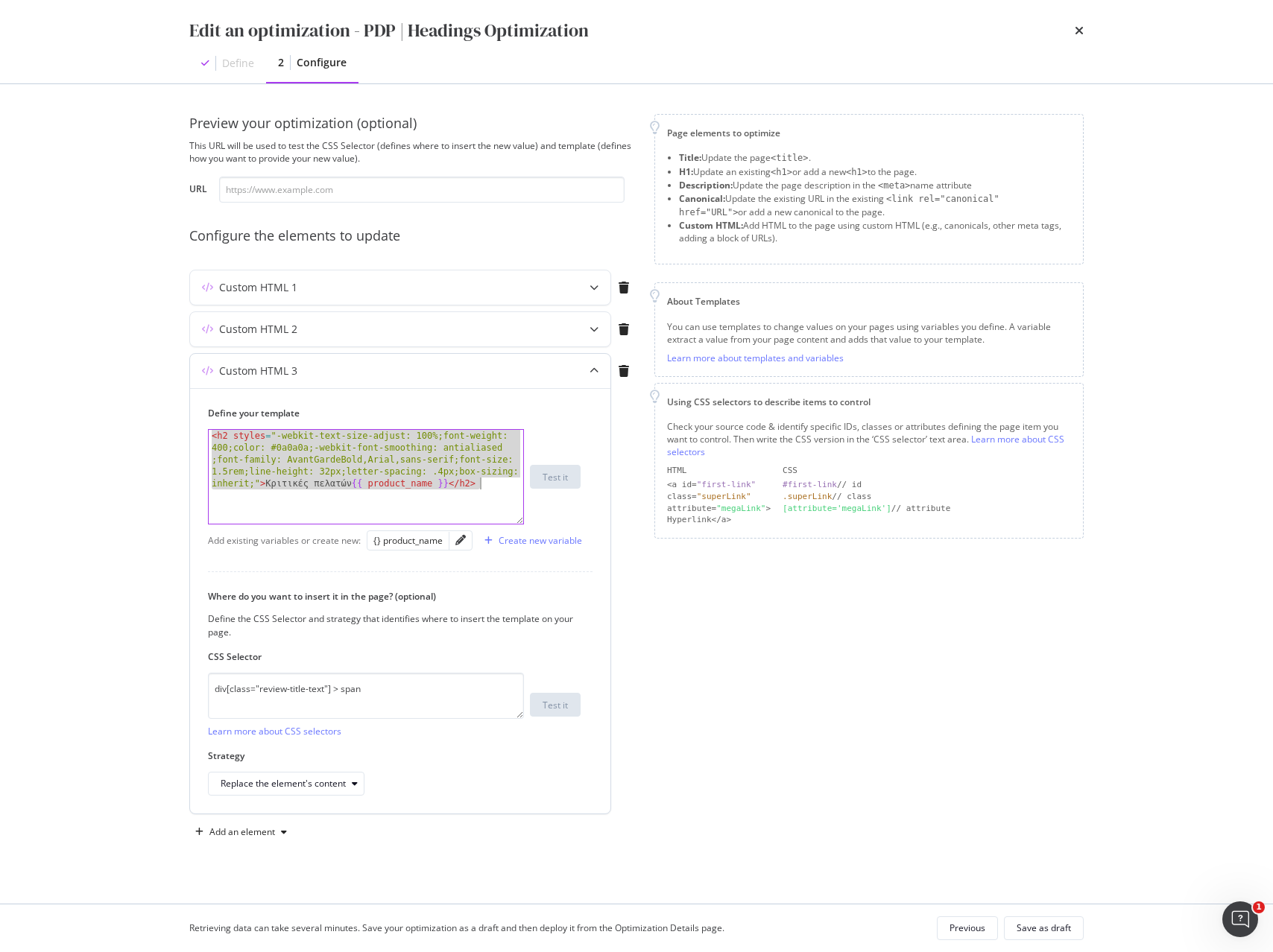
click at [367, 458] on div "< h2 styles = "-webkit-text-size-adjust: 100%;font-weight: 400;color: #0a0a0a;-…" at bounding box center [366, 536] width 315 height 213
click at [316, 688] on textarea "div[class="review-title-text"] > span" at bounding box center [365, 695] width 316 height 46
drag, startPoint x: 316, startPoint y: 688, endPoint x: 449, endPoint y: 700, distance: 133.5
click at [316, 688] on textarea "div[class="review-title-text"] > span" at bounding box center [365, 695] width 316 height 46
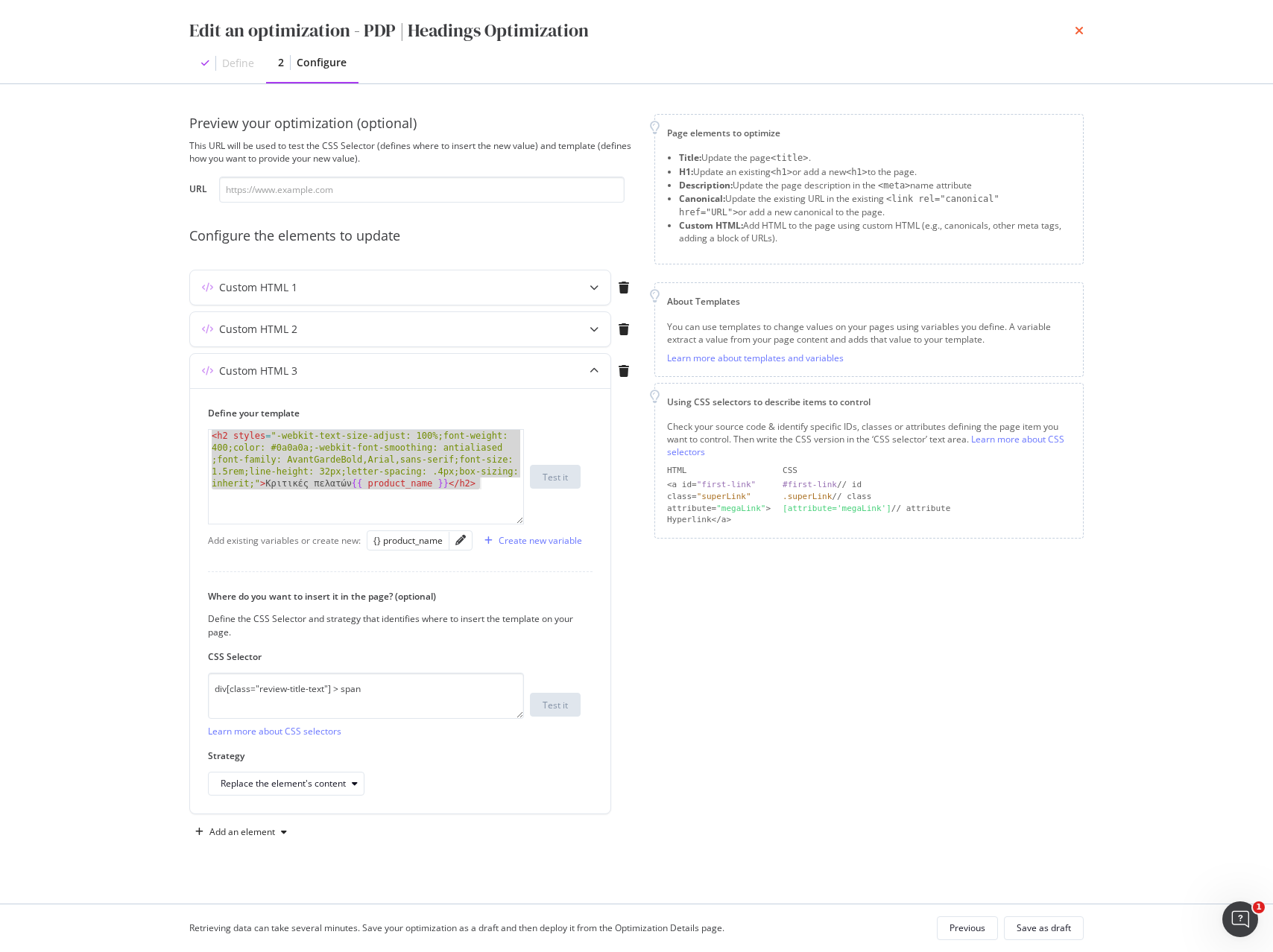
click at [1078, 30] on icon "times" at bounding box center [1079, 30] width 9 height 12
click at [1078, 30] on div "PDP | Headings Optimization [DOMAIN_NAME]" at bounding box center [719, 18] width 1108 height 35
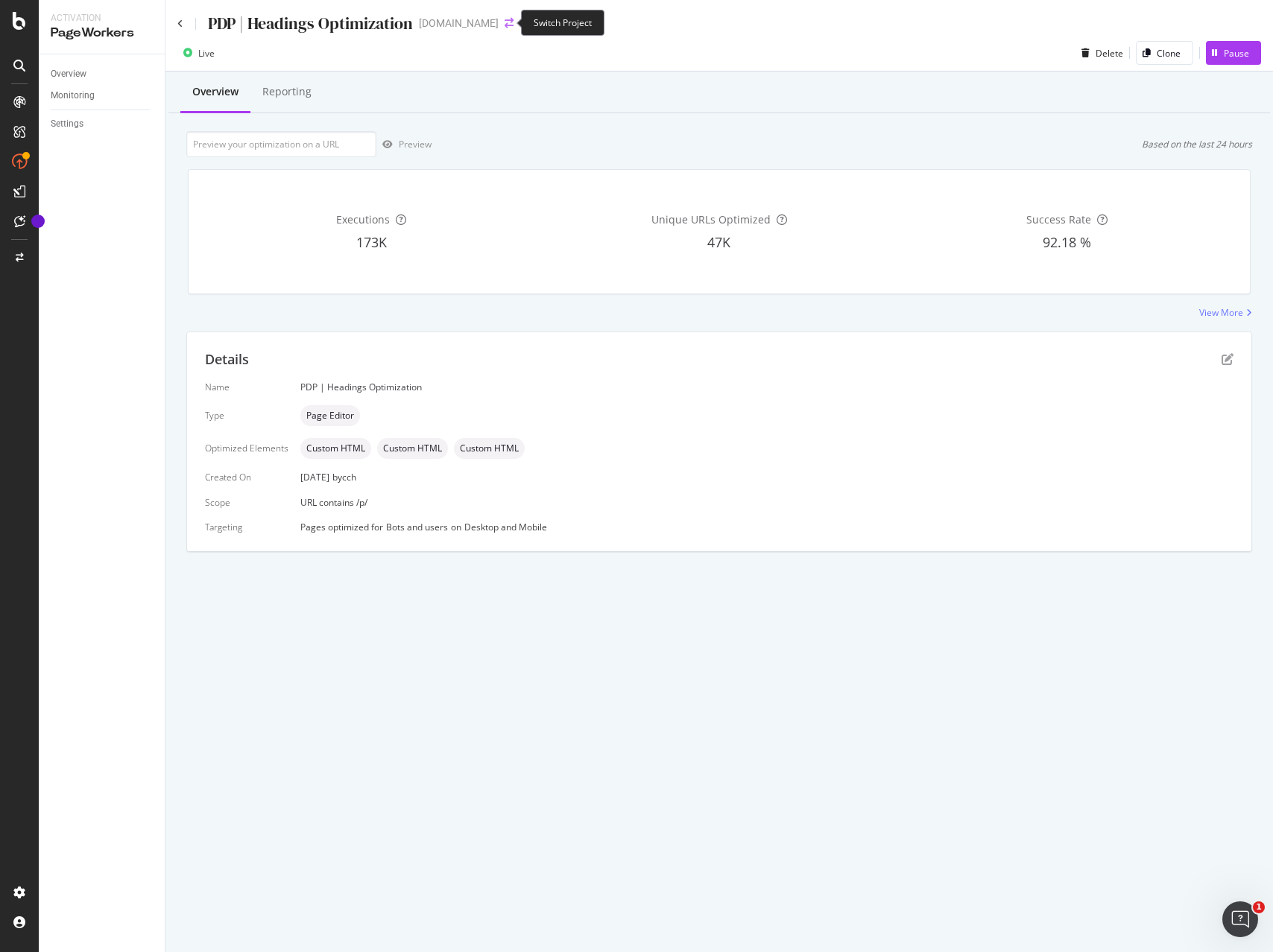
click at [505, 24] on icon "arrow-right-arrow-left" at bounding box center [509, 23] width 9 height 11
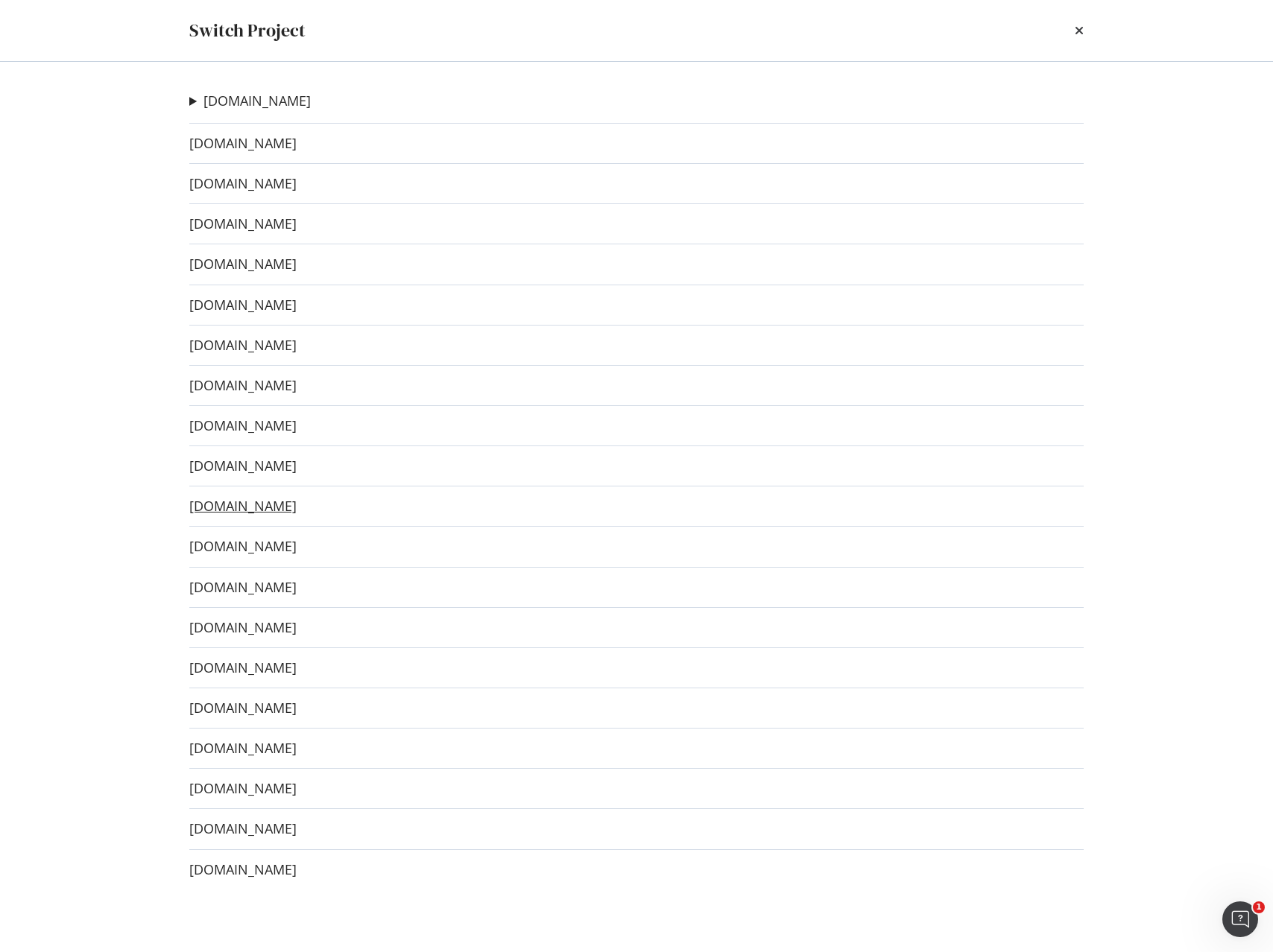
click at [232, 506] on link "[DOMAIN_NAME]" at bounding box center [242, 506] width 107 height 16
